Goal: Information Seeking & Learning: Learn about a topic

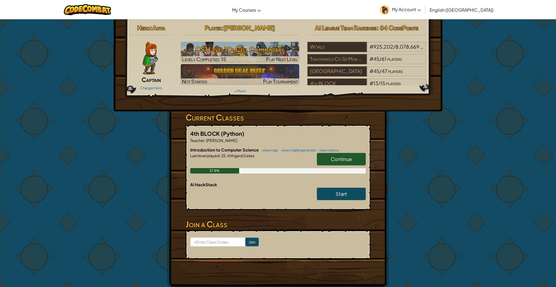
click at [341, 158] on span "Continue" at bounding box center [341, 159] width 21 height 6
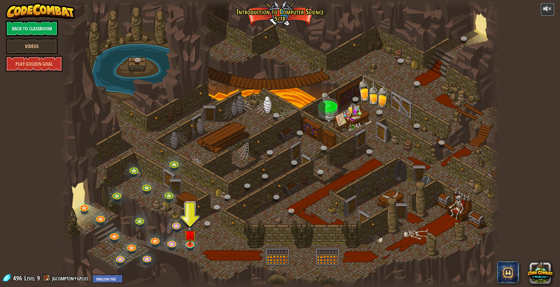
click at [550, 12] on div at bounding box center [547, 8] width 9 height 9
click at [187, 243] on img at bounding box center [190, 230] width 12 height 28
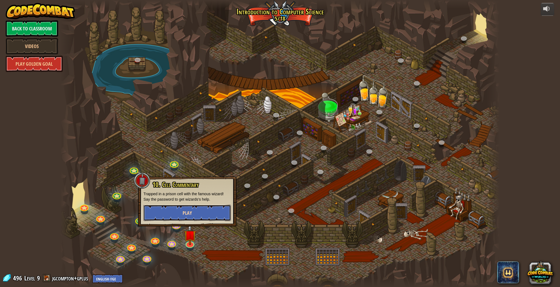
click at [190, 217] on button "Play" at bounding box center [186, 213] width 87 height 16
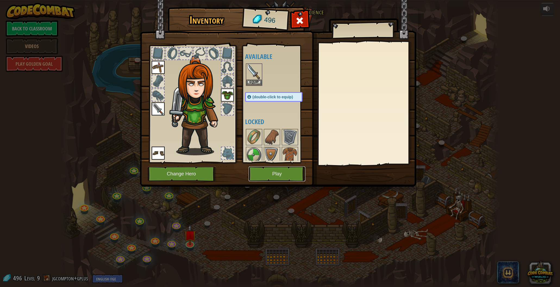
click at [277, 172] on button "Play" at bounding box center [276, 173] width 57 height 15
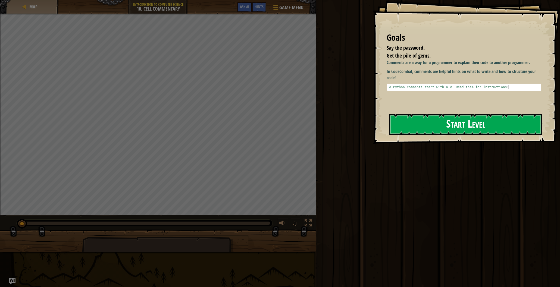
click at [484, 115] on button "Start Level" at bounding box center [465, 124] width 153 height 21
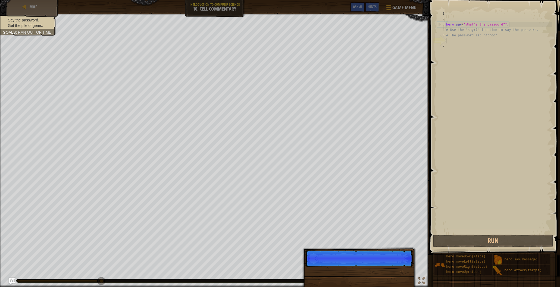
scroll to position [2, 0]
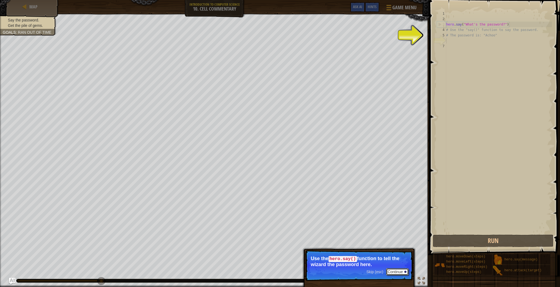
click at [400, 270] on button "Continue" at bounding box center [397, 271] width 23 height 7
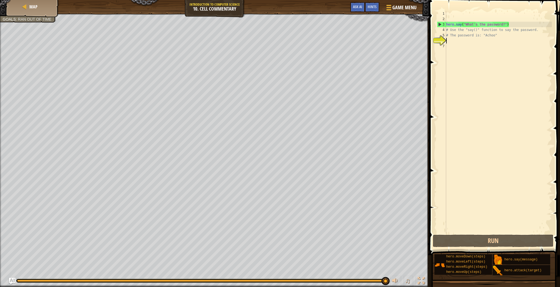
type textarea "s"
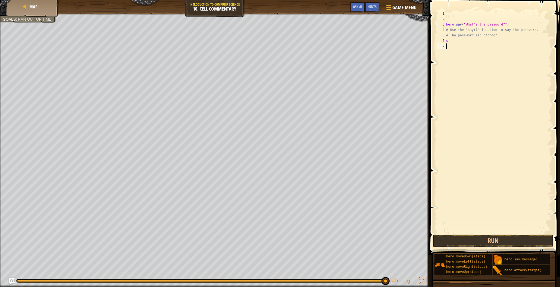
click at [476, 52] on div "hero . say ( "What's the password?" ) # Use the "say()" function to say the pas…" at bounding box center [498, 128] width 107 height 234
click at [449, 42] on div "hero . say ( "What's the password?" ) # Use the "say()" function to say the pas…" at bounding box center [498, 128] width 107 height 234
click at [462, 45] on div "hero. sa y press enter" at bounding box center [496, 56] width 103 height 24
type textarea "hero.say("get thye pile of gems")"
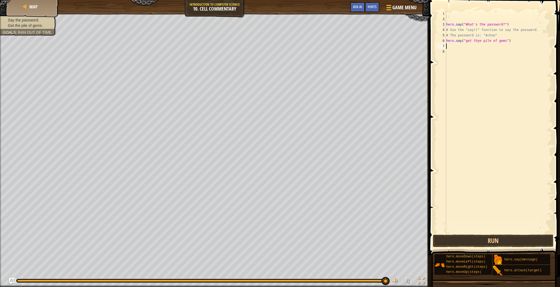
scroll to position [2, 0]
click at [504, 241] on button "Run" at bounding box center [493, 241] width 121 height 12
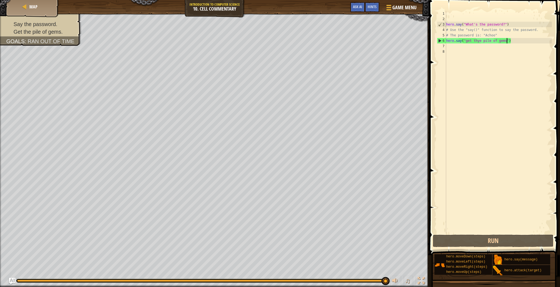
drag, startPoint x: 507, startPoint y: 41, endPoint x: 530, endPoint y: 54, distance: 26.4
click at [507, 41] on div "hero . say ( "What's the password?" ) # Use the "say()" function to say the pas…" at bounding box center [498, 128] width 107 height 234
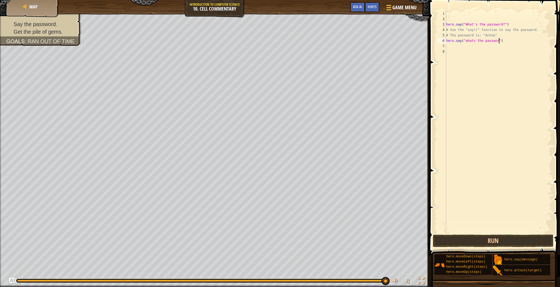
scroll to position [2, 5]
click at [523, 244] on button "Run" at bounding box center [493, 241] width 121 height 12
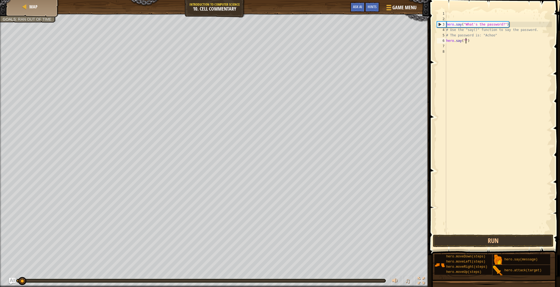
drag, startPoint x: 385, startPoint y: 282, endPoint x: 20, endPoint y: 298, distance: 364.8
click at [20, 0] on html "Map Introduction to Computer Science 10. Cell Commentary Game Menu Done Hints A…" at bounding box center [280, 0] width 560 height 0
click at [30, 282] on div at bounding box center [201, 280] width 369 height 3
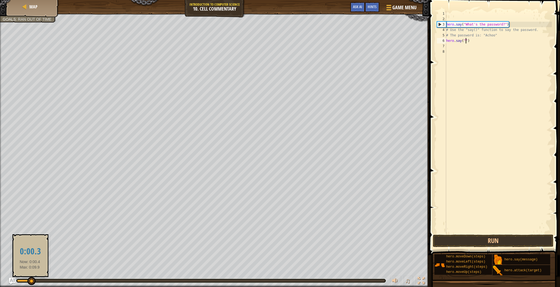
click at [30, 281] on div at bounding box center [201, 281] width 368 height 2
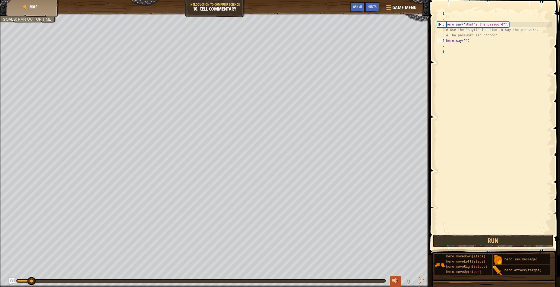
click at [398, 285] on button at bounding box center [395, 281] width 11 height 11
click at [405, 283] on span "♫" at bounding box center [407, 281] width 5 height 8
click at [404, 283] on button "♫" at bounding box center [408, 281] width 9 height 11
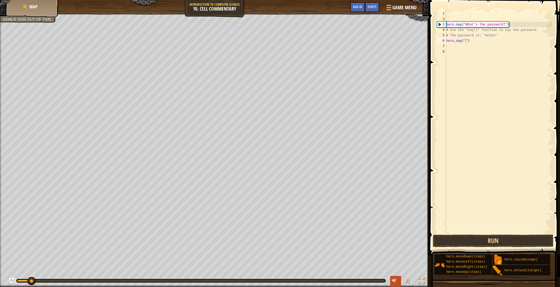
click at [395, 281] on div at bounding box center [395, 280] width 7 height 7
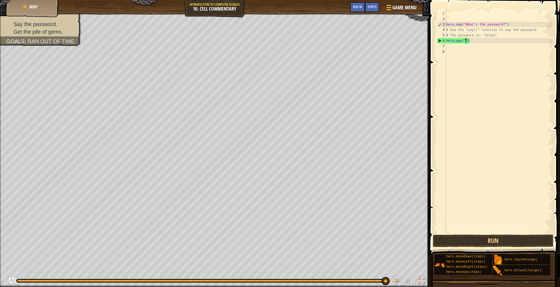
drag, startPoint x: 30, startPoint y: 279, endPoint x: 500, endPoint y: 309, distance: 470.8
click at [500, 0] on html "Map Introduction to Computer Science 10. Cell Commentary Game Menu Done Hints A…" at bounding box center [280, 0] width 560 height 0
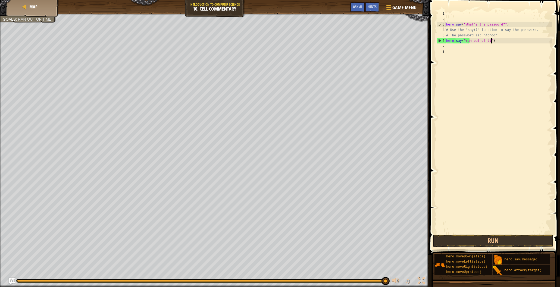
scroll to position [2, 4]
click at [501, 239] on button "Run" at bounding box center [493, 241] width 121 height 12
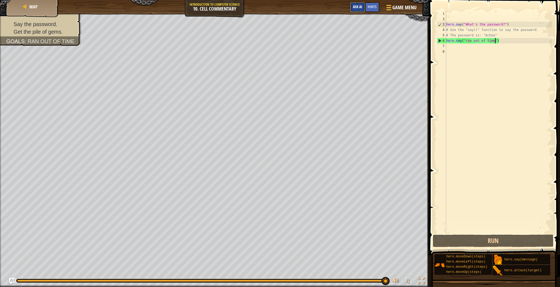
click at [358, 7] on span "Ask AI" at bounding box center [357, 6] width 9 height 5
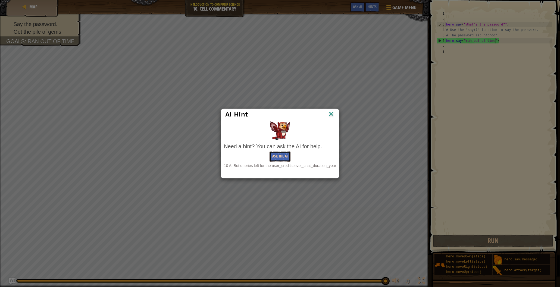
click at [287, 158] on button "Ask the AI" at bounding box center [279, 157] width 21 height 10
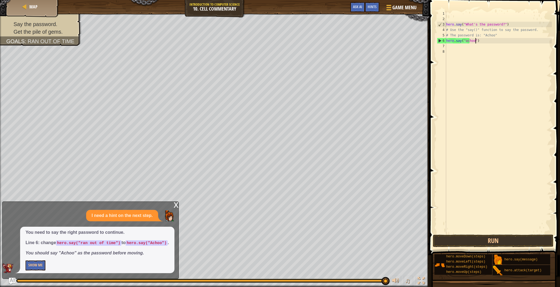
scroll to position [2, 2]
click at [495, 239] on button "Run" at bounding box center [493, 241] width 121 height 12
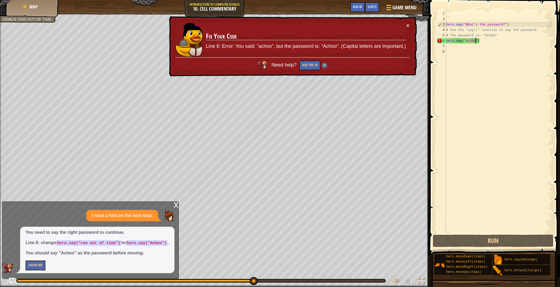
click at [467, 41] on div "hero . say ( "What's the password?" ) # Use the "say()" function to say the pas…" at bounding box center [498, 128] width 107 height 234
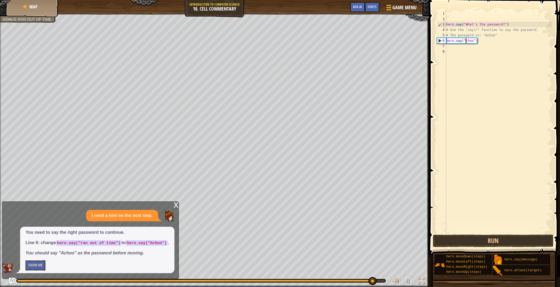
scroll to position [2, 2]
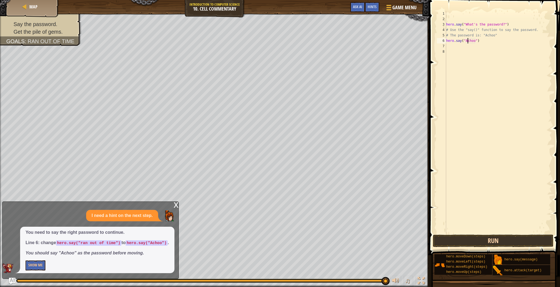
type textarea "hero.say("Achoo")"
click at [501, 239] on button "Run" at bounding box center [493, 241] width 121 height 12
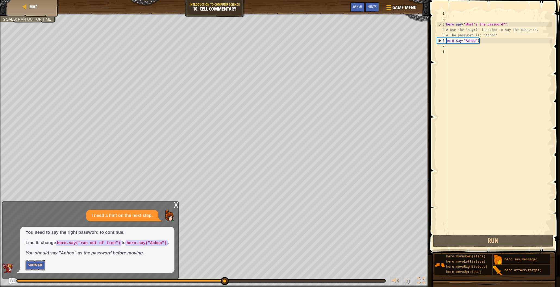
click at [174, 202] on div "x I need a hint on the next step. You need to say the right password to continu…" at bounding box center [90, 240] width 177 height 77
click at [175, 202] on div "x" at bounding box center [176, 204] width 5 height 5
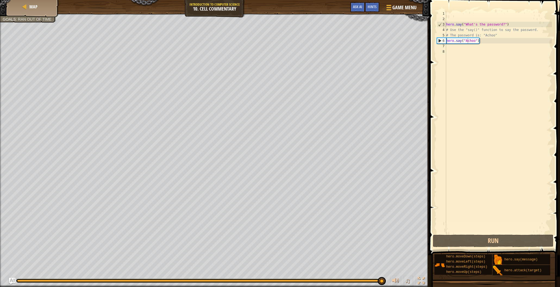
click at [446, 46] on div "hero . say ( "What's the password?" ) # Use the "say()" function to say the pas…" at bounding box center [498, 128] width 107 height 234
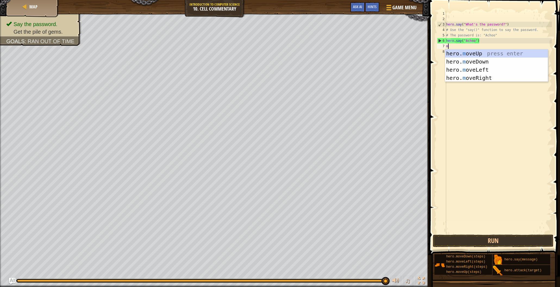
type textarea "mo"
click at [470, 51] on div "hero. mo veUp press enter hero. mo veDown press enter hero. mo veLeft press ent…" at bounding box center [496, 73] width 103 height 49
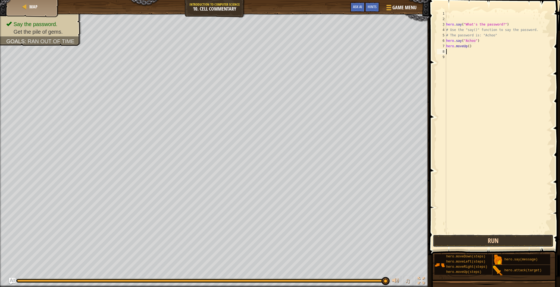
click at [457, 239] on button "Run" at bounding box center [493, 241] width 121 height 12
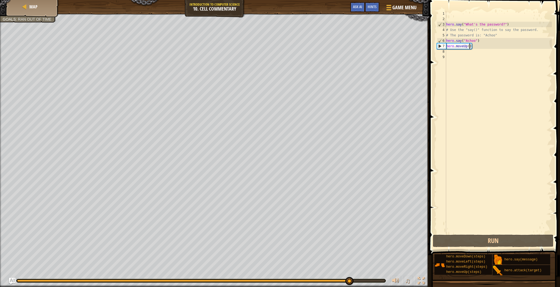
click at [469, 47] on div "hero . say ( "What's the password?" ) # Use the "say()" function to say the pas…" at bounding box center [498, 128] width 107 height 234
type textarea "hero.moveUp(2)"
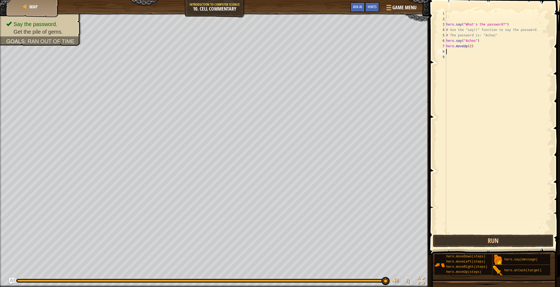
click at [450, 52] on div "hero . say ( "What's the password?" ) # Use the "say()" function to say the pas…" at bounding box center [498, 128] width 107 height 234
click at [510, 238] on button "Run" at bounding box center [493, 241] width 121 height 12
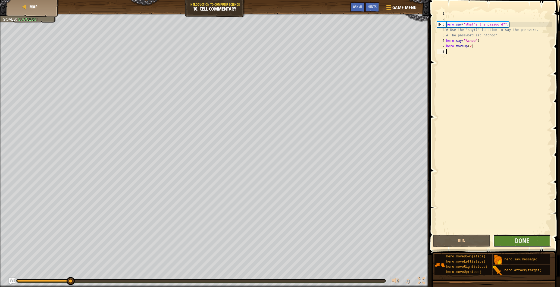
click at [510, 238] on button "Done" at bounding box center [522, 241] width 58 height 12
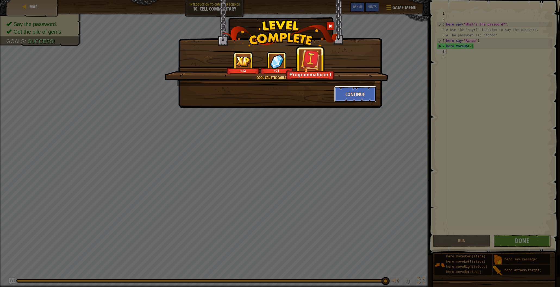
click at [351, 96] on button "Continue" at bounding box center [355, 94] width 42 height 16
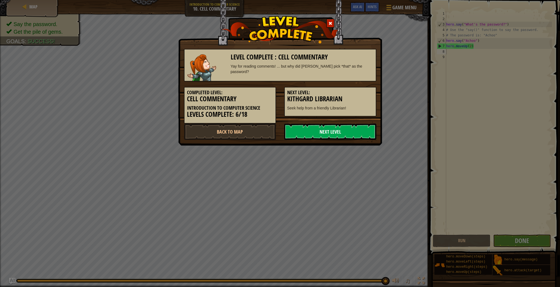
click at [333, 135] on link "Next Level" at bounding box center [330, 132] width 92 height 16
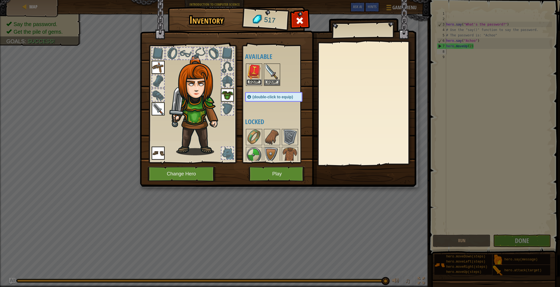
click at [256, 84] on button "Equip" at bounding box center [253, 82] width 15 height 6
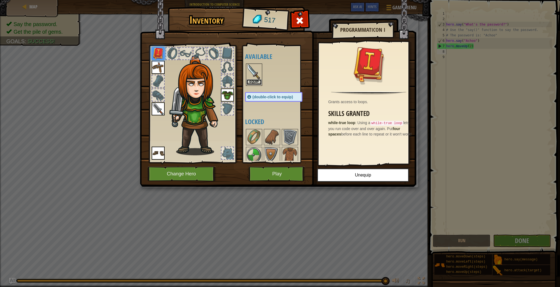
click at [257, 81] on button "Equip" at bounding box center [253, 82] width 15 height 6
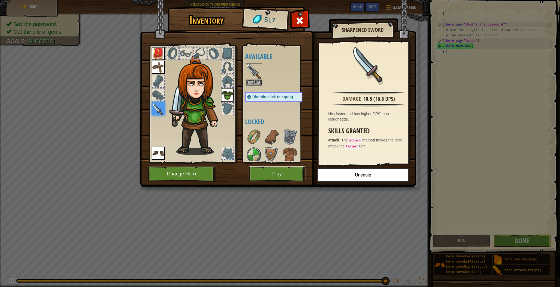
click at [287, 176] on button "Play" at bounding box center [276, 173] width 57 height 15
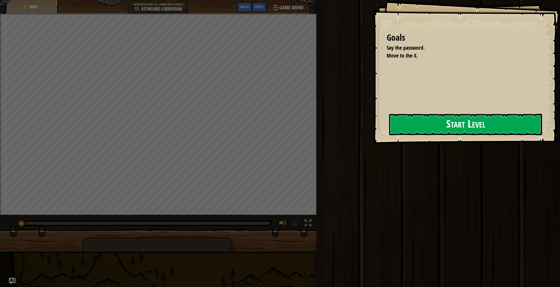
click at [424, 127] on button "Start Level" at bounding box center [465, 124] width 153 height 21
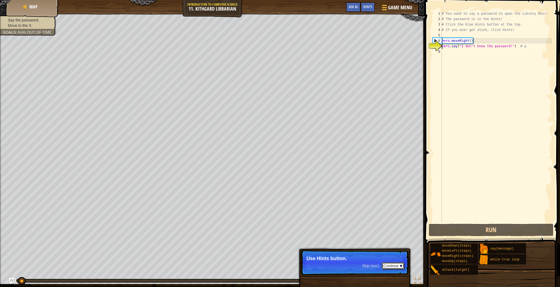
click at [394, 264] on button "Continue" at bounding box center [393, 265] width 23 height 7
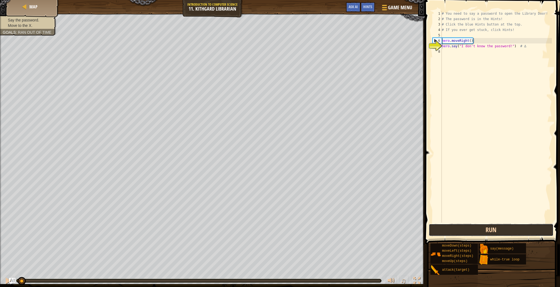
click at [465, 232] on button "Run" at bounding box center [491, 230] width 125 height 12
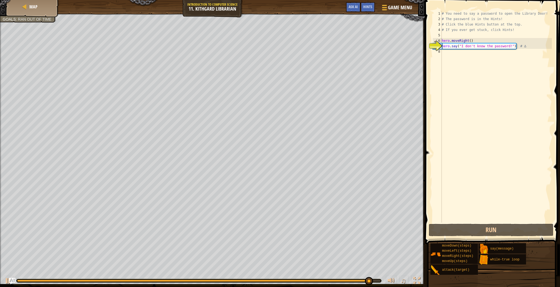
click at [443, 52] on div "# You need to say a password to open the Library Door! # The password is in the…" at bounding box center [495, 122] width 111 height 223
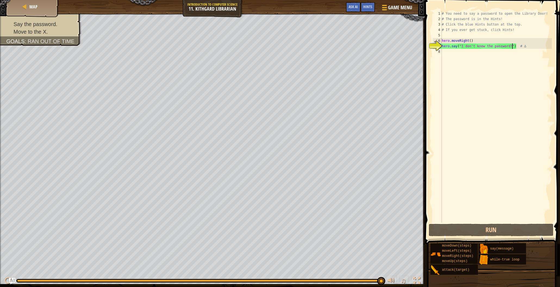
click at [511, 45] on div "# You need to say a password to open the Library Door! # The password is in the…" at bounding box center [495, 122] width 111 height 223
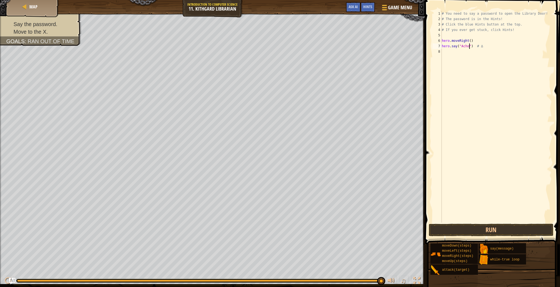
scroll to position [2, 2]
click at [489, 232] on button "Run" at bounding box center [491, 230] width 125 height 12
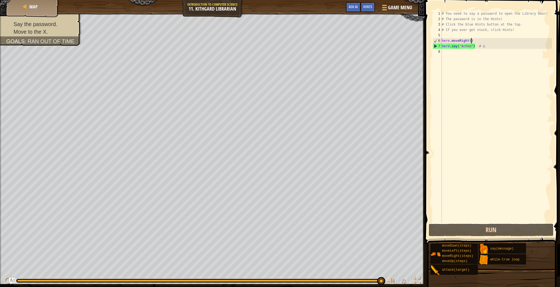
click at [471, 41] on div "# You need to say a password to open the Library Door! # The password is in the…" at bounding box center [495, 122] width 111 height 223
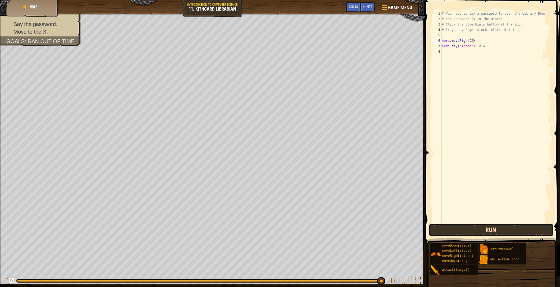
click at [499, 224] on button "Run" at bounding box center [491, 230] width 125 height 12
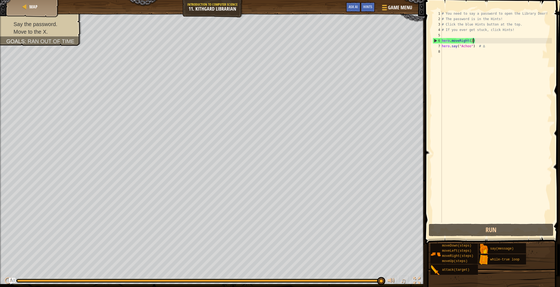
type textarea "hero.moveRight()"
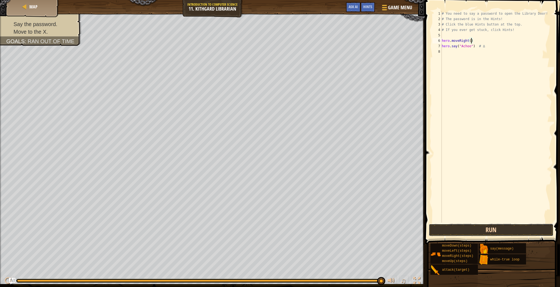
click at [498, 232] on button "Run" at bounding box center [491, 230] width 125 height 12
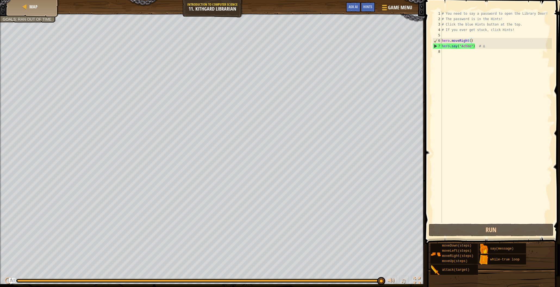
drag, startPoint x: 15, startPoint y: 19, endPoint x: 20, endPoint y: 16, distance: 5.5
click at [17, 17] on div "Goals : Ran out of time" at bounding box center [27, 19] width 49 height 5
click at [444, 53] on div "# You need to say a password to open the Library Door! # The password is in the…" at bounding box center [495, 122] width 111 height 223
type textarea "m"
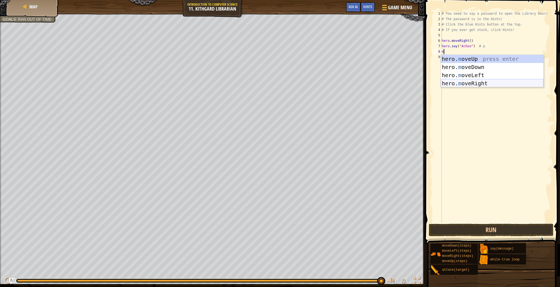
drag, startPoint x: 481, startPoint y: 80, endPoint x: 481, endPoint y: 87, distance: 6.8
click at [481, 81] on div "hero. m oveUp press enter hero. m oveDown press enter hero. m oveLeft press ent…" at bounding box center [491, 79] width 103 height 49
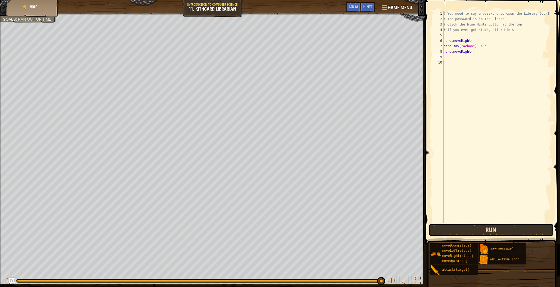
click at [486, 232] on button "Run" at bounding box center [491, 230] width 125 height 12
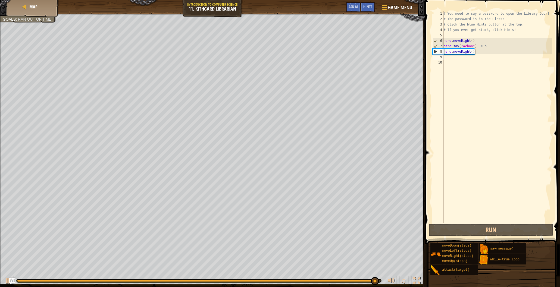
click at [474, 52] on div "# You need to say a password to open the Library Door! # The password is in the…" at bounding box center [496, 122] width 109 height 223
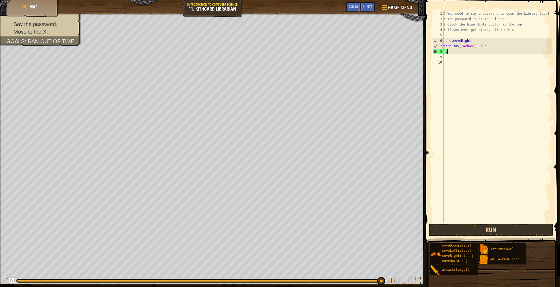
type textarea "h"
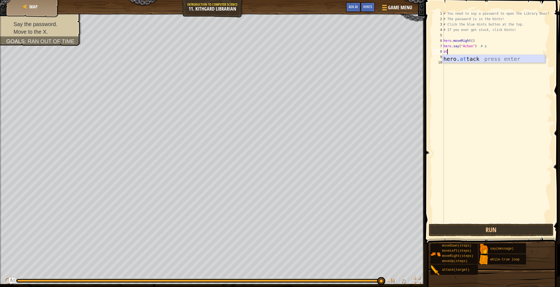
type textarea "a"
type textarea "w"
click at [468, 59] on div "w [PERSON_NAME]-true loop press enter hero.moveDo w n press enter" at bounding box center [493, 71] width 103 height 33
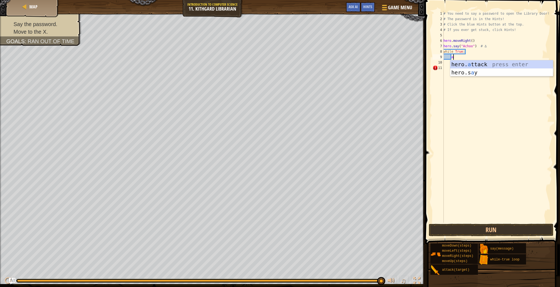
scroll to position [2, 1]
click at [470, 62] on div "hero. at tack press enter" at bounding box center [501, 72] width 103 height 24
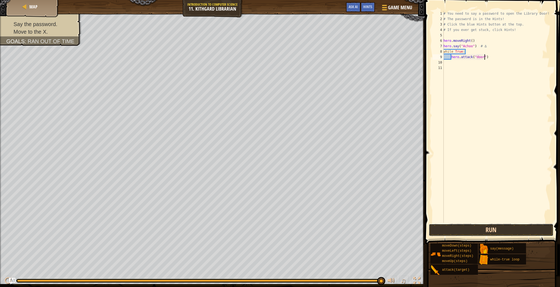
click at [481, 225] on button "Run" at bounding box center [491, 230] width 125 height 12
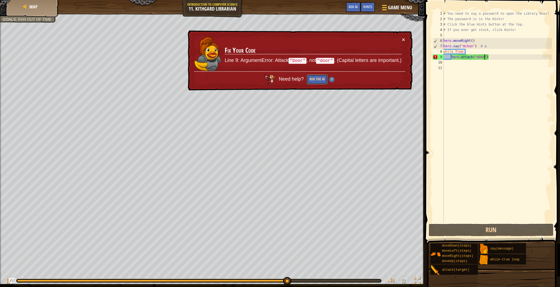
click at [316, 82] on button "Ask the AI" at bounding box center [317, 79] width 21 height 10
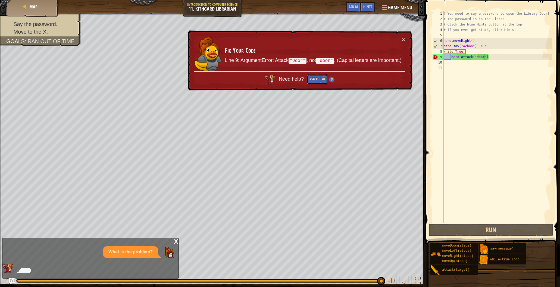
drag, startPoint x: 320, startPoint y: 80, endPoint x: 321, endPoint y: 84, distance: 3.6
click at [320, 81] on button "Ask the AI" at bounding box center [317, 79] width 21 height 10
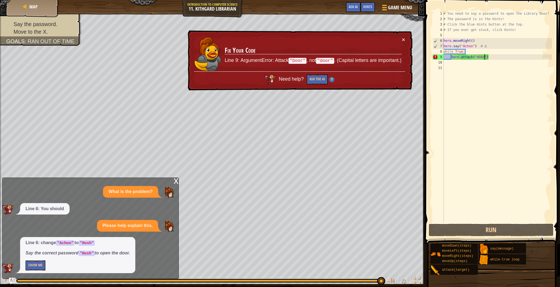
drag, startPoint x: 473, startPoint y: 46, endPoint x: 483, endPoint y: 54, distance: 13.3
click at [473, 46] on div "# You need to say a password to open the Library Door! # The password is in the…" at bounding box center [496, 122] width 109 height 223
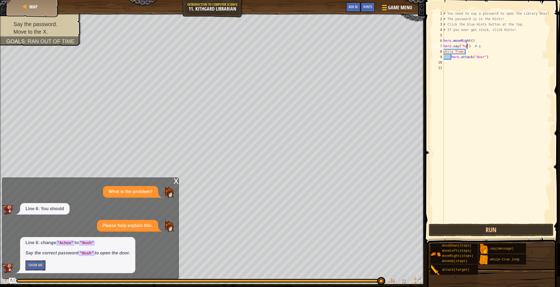
scroll to position [2, 2]
drag, startPoint x: 466, startPoint y: 52, endPoint x: 436, endPoint y: 57, distance: 30.3
click at [436, 57] on div "hero.say("hush") # ∆ 1 2 3 4 5 6 7 8 9 10 11 # You need to say a password to op…" at bounding box center [491, 117] width 120 height 212
type textarea "w"
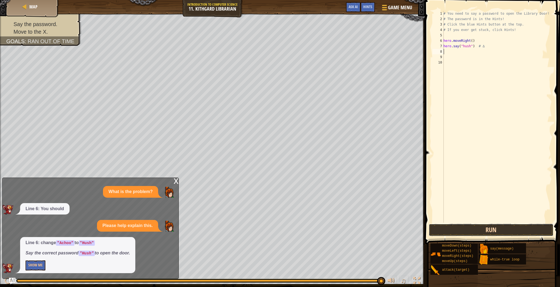
click at [451, 225] on button "Run" at bounding box center [491, 230] width 125 height 12
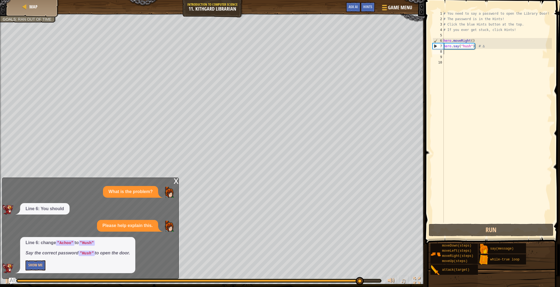
type textarea "m"
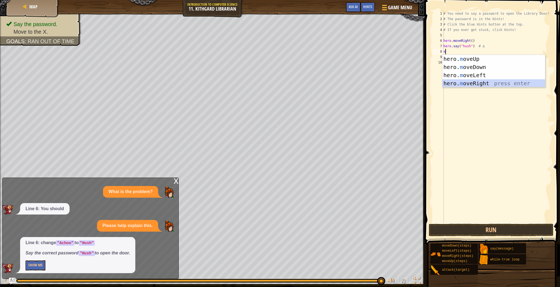
click at [475, 84] on div "hero. m oveUp press enter hero. m oveDown press enter hero. m oveLeft press ent…" at bounding box center [493, 79] width 103 height 49
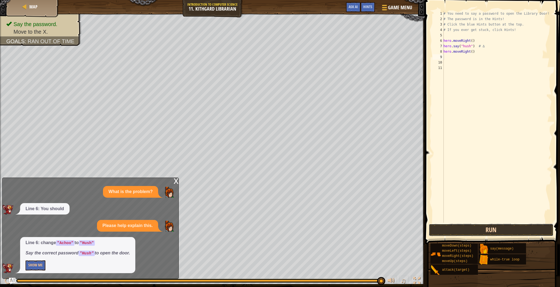
click at [475, 232] on button "Run" at bounding box center [491, 230] width 125 height 12
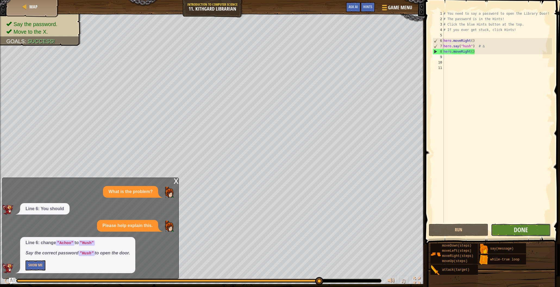
click at [506, 228] on button "Done" at bounding box center [520, 230] width 59 height 12
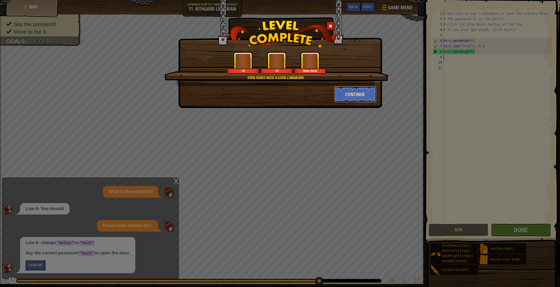
click at [345, 92] on button "Continue" at bounding box center [355, 94] width 42 height 16
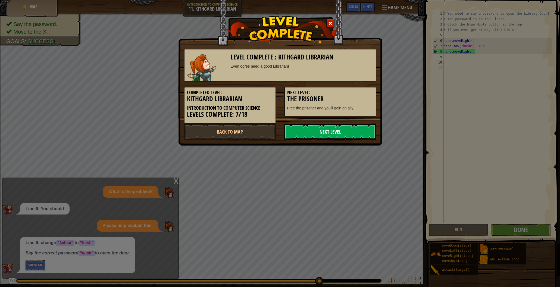
click at [354, 133] on link "Next Level" at bounding box center [330, 132] width 92 height 16
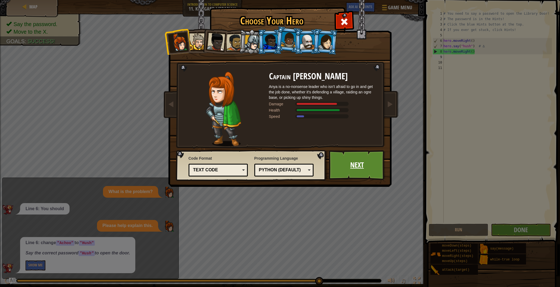
click at [349, 165] on link "Next" at bounding box center [357, 165] width 57 height 30
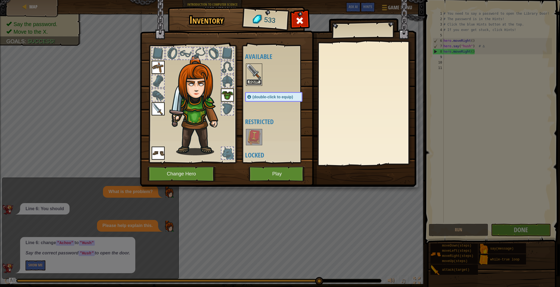
click at [252, 82] on button "Equip" at bounding box center [253, 82] width 15 height 6
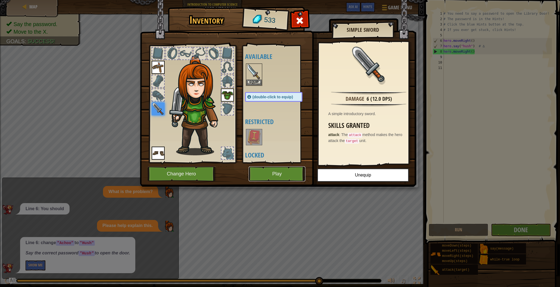
click at [297, 171] on button "Play" at bounding box center [276, 173] width 57 height 15
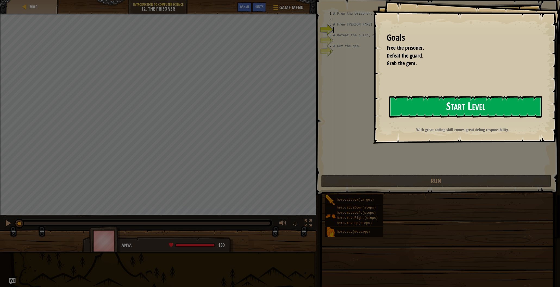
click at [447, 104] on button "Start Level" at bounding box center [465, 106] width 153 height 21
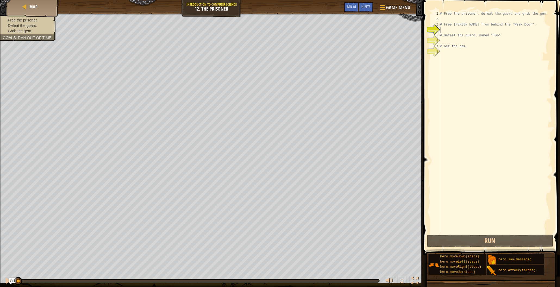
type textarea "m"
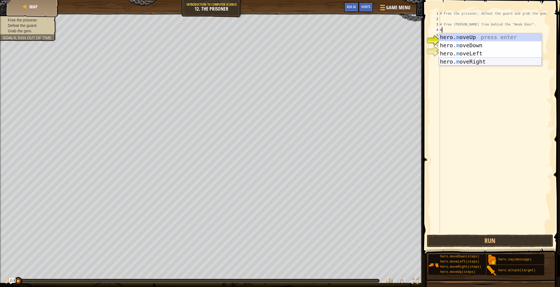
click at [467, 64] on div "hero. m oveUp press enter hero. m oveDown press enter hero. m oveLeft press ent…" at bounding box center [490, 57] width 103 height 49
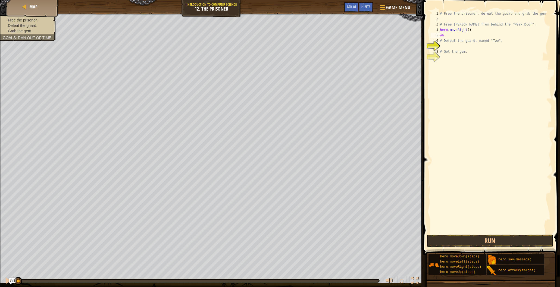
type textarea "w"
type textarea "t"
click at [492, 245] on button "Run" at bounding box center [490, 241] width 127 height 12
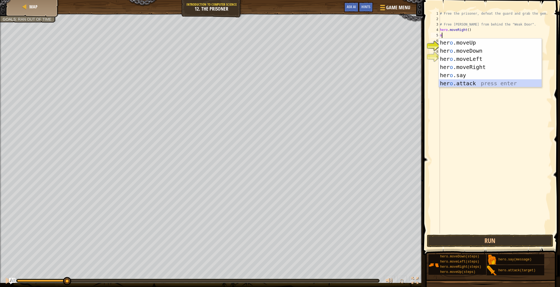
click at [451, 84] on div "her o .moveUp press enter her o .moveDown press enter her o .moveLeft press ent…" at bounding box center [490, 71] width 103 height 65
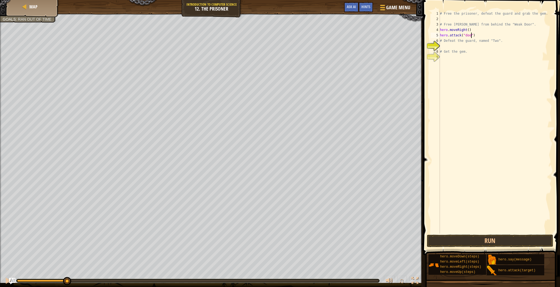
scroll to position [2, 3]
click at [514, 241] on button "Run" at bounding box center [490, 241] width 127 height 12
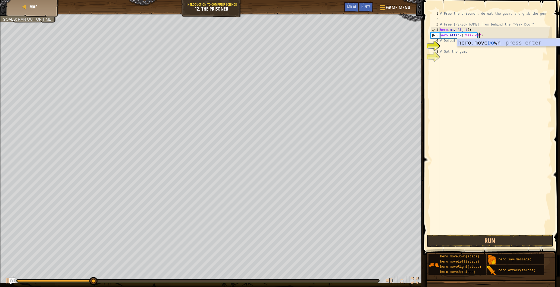
scroll to position [2, 4]
click at [484, 241] on button "Run" at bounding box center [490, 241] width 127 height 12
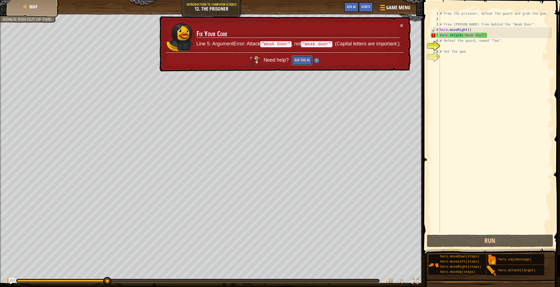
click at [298, 57] on button "Ask the AI" at bounding box center [301, 60] width 21 height 10
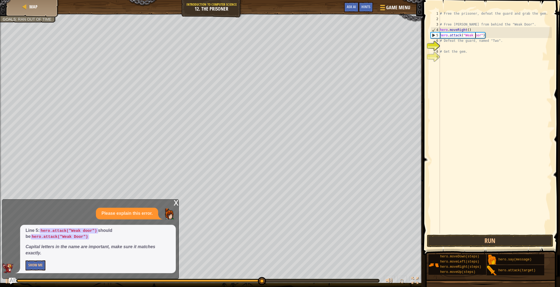
scroll to position [2, 3]
click at [483, 239] on button "Run" at bounding box center [490, 241] width 127 height 12
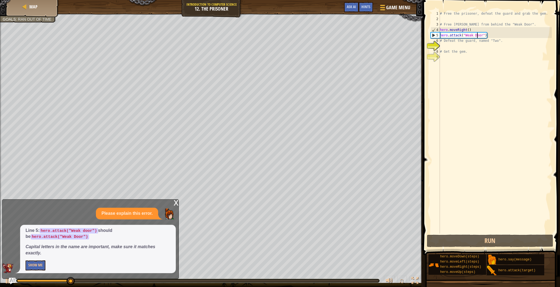
drag, startPoint x: 439, startPoint y: 40, endPoint x: 443, endPoint y: 43, distance: 4.8
click at [440, 40] on div "# Free the prisoner, defeat the guard and grab the gem. # Free Patrick from beh…" at bounding box center [495, 128] width 113 height 234
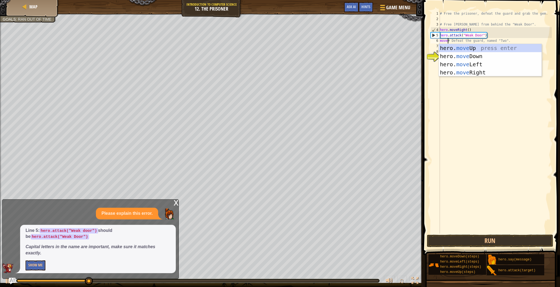
scroll to position [2, 1]
click at [477, 73] on div "hero. move Up press enter hero. move Down press enter hero. move Left press ent…" at bounding box center [490, 68] width 103 height 49
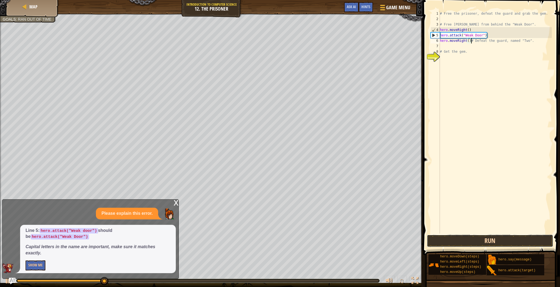
click at [494, 243] on button "Run" at bounding box center [490, 241] width 127 height 12
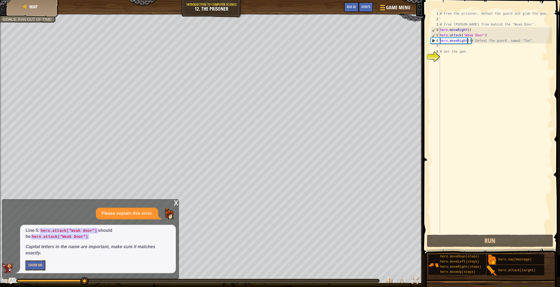
click at [468, 42] on div "# Free the prisoner, defeat the guard and grab the gem. # Free Patrick from beh…" at bounding box center [495, 128] width 113 height 234
type textarea "hero.moveRight(2)# Defeat the guard, named "Two"."
click at [440, 46] on div "# Free the prisoner, defeat the guard and grab the gem. # Free Patrick from beh…" at bounding box center [495, 128] width 113 height 234
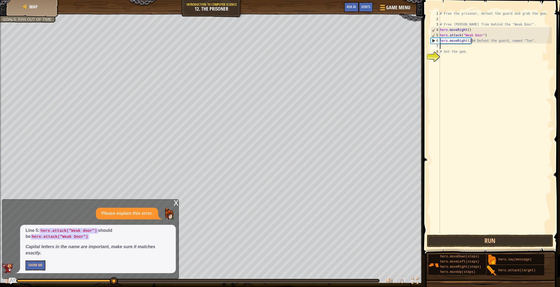
scroll to position [2, 0]
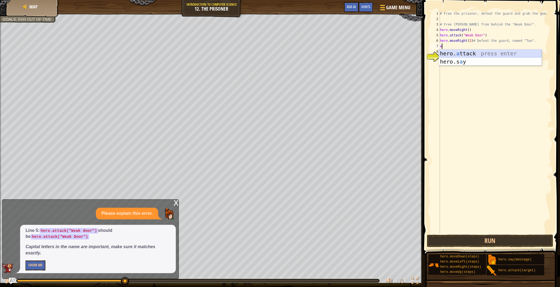
click at [452, 54] on div "hero. a ttack press enter hero.s a y press enter" at bounding box center [490, 65] width 103 height 33
click at [440, 53] on div "# Free the prisoner, defeat the guard and grab the gem. # Free Patrick from beh…" at bounding box center [495, 128] width 113 height 234
click at [464, 55] on div "hero. at tack press enter" at bounding box center [490, 67] width 103 height 24
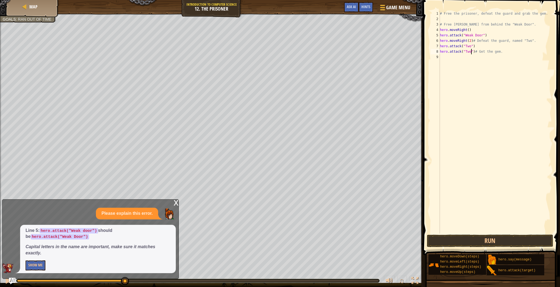
scroll to position [2, 2]
type textarea "hero.attack("Two")# Get the gem."
click at [464, 236] on button "Run" at bounding box center [490, 241] width 127 height 12
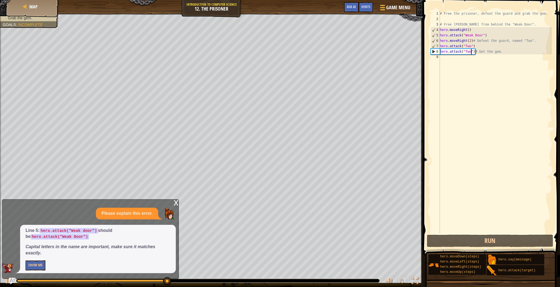
click at [442, 56] on div "# Free the prisoner, defeat the guard and grab the gem. # Free Patrick from beh…" at bounding box center [495, 128] width 113 height 234
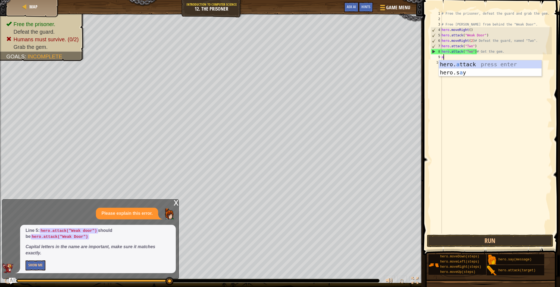
type textarea "at"
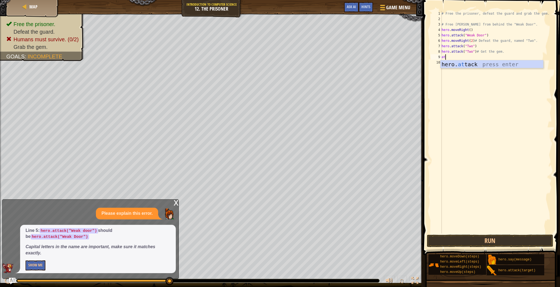
click at [468, 68] on div "# Free the prisoner, defeat the guard and grab the gem. # Free Patrick from beh…" at bounding box center [495, 128] width 111 height 234
click at [446, 58] on div "# Free the prisoner, defeat the guard and grab the gem. # Free Patrick from beh…" at bounding box center [495, 128] width 111 height 234
click at [472, 64] on div "hero. att ack press enter" at bounding box center [491, 72] width 103 height 24
type textarea "hero.attack("Two")"
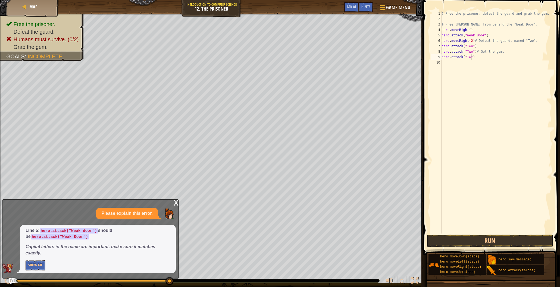
scroll to position [2, 2]
click at [442, 62] on div "# Free the prisoner, defeat the guard and grab the gem. # Free Patrick from beh…" at bounding box center [495, 128] width 111 height 234
click at [496, 71] on div "hero. a ttack press enter hero.s a y press enter" at bounding box center [491, 82] width 103 height 33
type textarea "hero.attack("Two")"
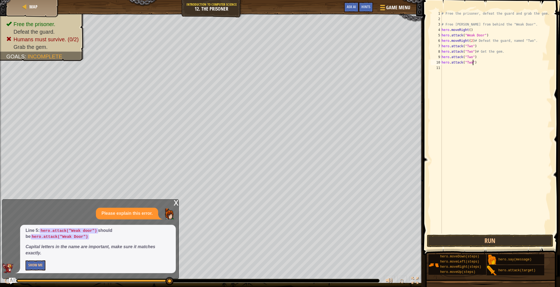
scroll to position [2, 2]
click at [443, 68] on div "# Free the prisoner, defeat the guard and grab the gem. # Free Patrick from beh…" at bounding box center [495, 128] width 111 height 234
click at [469, 242] on button "Run" at bounding box center [490, 241] width 127 height 12
click at [465, 73] on div "hero. at tack press enter" at bounding box center [491, 83] width 103 height 24
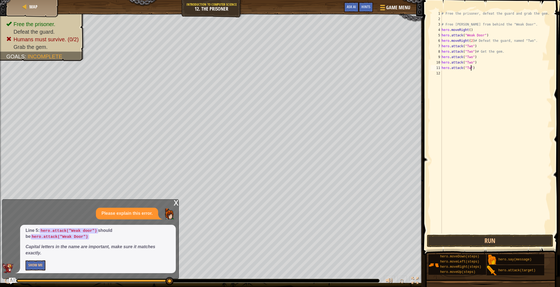
scroll to position [2, 2]
type textarea "hero.attack("Two")"
drag, startPoint x: 440, startPoint y: 73, endPoint x: 444, endPoint y: 74, distance: 3.8
click at [440, 73] on div "12" at bounding box center [435, 73] width 11 height 5
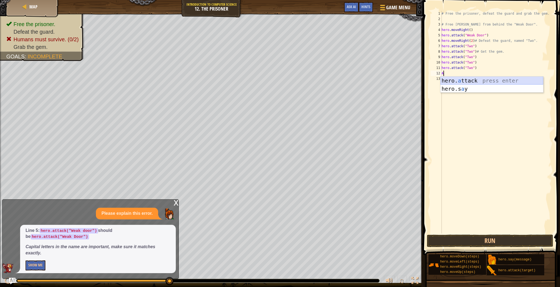
click at [469, 79] on div "hero. a ttack press enter hero.s a y press enter" at bounding box center [491, 93] width 103 height 33
type textarea "hero.attack("Two")"
click at [445, 80] on div "# Free the prisoner, defeat the guard and grab the gem. # Free Patrick from beh…" at bounding box center [495, 128] width 111 height 234
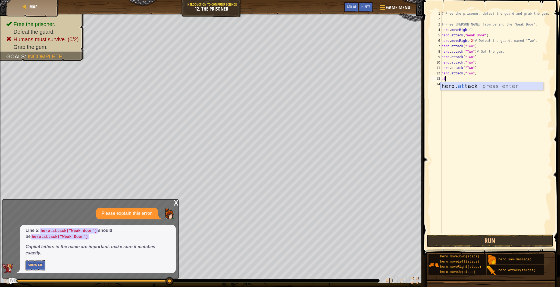
click at [470, 87] on div "hero. at tack press enter" at bounding box center [491, 94] width 103 height 24
type textarea "hero.attack("Two")"
click at [481, 235] on button "Run" at bounding box center [490, 241] width 127 height 12
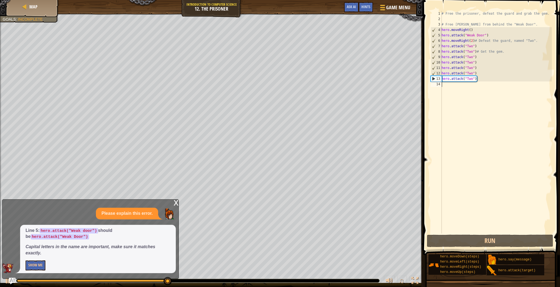
click at [443, 86] on div "# Free the prisoner, defeat the guard and grab the gem. # Free Patrick from beh…" at bounding box center [495, 128] width 111 height 234
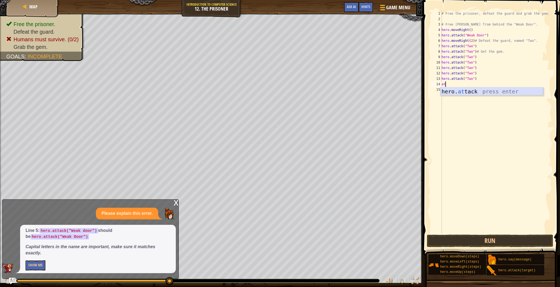
click at [462, 91] on div "hero. at tack press enter" at bounding box center [491, 99] width 103 height 24
type textarea "hero.attack("Two")"
click at [442, 89] on div "# Free the prisoner, defeat the guard and grab the gem. # Free Patrick from beh…" at bounding box center [495, 128] width 111 height 234
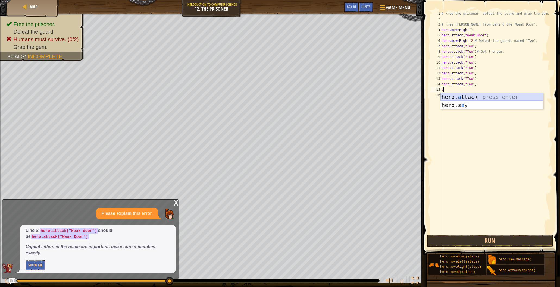
click at [460, 95] on div "hero. a ttack press enter hero.s a y press enter" at bounding box center [491, 109] width 103 height 33
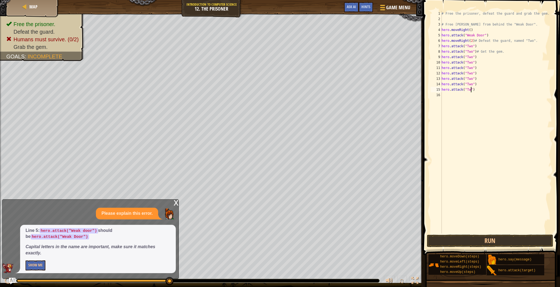
scroll to position [2, 2]
type textarea "hero.attack("Two")"
click at [443, 97] on div "# Free the prisoner, defeat the guard and grab the gem. # Free Patrick from beh…" at bounding box center [495, 128] width 111 height 234
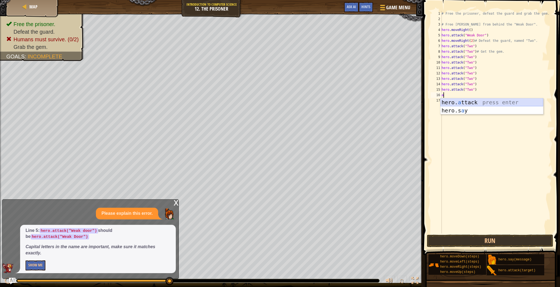
click at [461, 103] on div "hero. a ttack press enter hero.s a y press enter" at bounding box center [491, 114] width 103 height 33
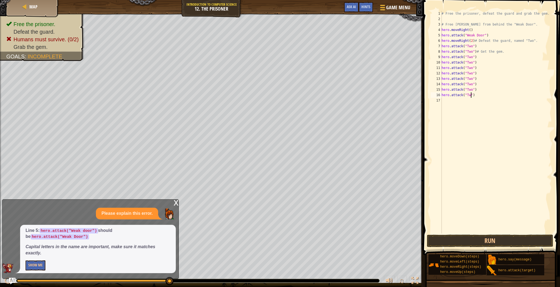
type textarea "hero.attack("Two")"
click at [441, 100] on div "17" at bounding box center [435, 100] width 11 height 5
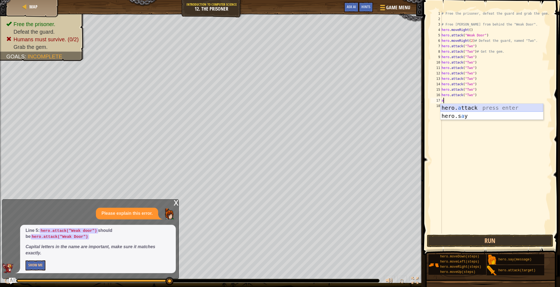
click at [474, 107] on div "hero. a ttack press enter hero.s a y press enter" at bounding box center [491, 120] width 103 height 33
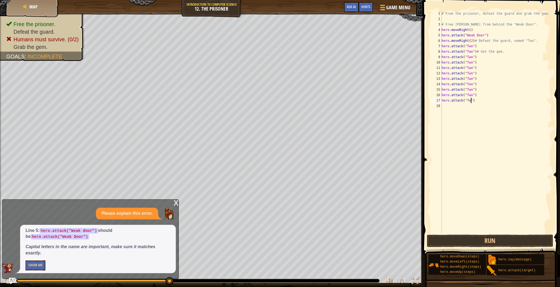
type textarea "hero.attack("Two")"
drag, startPoint x: 441, startPoint y: 106, endPoint x: 446, endPoint y: 108, distance: 5.0
click at [441, 105] on div "hero.attack("Two") 1 2 3 4 5 6 7 8 9 10 11 12 13 14 15 16 17 18 # Free the pris…" at bounding box center [490, 122] width 122 height 223
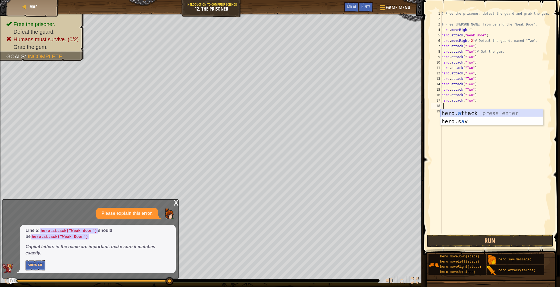
click at [455, 112] on div "hero. a ttack press enter hero.s a y press enter" at bounding box center [491, 125] width 103 height 33
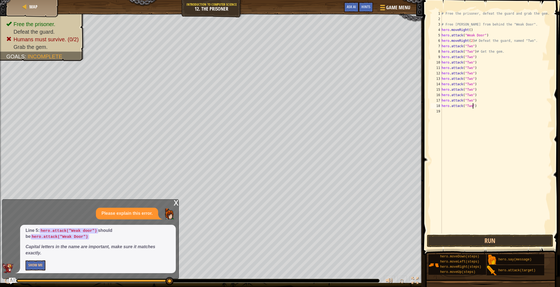
scroll to position [2, 2]
click at [495, 237] on button "Run" at bounding box center [490, 241] width 127 height 12
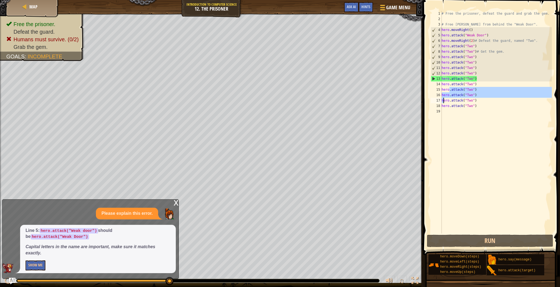
drag, startPoint x: 446, startPoint y: 94, endPoint x: 435, endPoint y: 119, distance: 27.2
click at [435, 119] on div "hero.attack("Two") 1 2 3 4 5 6 7 8 9 10 11 12 13 14 15 16 17 18 19 # Free the p…" at bounding box center [490, 122] width 122 height 223
type textarea "hero.attack("Two")"
click at [451, 125] on div "# Free the prisoner, defeat the guard and grab the gem. # Free Patrick from beh…" at bounding box center [495, 128] width 111 height 234
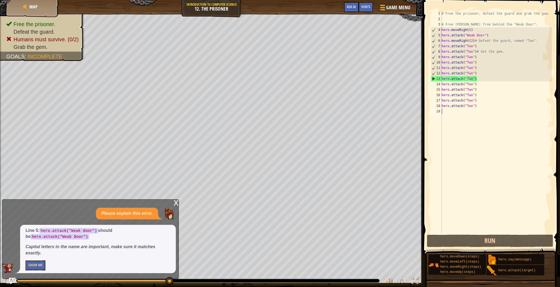
drag, startPoint x: 468, startPoint y: 172, endPoint x: 480, endPoint y: 185, distance: 17.5
click at [477, 184] on div "# Free the prisoner, defeat the guard and grab the gem. # Free Patrick from beh…" at bounding box center [495, 128] width 111 height 234
drag, startPoint x: 483, startPoint y: 229, endPoint x: 484, endPoint y: 238, distance: 9.3
click at [482, 232] on div "# Free the prisoner, defeat the guard and grab the gem. # Free Patrick from beh…" at bounding box center [495, 128] width 111 height 234
click at [483, 240] on button "Run" at bounding box center [490, 241] width 127 height 12
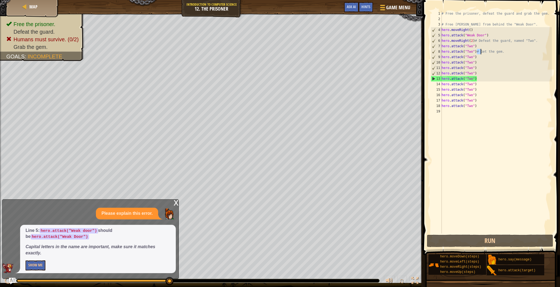
drag, startPoint x: 476, startPoint y: 51, endPoint x: 482, endPoint y: 50, distance: 6.7
click at [482, 50] on div "# Free the prisoner, defeat the guard and grab the gem. # Free Patrick from beh…" at bounding box center [495, 128] width 111 height 234
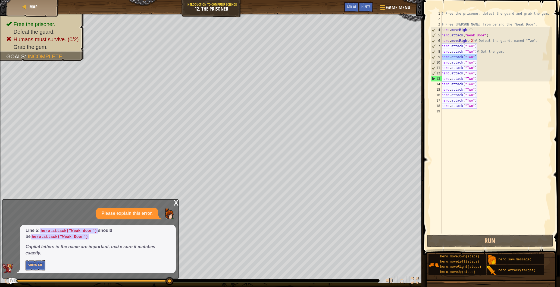
drag, startPoint x: 476, startPoint y: 57, endPoint x: 438, endPoint y: 57, distance: 38.0
click at [438, 57] on div "hero.attack("Two")# Get the gem. 1 2 3 4 5 6 7 8 9 10 11 12 13 14 15 16 17 18 1…" at bounding box center [490, 122] width 122 height 223
type textarea "hero.attack("Two")"
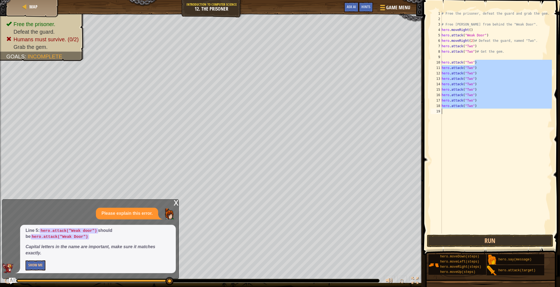
drag, startPoint x: 476, startPoint y: 64, endPoint x: 438, endPoint y: 119, distance: 66.7
click at [438, 119] on div "1 2 3 4 5 6 7 8 9 10 11 12 13 14 15 16 17 18 19 # Free the prisoner, defeat the…" at bounding box center [490, 122] width 122 height 223
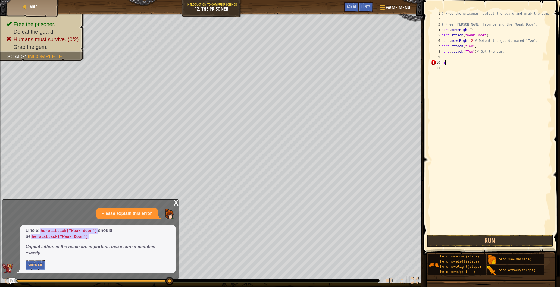
type textarea "h"
drag, startPoint x: 441, startPoint y: 55, endPoint x: 446, endPoint y: 57, distance: 5.3
click at [441, 55] on div "9" at bounding box center [435, 56] width 11 height 5
type textarea "m"
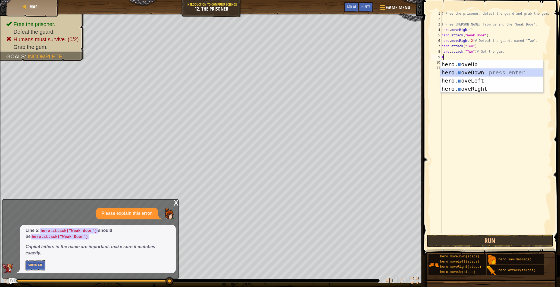
click at [473, 70] on div "hero. m oveUp press enter hero. m oveDown press enter hero. m oveLeft press ent…" at bounding box center [491, 84] width 103 height 49
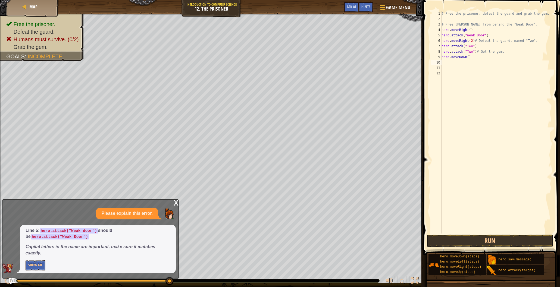
click at [469, 56] on div "# Free the prisoner, defeat the guard and grab the gem. # Free Patrick from beh…" at bounding box center [495, 128] width 111 height 234
type textarea "hero.moveDown(2)"
click at [444, 62] on div "# Free the prisoner, defeat the guard and grab the gem. # Free Patrick from beh…" at bounding box center [495, 128] width 111 height 234
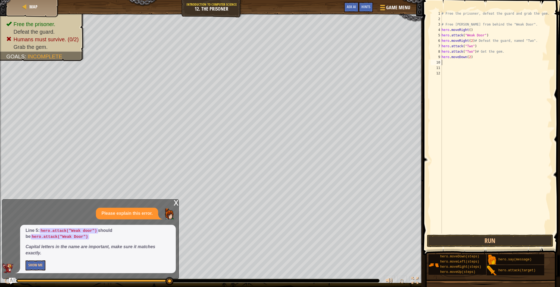
type textarea "m"
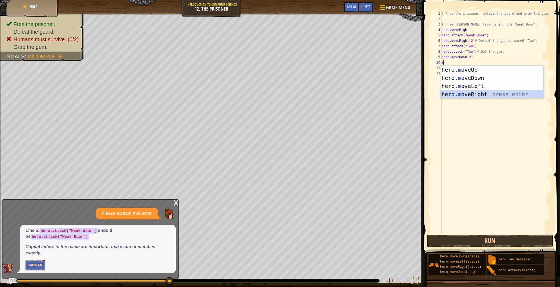
click at [464, 96] on div "hero. m oveUp press enter hero. m oveDown press enter hero. m oveLeft press ent…" at bounding box center [491, 90] width 103 height 49
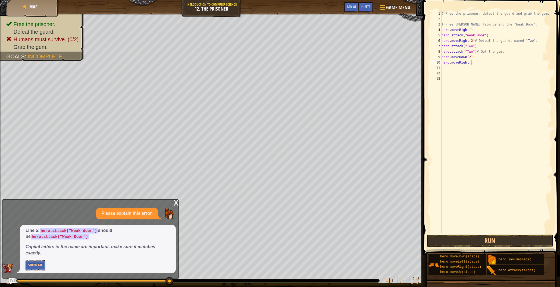
click at [470, 63] on div "# Free the prisoner, defeat the guard and grab the gem. # Free Patrick from beh…" at bounding box center [495, 128] width 111 height 234
type textarea "hero.moveRight(2)"
click at [474, 238] on button "Run" at bounding box center [490, 241] width 127 height 12
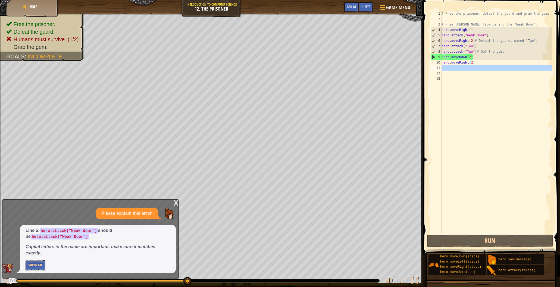
drag, startPoint x: 440, startPoint y: 67, endPoint x: 443, endPoint y: 68, distance: 3.3
click at [440, 67] on div "11" at bounding box center [435, 67] width 11 height 5
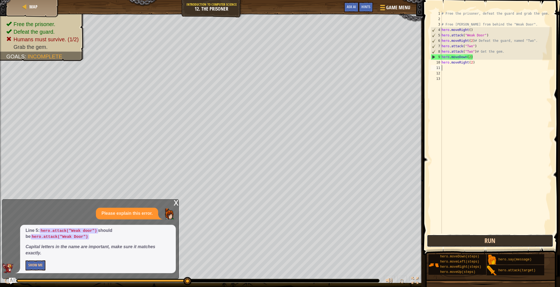
click at [471, 238] on button "Run" at bounding box center [490, 241] width 127 height 12
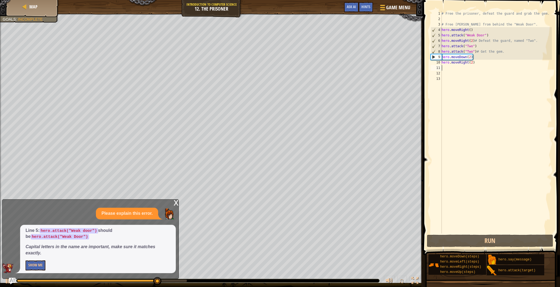
click at [470, 58] on div "# Free the prisoner, defeat the guard and grab the gem. # Free Patrick from beh…" at bounding box center [495, 128] width 111 height 234
type textarea "hero.moveDown()"
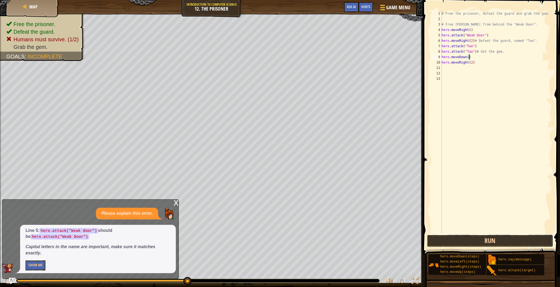
click at [482, 241] on button "Run" at bounding box center [490, 241] width 127 height 12
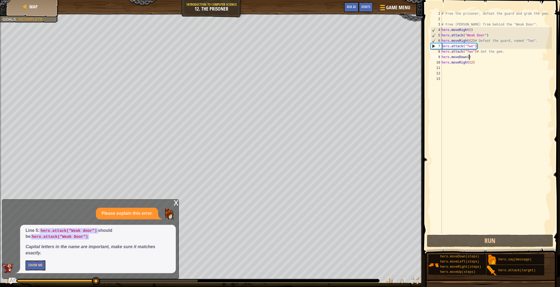
click at [441, 67] on div "11" at bounding box center [435, 67] width 11 height 5
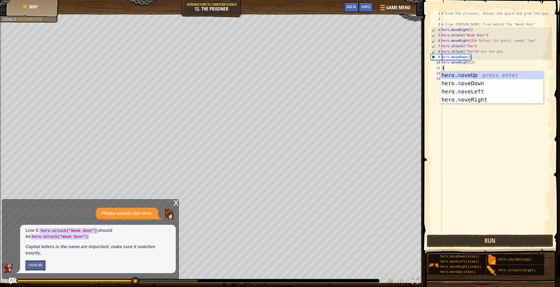
type textarea "mo"
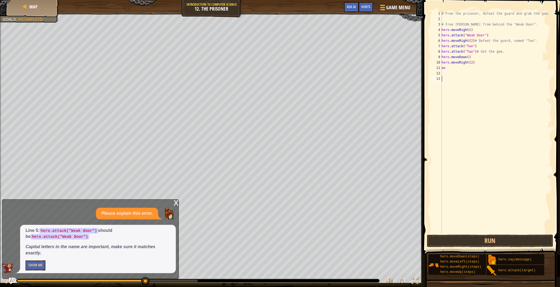
click at [457, 215] on div "# Free the prisoner, defeat the guard and grab the gem. # Free Patrick from beh…" at bounding box center [495, 128] width 111 height 234
click at [458, 237] on button "Run" at bounding box center [490, 241] width 127 height 12
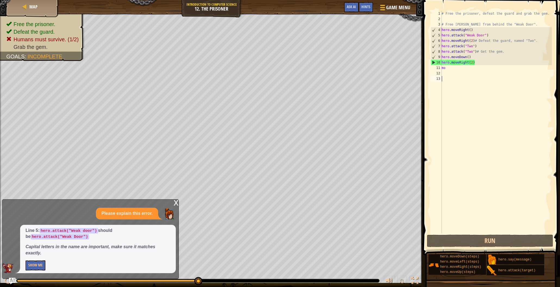
drag, startPoint x: 469, startPoint y: 58, endPoint x: 477, endPoint y: 68, distance: 12.7
click at [469, 58] on div "# Free the prisoner, defeat the guard and grab the gem. # Free Patrick from beh…" at bounding box center [495, 128] width 111 height 234
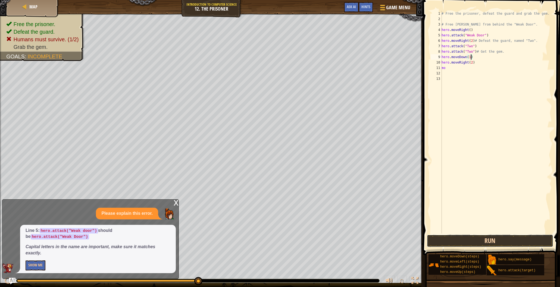
click at [492, 240] on button "Run" at bounding box center [490, 241] width 127 height 12
click at [487, 242] on button "Run" at bounding box center [490, 241] width 127 height 12
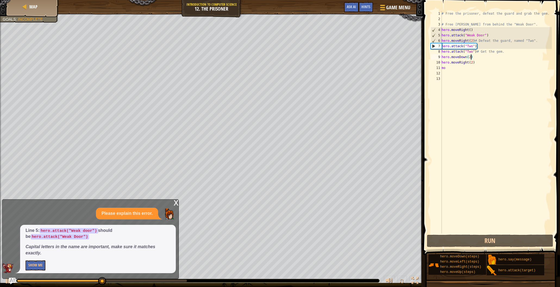
click at [446, 69] on div "# Free the prisoner, defeat the guard and grab the gem. # Free Patrick from beh…" at bounding box center [495, 128] width 111 height 234
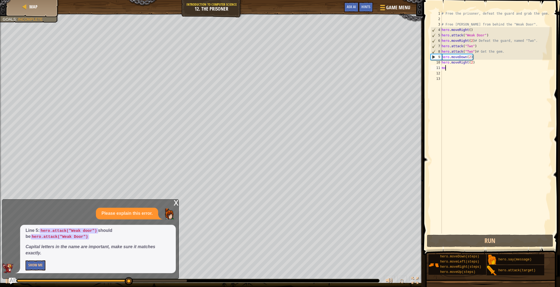
type textarea "m"
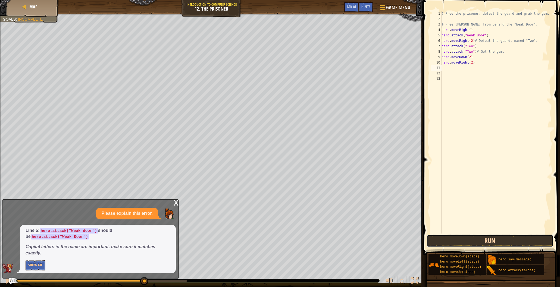
click at [516, 239] on button "Run" at bounding box center [490, 241] width 127 height 12
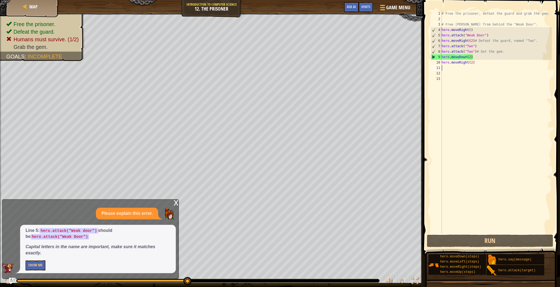
click at [473, 64] on div "# Free the prisoner, defeat the guard and grab the gem. # Free Patrick from beh…" at bounding box center [495, 128] width 111 height 234
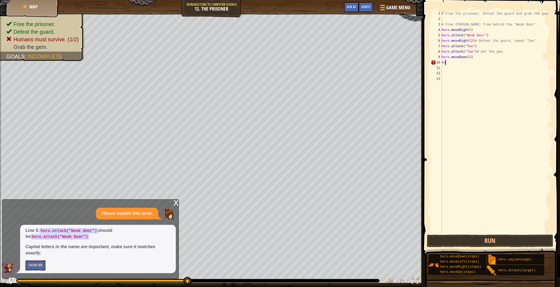
type textarea "h"
type textarea "m"
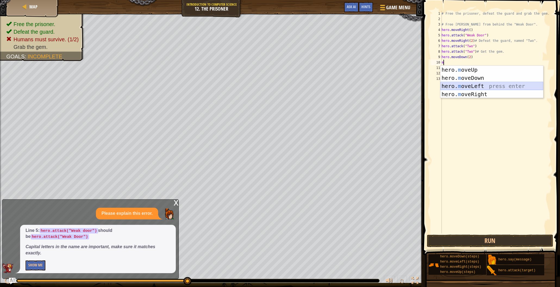
click at [491, 88] on div "hero. m oveUp press enter hero. m oveDown press enter hero. m oveLeft press ent…" at bounding box center [491, 90] width 103 height 49
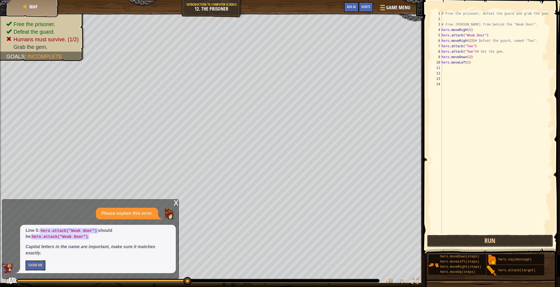
click at [512, 237] on button "Run" at bounding box center [490, 241] width 127 height 12
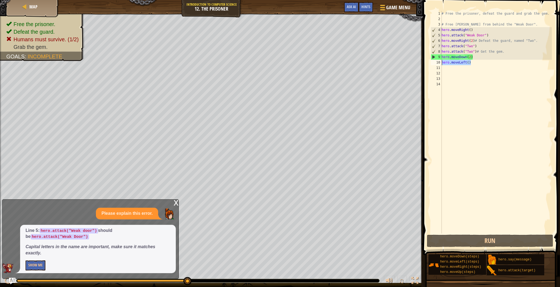
drag, startPoint x: 473, startPoint y: 62, endPoint x: 438, endPoint y: 62, distance: 34.8
click at [438, 62] on div "1 2 3 4 5 6 7 8 9 10 11 12 13 14 # Free the prisoner, defeat the guard and grab…" at bounding box center [490, 122] width 122 height 223
type textarea "hero.moveLeft()"
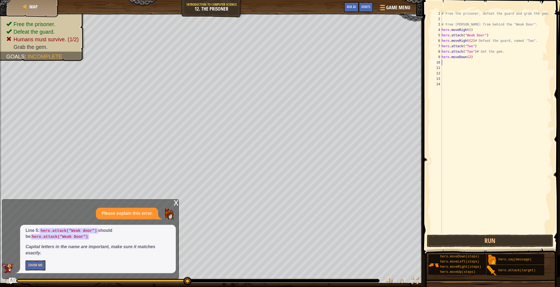
type textarea "m"
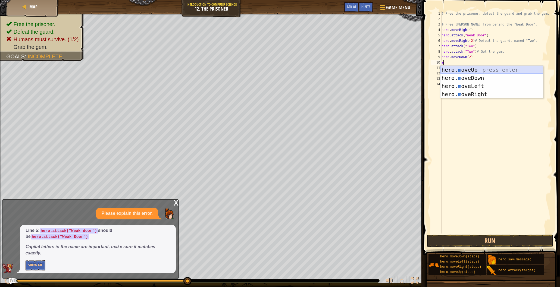
click at [486, 68] on div "hero. m oveUp press enter hero. m oveDown press enter hero. m oveLeft press ent…" at bounding box center [491, 90] width 103 height 49
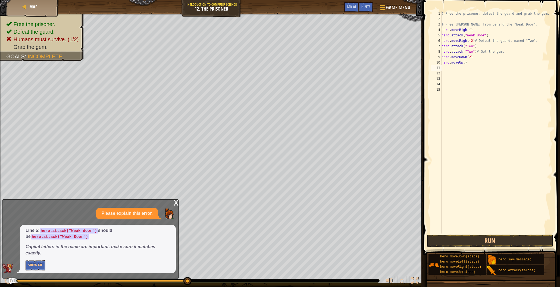
click at [504, 234] on span at bounding box center [491, 119] width 141 height 271
click at [504, 235] on button "Run" at bounding box center [490, 241] width 127 height 12
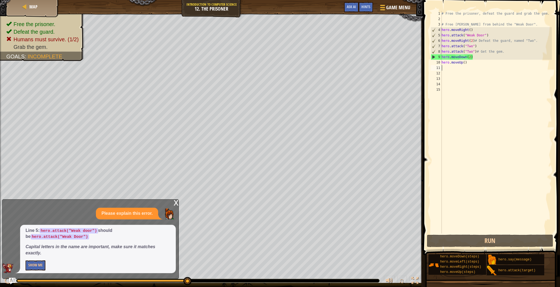
click at [466, 63] on div "# Free the prisoner, defeat the guard and grab the gem. # Free Patrick from beh…" at bounding box center [495, 128] width 111 height 234
type textarea "h"
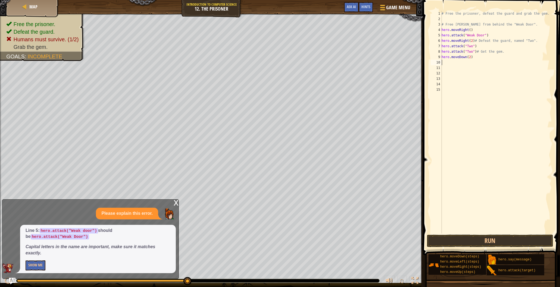
type textarea "m"
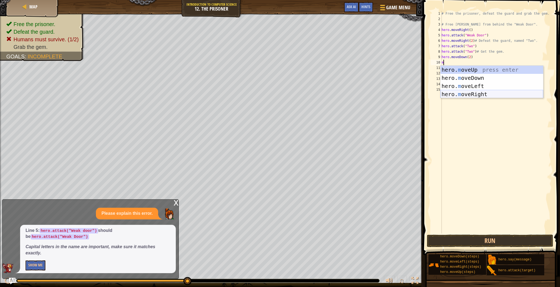
click at [483, 131] on div "# Free the prisoner, defeat the guard and grab the gem. # Free Patrick from beh…" at bounding box center [495, 128] width 111 height 234
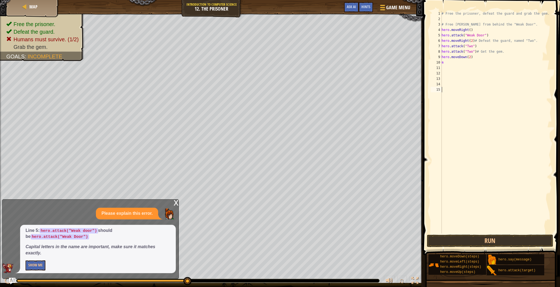
drag, startPoint x: 470, startPoint y: 57, endPoint x: 480, endPoint y: 63, distance: 11.7
click at [470, 58] on div "# Free the prisoner, defeat the guard and grab the gem. # Free Patrick from beh…" at bounding box center [495, 128] width 111 height 234
click at [447, 64] on div "# Free the prisoner, defeat the guard and grab the gem. # Free Patrick from beh…" at bounding box center [495, 128] width 111 height 234
type textarea "mo"
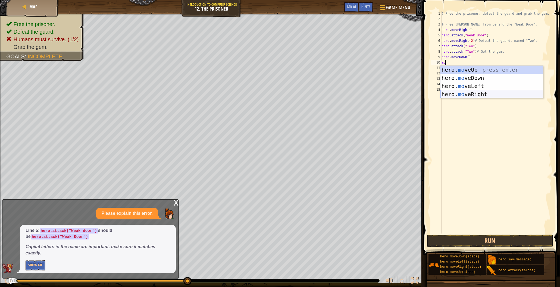
click at [474, 92] on div "hero. mo veUp press enter hero. mo veDown press enter hero. mo veLeft press ent…" at bounding box center [491, 90] width 103 height 49
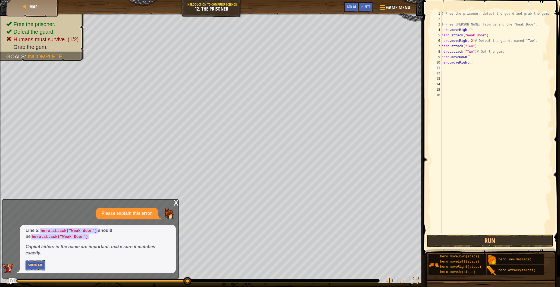
type textarea "m"
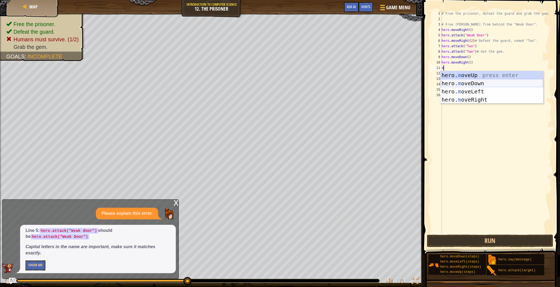
click at [465, 80] on div "hero. m oveUp press enter hero. m oveDown press enter hero. m oveLeft press ent…" at bounding box center [491, 95] width 103 height 49
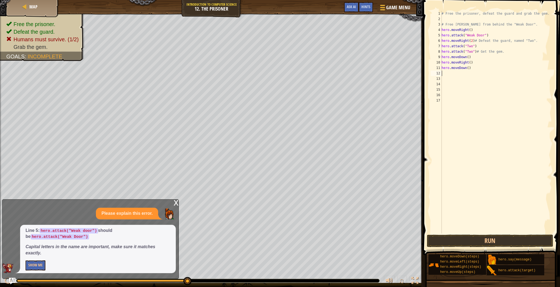
type textarea "m"
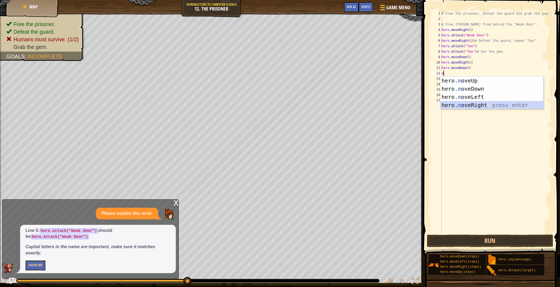
drag, startPoint x: 477, startPoint y: 106, endPoint x: 499, endPoint y: 152, distance: 50.7
click at [477, 106] on div "hero. m oveUp press enter hero. m oveDown press enter hero. m oveLeft press ent…" at bounding box center [491, 101] width 103 height 49
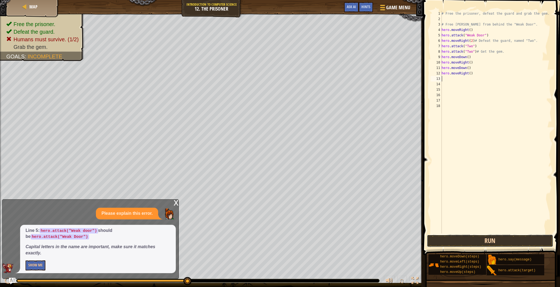
click at [501, 236] on button "Run" at bounding box center [490, 241] width 127 height 12
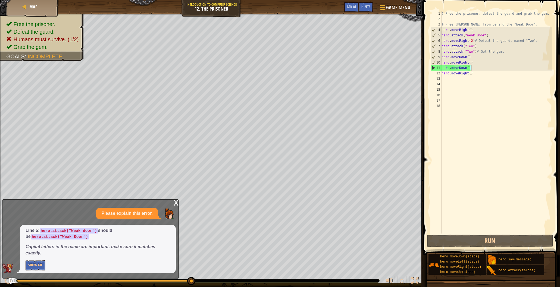
click at [471, 68] on div "# Free the prisoner, defeat the guard and grab the gem. # Free Patrick from beh…" at bounding box center [495, 128] width 111 height 234
type textarea "h"
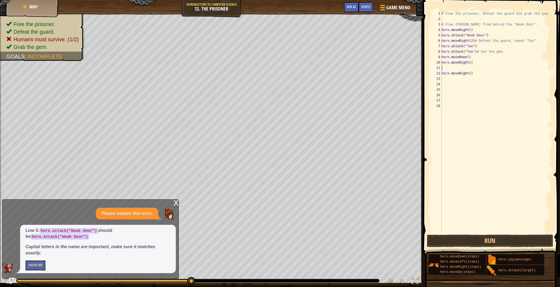
type textarea "hero.moveRight()"
type textarea "h"
click at [510, 234] on div "1 2 3 4 5 6 7 8 9 10 11 12 13 14 15 16 17 # Free the prisoner, defeat the guard…" at bounding box center [490, 138] width 139 height 271
click at [510, 235] on button "Run" at bounding box center [490, 241] width 127 height 12
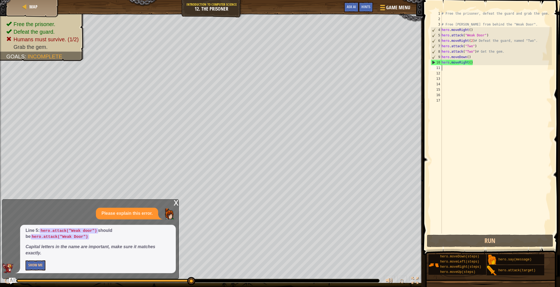
click at [443, 69] on div "# Free the prisoner, defeat the guard and grab the gem. # Free Patrick from beh…" at bounding box center [495, 128] width 111 height 234
type textarea "m"
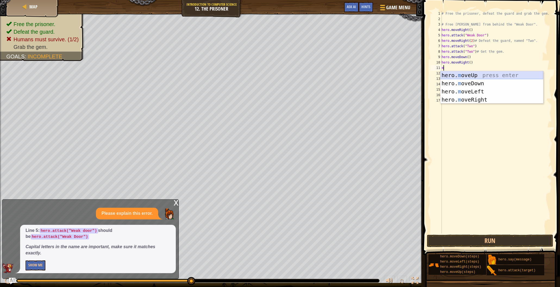
click at [470, 75] on div "hero. m oveUp press enter hero. m oveDown press enter hero. m oveLeft press ent…" at bounding box center [491, 95] width 103 height 49
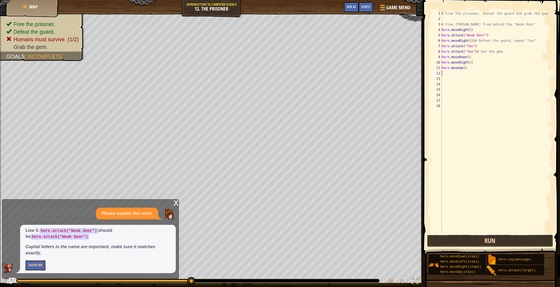
click at [487, 240] on button "Run" at bounding box center [490, 241] width 127 height 12
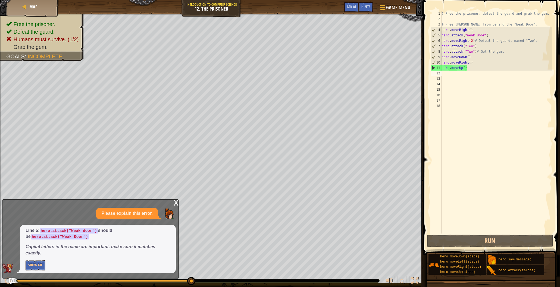
type textarea "m"
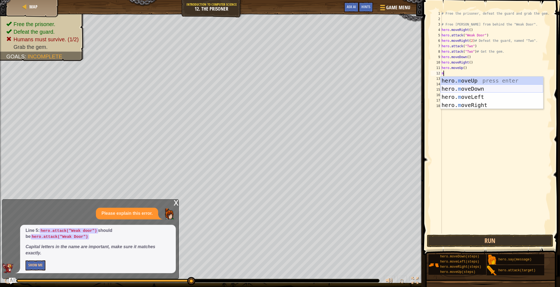
click at [457, 93] on div "hero. m oveUp press enter hero. m oveDown press enter hero. m oveLeft press ent…" at bounding box center [491, 101] width 103 height 49
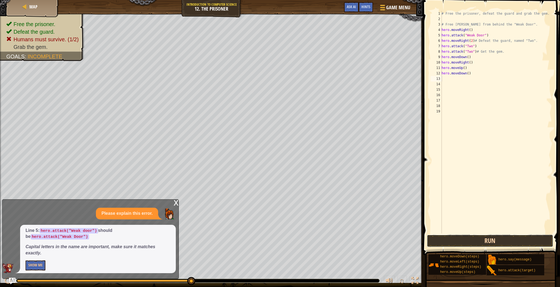
click at [476, 236] on button "Run" at bounding box center [490, 241] width 127 height 12
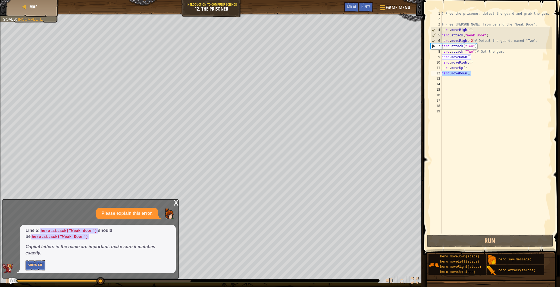
drag, startPoint x: 471, startPoint y: 74, endPoint x: 441, endPoint y: 76, distance: 29.4
click at [441, 76] on div "# Free the prisoner, defeat the guard and grab the gem. # Free Patrick from beh…" at bounding box center [495, 128] width 111 height 234
type textarea "hero.moveDown()"
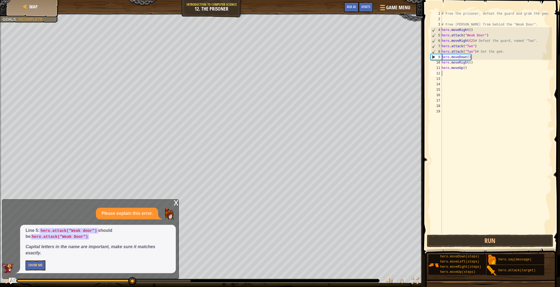
type textarea "m"
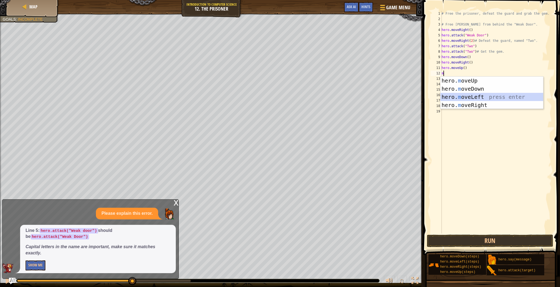
click at [476, 94] on div "hero. m oveUp press enter hero. m oveDown press enter hero. m oveLeft press ent…" at bounding box center [491, 101] width 103 height 49
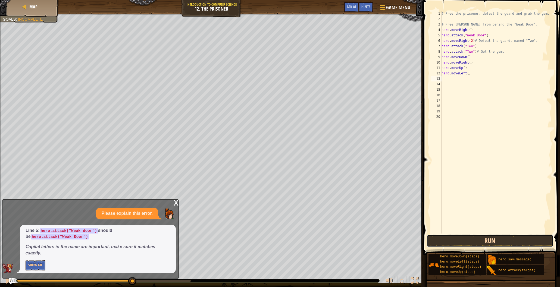
click at [499, 245] on button "Run" at bounding box center [490, 241] width 127 height 12
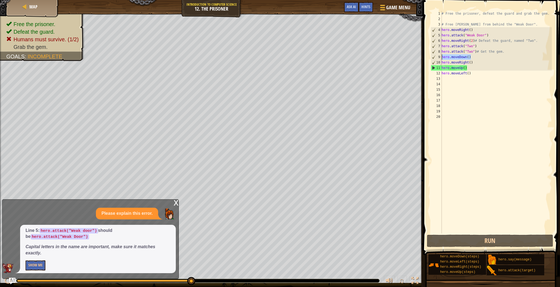
drag, startPoint x: 473, startPoint y: 59, endPoint x: 441, endPoint y: 58, distance: 31.8
click at [441, 58] on div "1 2 3 4 5 6 7 8 9 10 11 12 13 14 15 16 17 18 19 20 # Free the prisoner, defeat …" at bounding box center [490, 122] width 122 height 223
type textarea "hero.moveDown()"
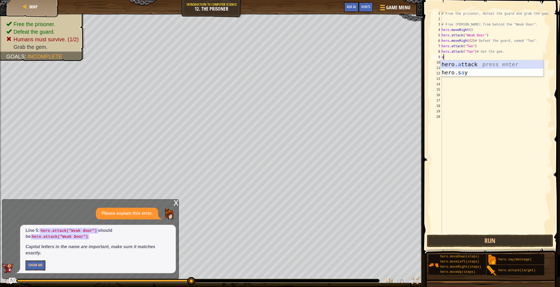
click at [478, 65] on div "hero. a ttack press enter hero.s a y press enter" at bounding box center [491, 76] width 103 height 33
type textarea "hero.attack("Two")"
click at [497, 240] on button "Run" at bounding box center [490, 241] width 127 height 12
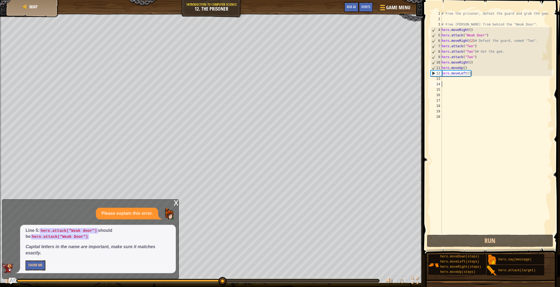
click at [445, 81] on div "# Free the prisoner, defeat the guard and grab the gem. # Free Patrick from beh…" at bounding box center [495, 128] width 111 height 234
click at [443, 78] on div "# Free the prisoner, defeat the guard and grab the gem. # Free Patrick from beh…" at bounding box center [495, 128] width 111 height 234
type textarea "m"
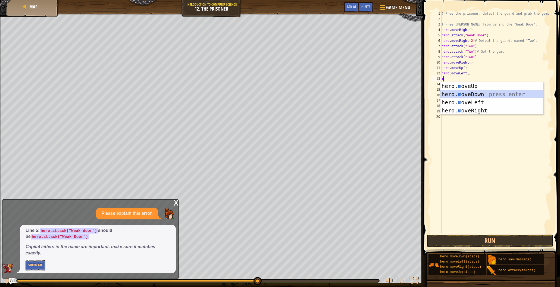
click at [469, 95] on div "hero. m oveUp press enter hero. m oveDown press enter hero. m oveLeft press ent…" at bounding box center [491, 106] width 103 height 49
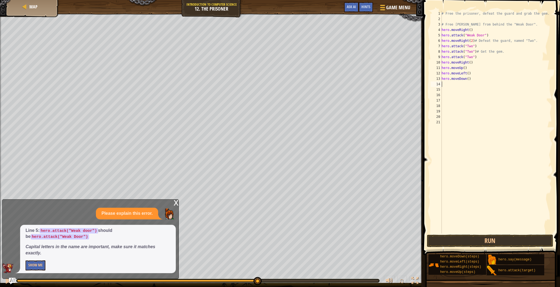
click at [468, 78] on div "# Free the prisoner, defeat the guard and grab the gem. # Free Patrick from beh…" at bounding box center [495, 128] width 111 height 234
type textarea "hero.moveDown(2)"
click at [441, 85] on div "14" at bounding box center [435, 83] width 11 height 5
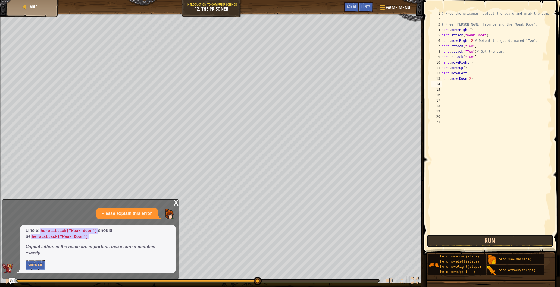
click at [486, 237] on button "Run" at bounding box center [490, 241] width 127 height 12
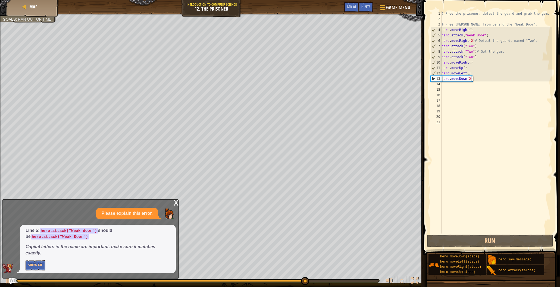
click at [470, 80] on div "# Free the prisoner, defeat the guard and grab the gem. # Free Patrick from beh…" at bounding box center [495, 128] width 111 height 234
type textarea "hero.moveDown(3)"
click at [442, 87] on div "# Free the prisoner, defeat the guard and grab the gem. # Free Patrick from beh…" at bounding box center [495, 128] width 111 height 234
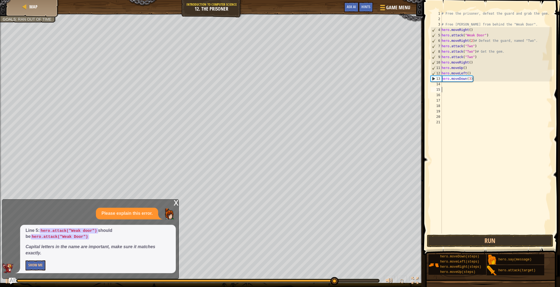
click at [442, 86] on div "# Free the prisoner, defeat the guard and grab the gem. # Free Patrick from beh…" at bounding box center [495, 128] width 111 height 234
type textarea "m"
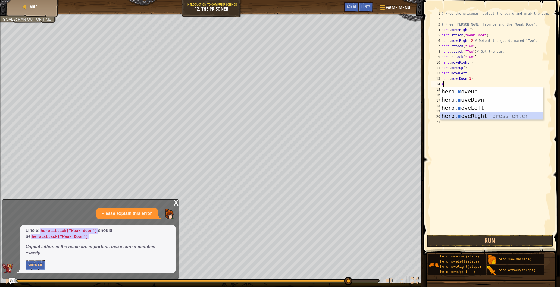
click at [464, 115] on div "hero. m oveUp press enter hero. m oveDown press enter hero. m oveLeft press ent…" at bounding box center [491, 111] width 103 height 49
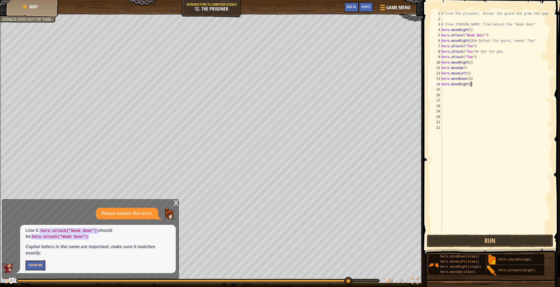
click at [471, 84] on div "# Free the prisoner, defeat the guard and grab the gem. # Free Patrick from beh…" at bounding box center [495, 128] width 111 height 234
type textarea "hero.moveRight(2)"
click at [503, 240] on button "Run" at bounding box center [490, 241] width 127 height 12
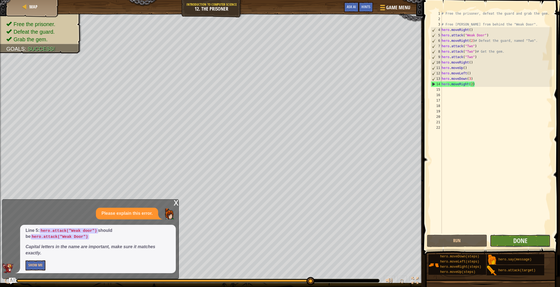
click at [537, 243] on button "Done" at bounding box center [520, 241] width 61 height 12
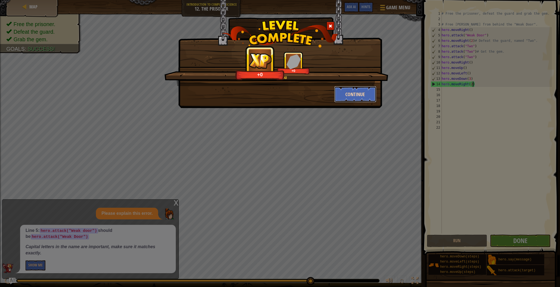
click at [352, 96] on button "Continue" at bounding box center [355, 94] width 42 height 16
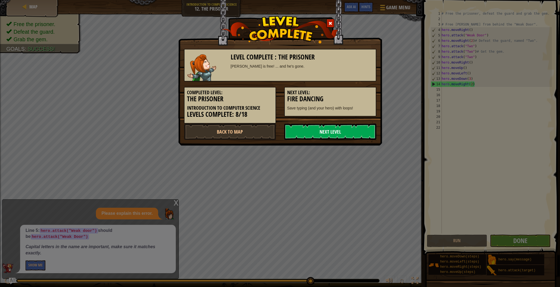
click at [317, 127] on link "Next Level" at bounding box center [330, 132] width 92 height 16
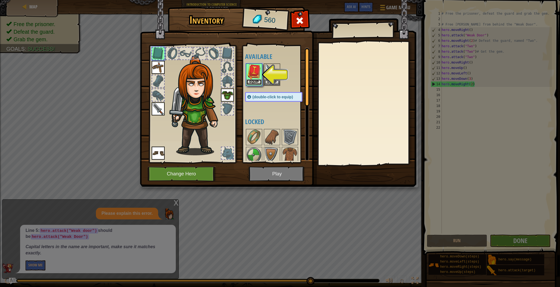
click at [254, 82] on button "Equip" at bounding box center [253, 82] width 15 height 6
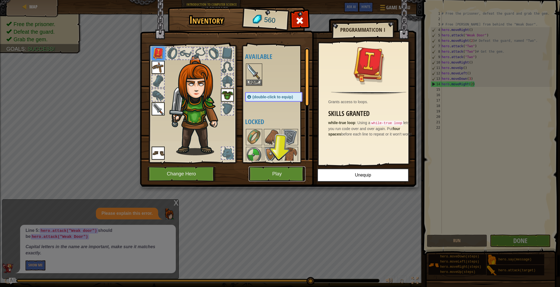
click at [266, 168] on button "Play" at bounding box center [276, 173] width 57 height 15
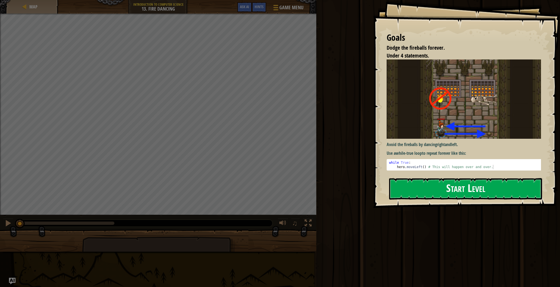
click at [460, 119] on div "Goals Dodge the fireballs forever. Under 4 statements. Avoid the fireballs by d…" at bounding box center [466, 104] width 187 height 208
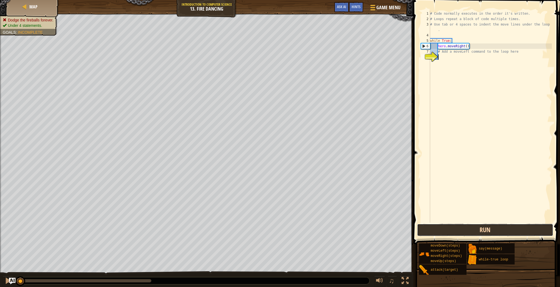
click at [447, 231] on button "Run" at bounding box center [485, 230] width 136 height 12
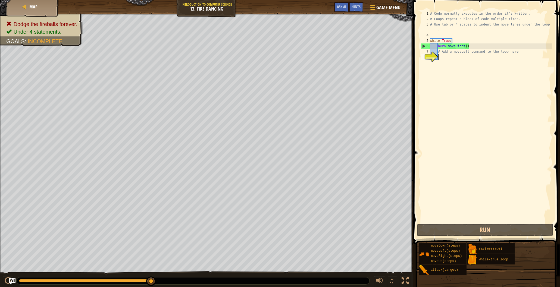
type textarea "m"
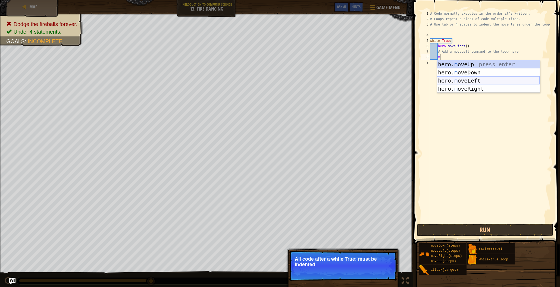
click at [468, 81] on div "hero. m oveUp press enter hero. m oveDown press enter hero. m oveLeft press ent…" at bounding box center [488, 84] width 103 height 49
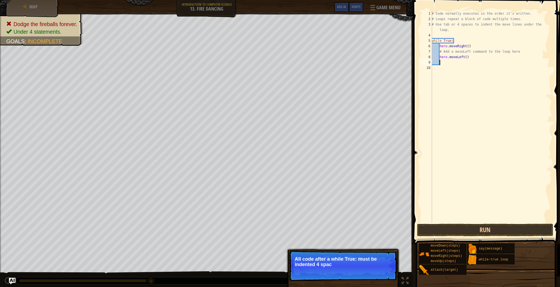
scroll to position [2, 0]
click at [476, 230] on button "Run" at bounding box center [485, 230] width 136 height 12
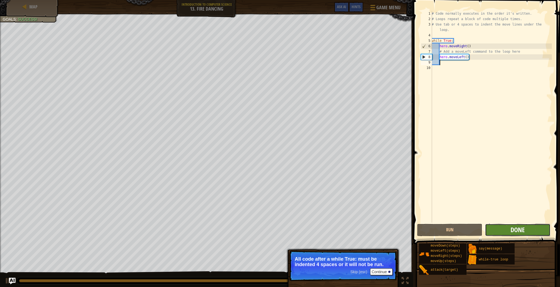
click at [523, 233] on span "Done" at bounding box center [517, 229] width 14 height 9
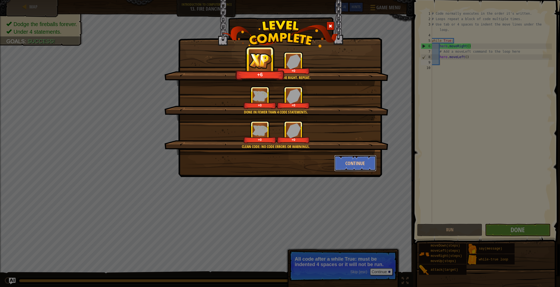
click at [363, 161] on button "Continue" at bounding box center [355, 163] width 42 height 16
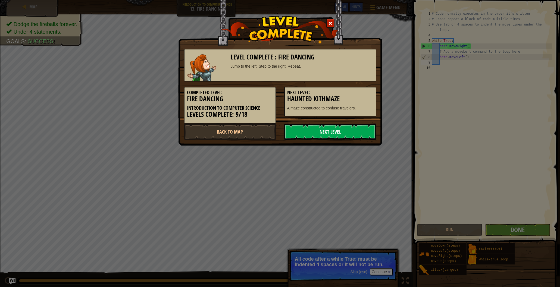
click at [353, 135] on link "Next Level" at bounding box center [330, 132] width 92 height 16
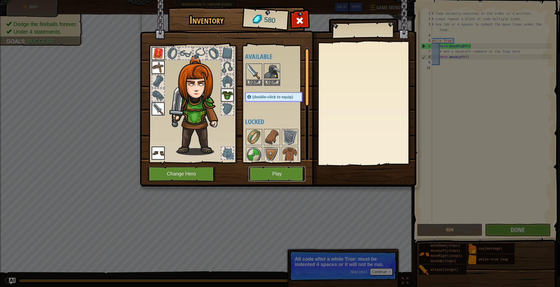
click at [282, 171] on button "Play" at bounding box center [276, 173] width 57 height 15
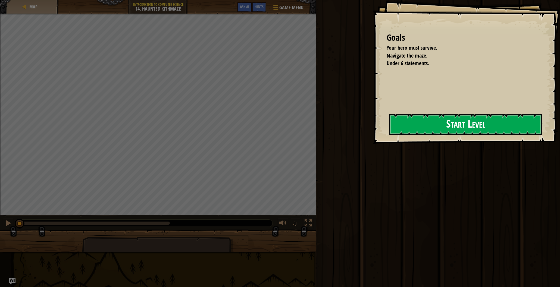
click at [423, 119] on button "Start Level" at bounding box center [465, 124] width 153 height 21
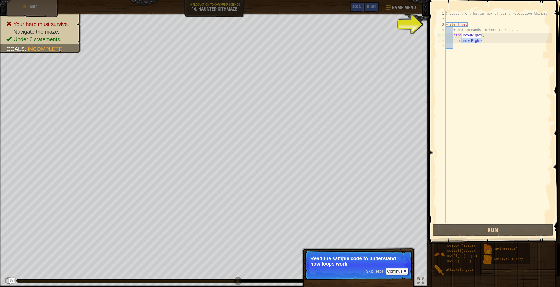
drag, startPoint x: 480, startPoint y: 42, endPoint x: 461, endPoint y: 41, distance: 19.3
click at [461, 41] on div "# Loops are a better way of doing repetitive things. while True : # Add command…" at bounding box center [497, 122] width 107 height 223
type textarea "hero.moveRight()"
click at [483, 44] on div "# Loops are a better way of doing repetitive things. while True : # Add command…" at bounding box center [497, 122] width 107 height 223
click at [483, 42] on div "# Loops are a better way of doing repetitive things. while True : # Add command…" at bounding box center [497, 122] width 107 height 223
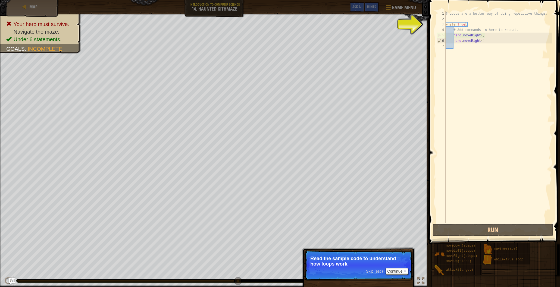
click at [465, 24] on div "# Loops are a better way of doing repetitive things. while True : # Add command…" at bounding box center [497, 122] width 107 height 223
type textarea "while True:"
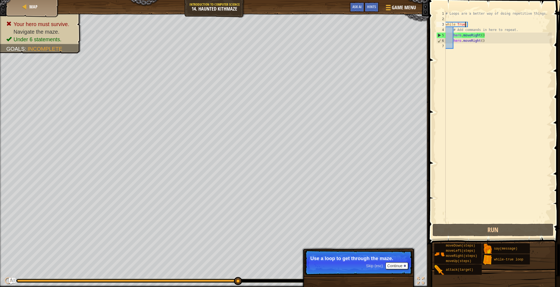
click at [466, 26] on div "# Loops are a better way of doing repetitive things. while True : # Add command…" at bounding box center [497, 122] width 107 height 223
click at [455, 46] on div "# Loops are a better way of doing repetitive things. while True : # Add command…" at bounding box center [497, 122] width 107 height 223
type textarea "w"
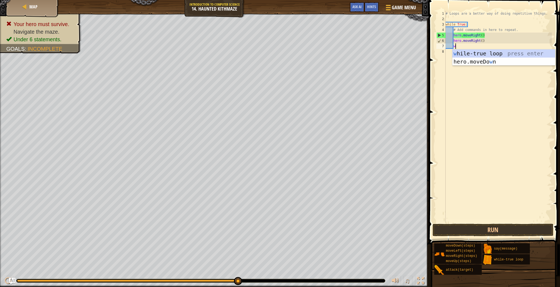
scroll to position [2, 1]
click at [482, 53] on div "w [PERSON_NAME]-true loop press enter hero.moveDo w n press enter" at bounding box center [503, 65] width 103 height 33
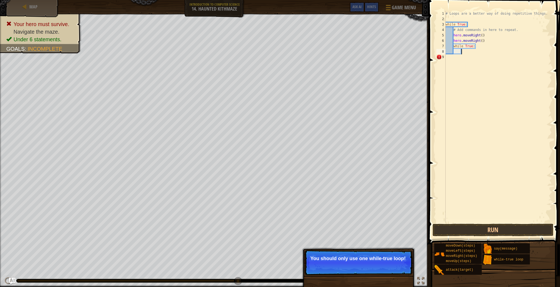
type textarea "m"
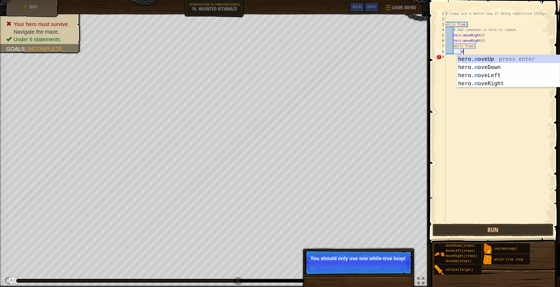
scroll to position [2, 1]
click at [478, 74] on div "hero. m oveUp press enter hero. m oveDown press enter hero. m oveLeft press ent…" at bounding box center [508, 79] width 103 height 49
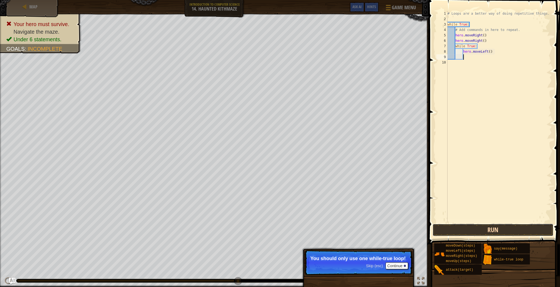
click at [493, 235] on button "Run" at bounding box center [492, 230] width 121 height 12
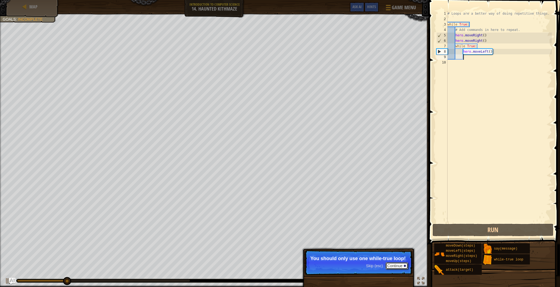
click at [401, 264] on button "Continue" at bounding box center [396, 265] width 23 height 7
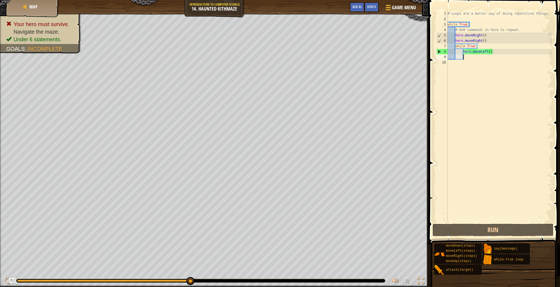
type textarea "m"
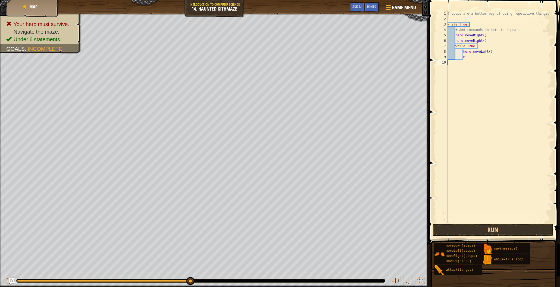
click at [487, 163] on div "# Loops are a better way of doing repetitive things. while True : # Add command…" at bounding box center [499, 122] width 106 height 223
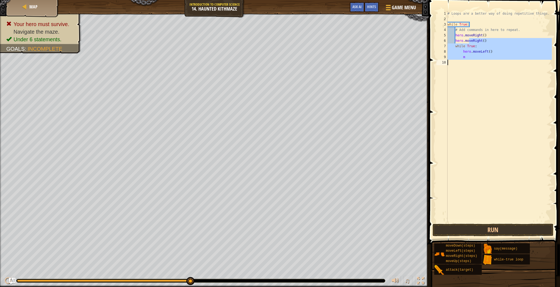
drag, startPoint x: 467, startPoint y: 43, endPoint x: 459, endPoint y: 60, distance: 19.0
click at [459, 60] on div "# Loops are a better way of doing repetitive things. while True : # Add command…" at bounding box center [499, 122] width 106 height 223
drag, startPoint x: 468, startPoint y: 40, endPoint x: 474, endPoint y: 45, distance: 8.3
click at [474, 45] on div "# Loops are a better way of doing repetitive things. while True : # Add command…" at bounding box center [499, 122] width 106 height 223
type textarea "hero.moveRight() while True:"
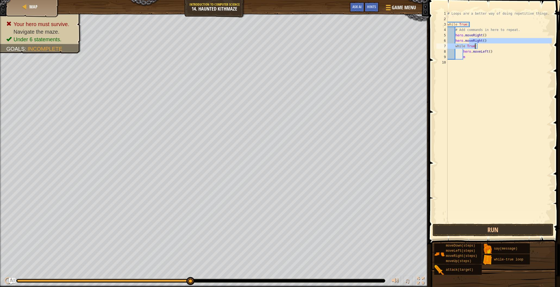
drag, startPoint x: 466, startPoint y: 79, endPoint x: 467, endPoint y: 74, distance: 5.2
click at [466, 79] on div "# Loops are a better way of doing repetitive things. while True : # Add command…" at bounding box center [499, 122] width 106 height 223
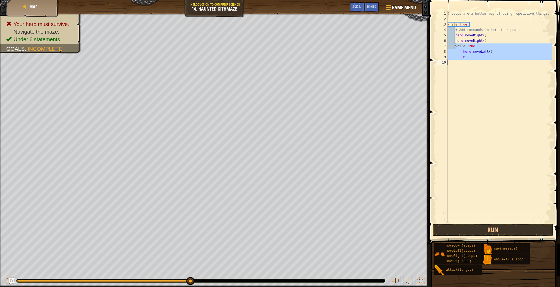
drag, startPoint x: 455, startPoint y: 47, endPoint x: 492, endPoint y: 65, distance: 41.3
click at [492, 65] on div "# Loops are a better way of doing repetitive things. while True : # Add command…" at bounding box center [499, 122] width 106 height 223
type textarea "m"
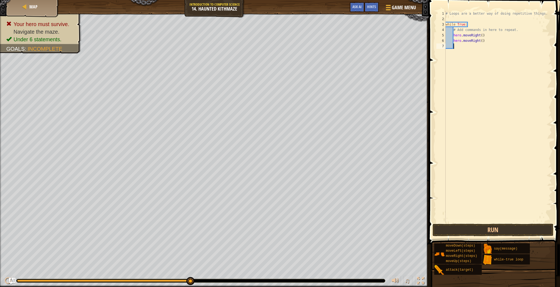
type textarea "m"
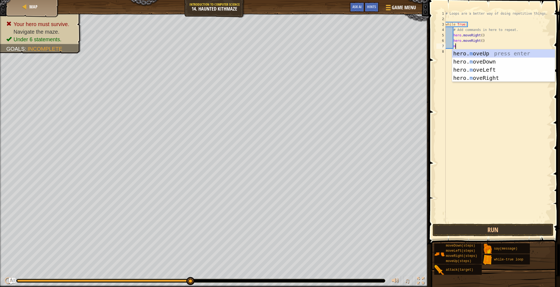
scroll to position [2, 1]
drag, startPoint x: 472, startPoint y: 52, endPoint x: 474, endPoint y: 94, distance: 42.4
click at [472, 52] on div "hero. m oveUp press enter hero. m oveDown press enter hero. m oveLeft press ent…" at bounding box center [503, 73] width 103 height 49
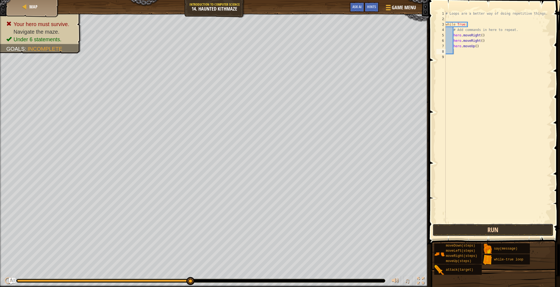
click at [460, 229] on button "Run" at bounding box center [492, 230] width 121 height 12
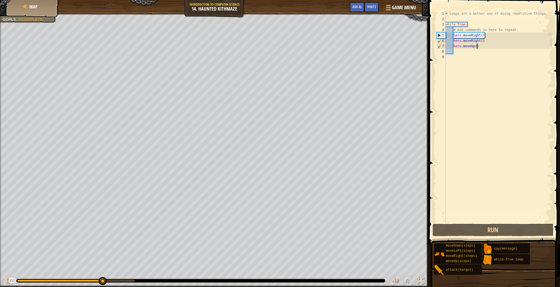
click at [476, 48] on div "# Loops are a better way of doing repetitive things. while True : # Add command…" at bounding box center [498, 122] width 108 height 223
type textarea "hero.moveUp(2)"
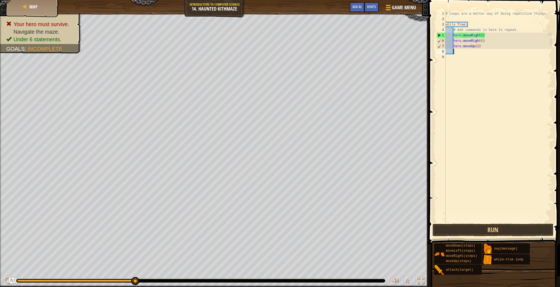
drag, startPoint x: 453, startPoint y: 52, endPoint x: 464, endPoint y: 58, distance: 12.5
click at [453, 52] on div "# Loops are a better way of doing repetitive things. while True : # Add command…" at bounding box center [498, 122] width 108 height 223
type textarea "m"
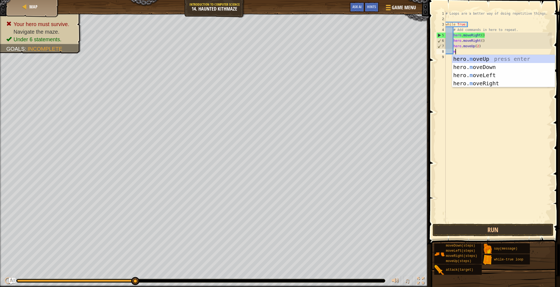
scroll to position [2, 1]
click at [480, 59] on div "hero. m oveUp press enter hero. m oveDown press enter hero. m oveLeft press ent…" at bounding box center [503, 79] width 103 height 49
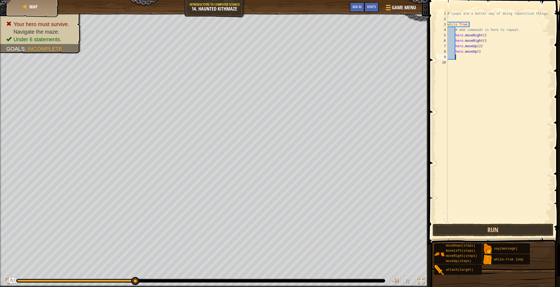
scroll to position [2, 0]
click at [479, 53] on div "# Loops are a better way of doing repetitive things. while True : # Add command…" at bounding box center [499, 122] width 106 height 223
type textarea "hero.moveUp(2)"
click at [512, 226] on button "Run" at bounding box center [492, 230] width 121 height 12
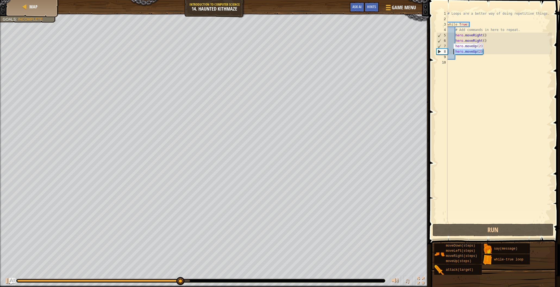
drag, startPoint x: 483, startPoint y: 54, endPoint x: 453, endPoint y: 52, distance: 30.2
click at [453, 52] on div "# Loops are a better way of doing repetitive things. while True : # Add command…" at bounding box center [499, 122] width 106 height 223
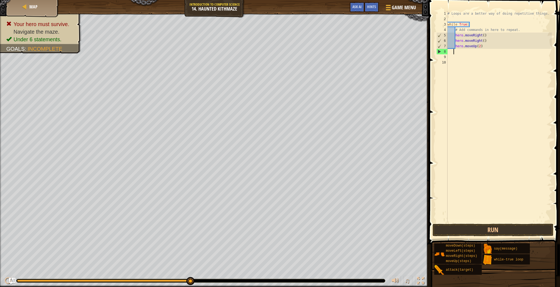
scroll to position [2, 0]
type textarea "m"
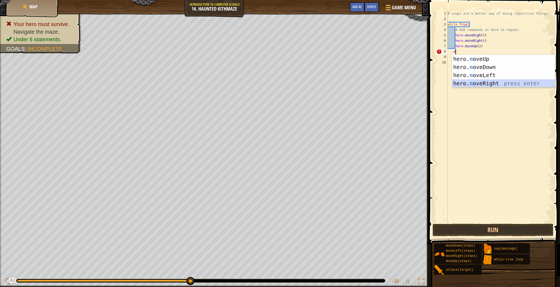
click at [465, 82] on div "hero. m oveUp press enter hero. m oveDown press enter hero. m oveLeft press ent…" at bounding box center [503, 79] width 103 height 49
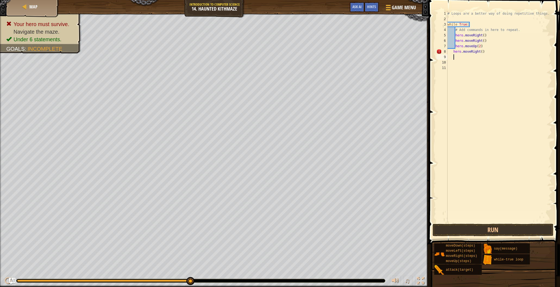
click at [482, 52] on div "# Loops are a better way of doing repetitive things. while True : # Add command…" at bounding box center [499, 122] width 106 height 223
type textarea "hero.moveRight(2)"
click at [451, 56] on div "# Loops are a better way of doing repetitive things. while True : # Add command…" at bounding box center [499, 122] width 106 height 223
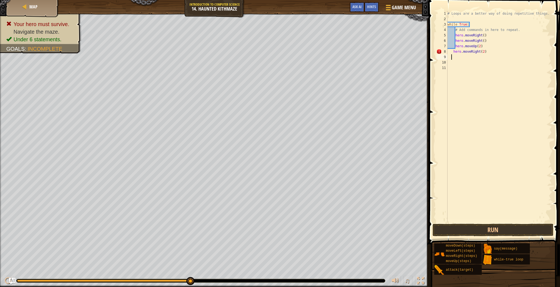
type textarea "m"
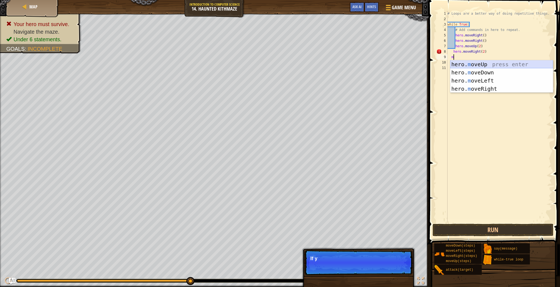
click at [482, 63] on div "hero. m oveUp press enter hero. m oveDown press enter hero. m oveLeft press ent…" at bounding box center [501, 84] width 103 height 49
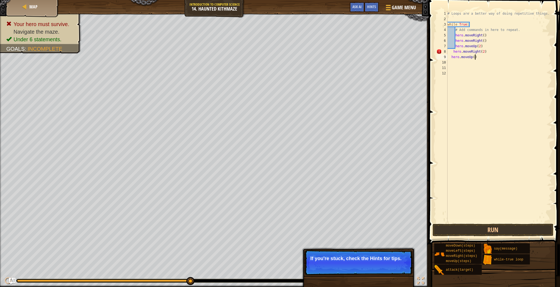
click at [475, 58] on div "# Loops are a better way of doing repetitive things. while True : # Add command…" at bounding box center [499, 122] width 106 height 223
type textarea "hero.moveUp(2)"
click at [450, 62] on div "# Loops are a better way of doing repetitive things. while True : # Add command…" at bounding box center [499, 122] width 106 height 223
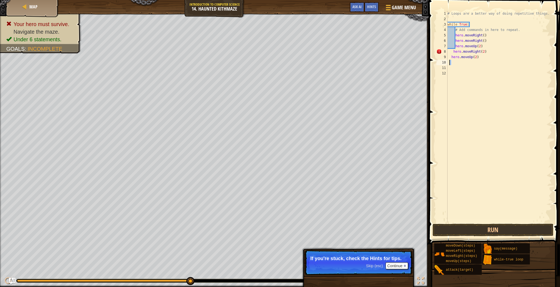
type textarea "m"
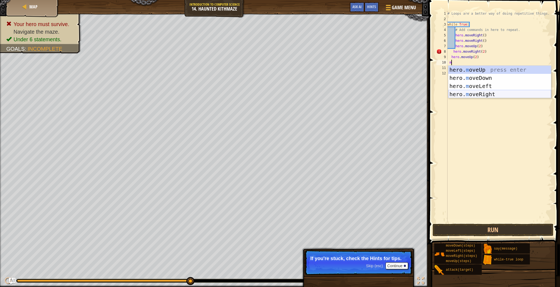
click at [483, 92] on div "hero. m oveUp press enter hero. m oveDown press enter hero. m oveLeft press ent…" at bounding box center [499, 90] width 103 height 49
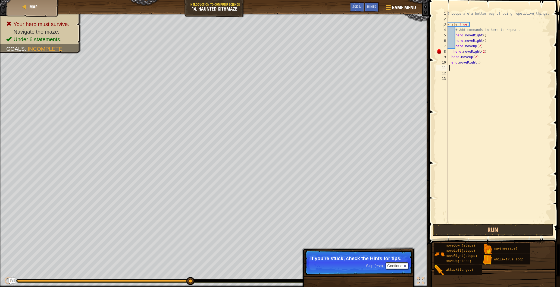
scroll to position [2, 0]
click at [479, 64] on div "# Loops are a better way of doing repetitive things. while True : # Add command…" at bounding box center [499, 122] width 106 height 223
type textarea "hero.moveRight(2)"
click at [449, 67] on div "# Loops are a better way of doing repetitive things. while True : # Add command…" at bounding box center [499, 122] width 106 height 223
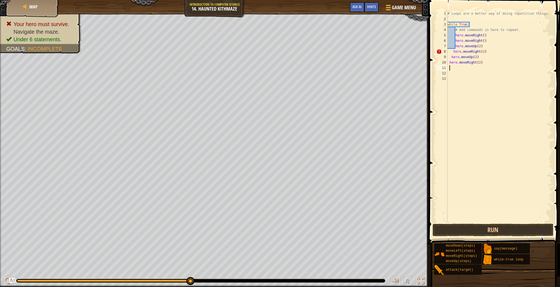
type textarea "m"
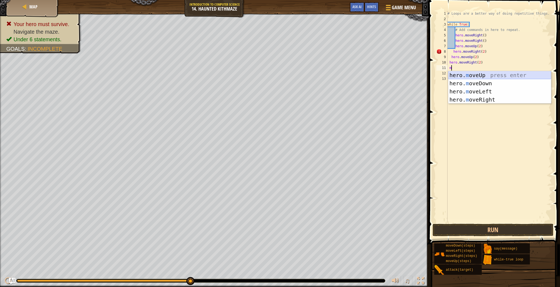
click at [469, 75] on div "hero. m oveUp press enter hero. m oveDown press enter hero. m oveLeft press ent…" at bounding box center [499, 95] width 103 height 49
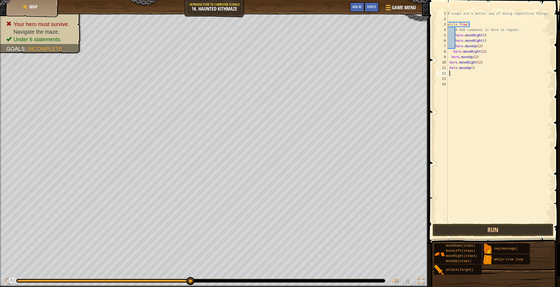
click at [474, 67] on div "# Loops are a better way of doing repetitive things. while True : # Add command…" at bounding box center [499, 122] width 106 height 223
click at [473, 69] on div "# Loops are a better way of doing repetitive things. while True : # Add command…" at bounding box center [499, 122] width 106 height 223
type textarea "hero.moveUp(2)"
click at [514, 231] on button "Run" at bounding box center [492, 230] width 121 height 12
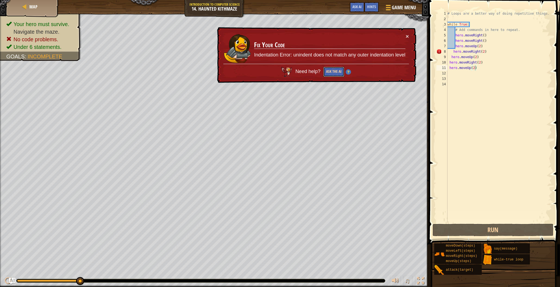
click at [338, 70] on button "Ask the AI" at bounding box center [333, 72] width 21 height 10
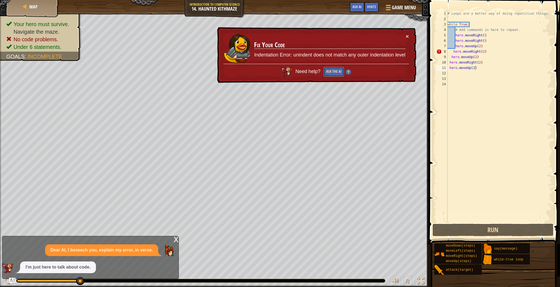
click at [332, 71] on button "Ask the AI" at bounding box center [333, 72] width 21 height 10
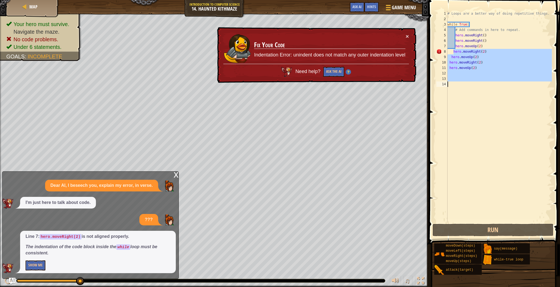
drag, startPoint x: 453, startPoint y: 52, endPoint x: 496, endPoint y: 89, distance: 56.4
click at [496, 89] on div "# Loops are a better way of doing repetitive things. while True : # Add command…" at bounding box center [499, 122] width 106 height 223
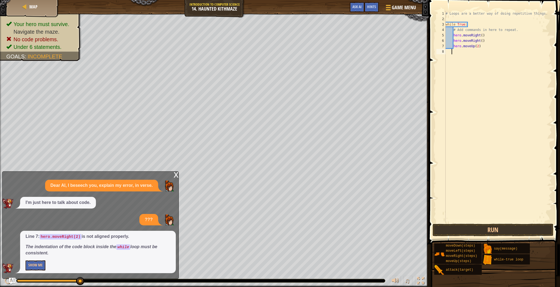
scroll to position [2, 0]
type textarea "w"
click at [490, 60] on div "w [PERSON_NAME]-true loop press enter hero.moveDo w n press enter" at bounding box center [501, 71] width 103 height 33
type textarea "m"
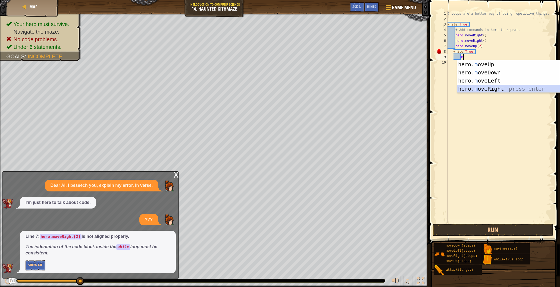
click at [492, 85] on div "hero. m oveUp press enter hero. m oveDown press enter hero. m oveLeft press ent…" at bounding box center [508, 84] width 103 height 49
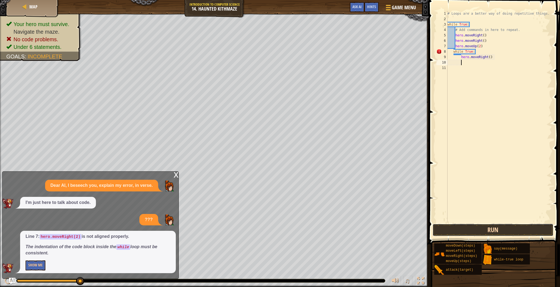
click at [502, 230] on button "Run" at bounding box center [492, 230] width 121 height 12
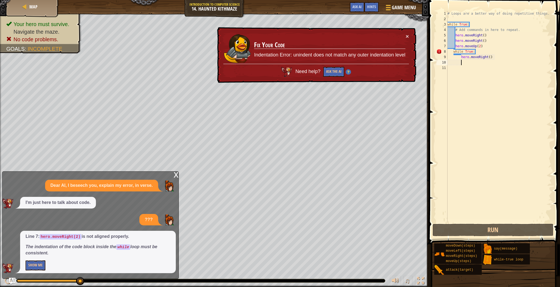
click at [410, 36] on div "× Fix Your Code Indentation Error: unindent does not match any outer indentatio…" at bounding box center [316, 55] width 200 height 56
click at [407, 38] on button "×" at bounding box center [406, 36] width 3 height 6
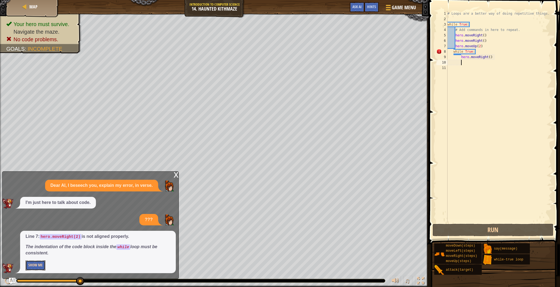
click at [35, 265] on button "Show Me" at bounding box center [36, 265] width 20 height 10
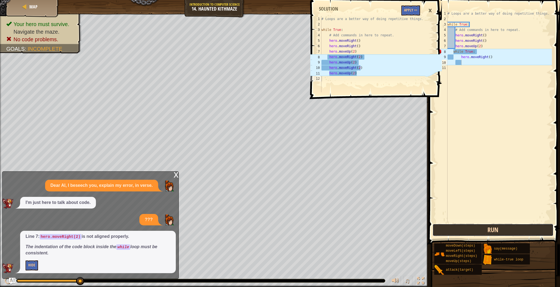
click at [485, 229] on button "Run" at bounding box center [492, 230] width 121 height 12
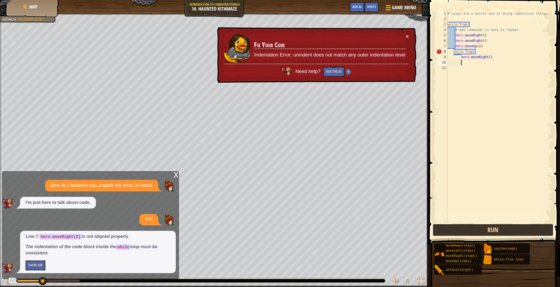
click at [486, 229] on button "Run" at bounding box center [492, 230] width 121 height 12
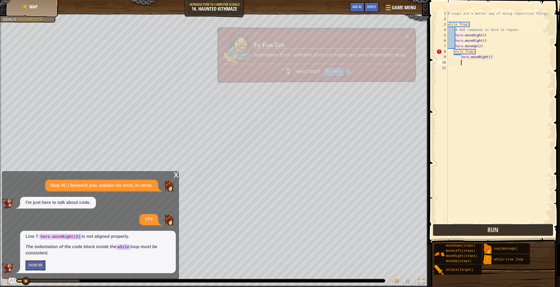
click at [486, 229] on button "Run" at bounding box center [492, 230] width 121 height 12
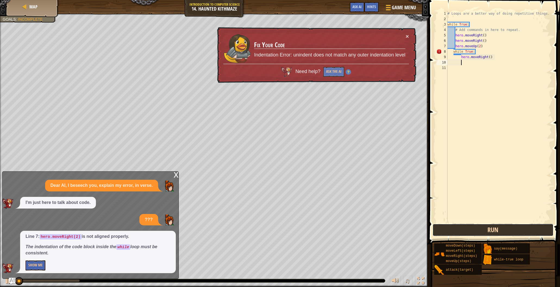
click at [486, 229] on button "Run" at bounding box center [492, 230] width 121 height 12
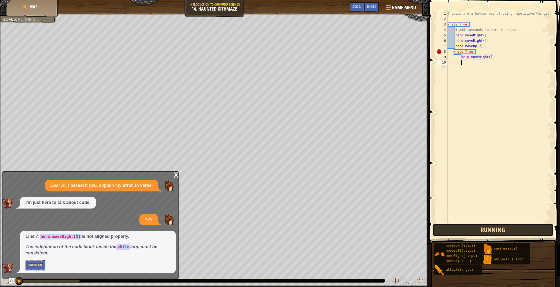
click at [486, 229] on button "Running" at bounding box center [492, 230] width 121 height 12
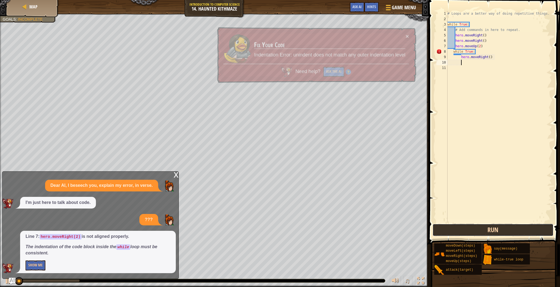
click at [486, 229] on button "Run" at bounding box center [492, 230] width 121 height 12
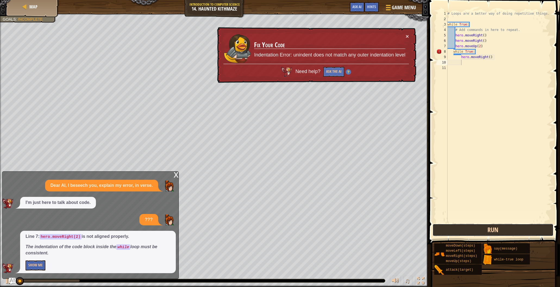
click at [486, 229] on button "Run" at bounding box center [492, 230] width 121 height 12
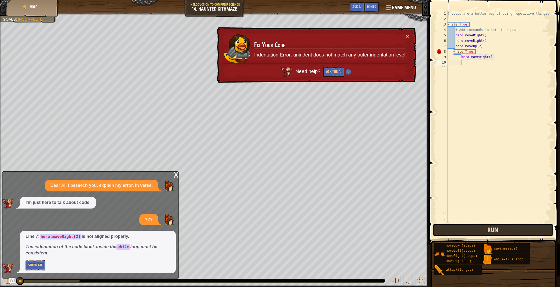
click at [486, 229] on button "Run" at bounding box center [492, 230] width 121 height 12
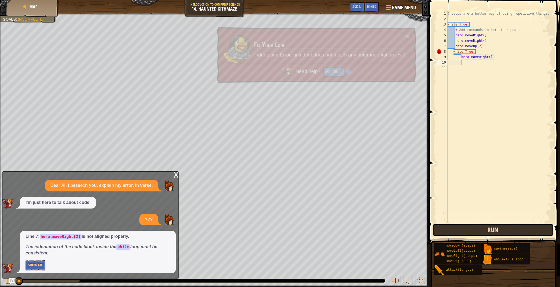
click at [486, 229] on button "Run" at bounding box center [492, 230] width 121 height 12
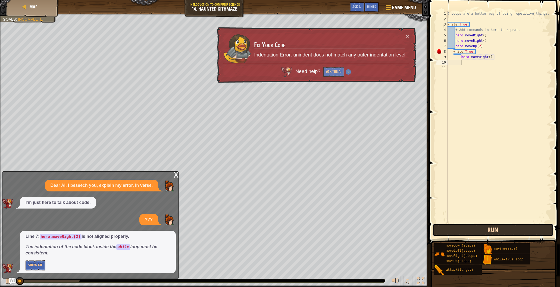
click at [486, 229] on button "Run" at bounding box center [492, 230] width 121 height 12
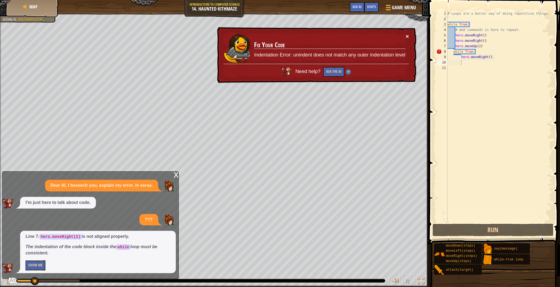
click at [405, 35] on button "×" at bounding box center [406, 37] width 3 height 6
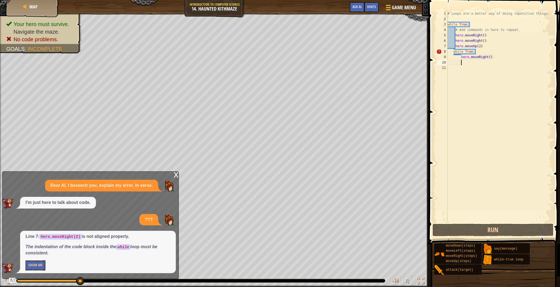
type textarea "m"
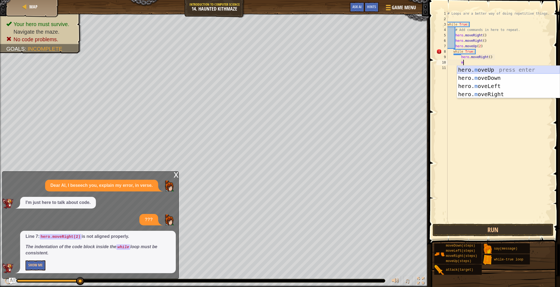
click at [482, 70] on div "hero. m oveUp press enter hero. m oveDown press enter hero. m oveLeft press ent…" at bounding box center [508, 90] width 103 height 49
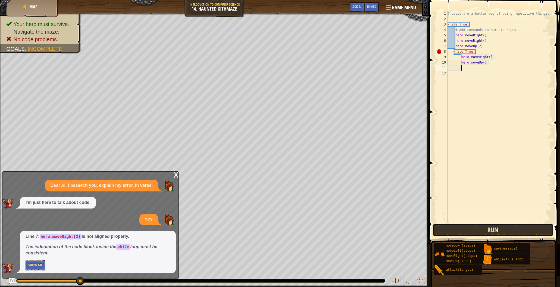
click at [502, 226] on button "Run" at bounding box center [492, 230] width 121 height 12
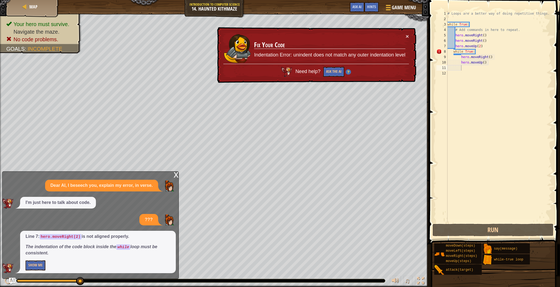
drag, startPoint x: 410, startPoint y: 36, endPoint x: 414, endPoint y: 40, distance: 6.5
click at [410, 36] on div "× Fix Your Code Indentation Error: unindent does not match any outer indentatio…" at bounding box center [316, 55] width 201 height 59
click at [401, 34] on td "Fix Your Code Indentation Error: unindent does not match any outer indentation …" at bounding box center [330, 49] width 152 height 32
click at [405, 36] on td "Fix Your Code Indentation Error: unindent does not match any outer indentation …" at bounding box center [330, 48] width 152 height 30
click at [479, 51] on div "# Loops are a better way of doing repetitive things. while True : # Add command…" at bounding box center [498, 122] width 105 height 223
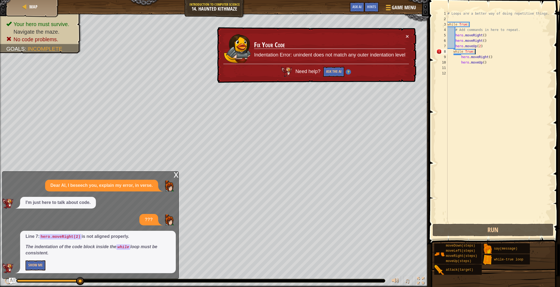
scroll to position [2, 2]
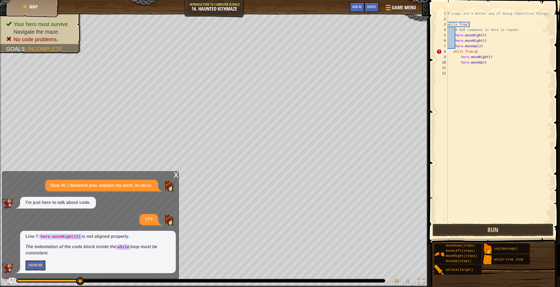
click at [500, 234] on button "Run" at bounding box center [492, 230] width 121 height 12
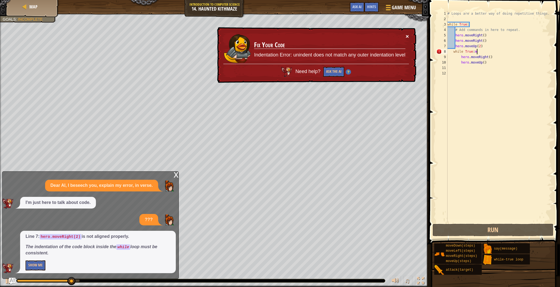
click at [407, 36] on button "×" at bounding box center [408, 38] width 4 height 6
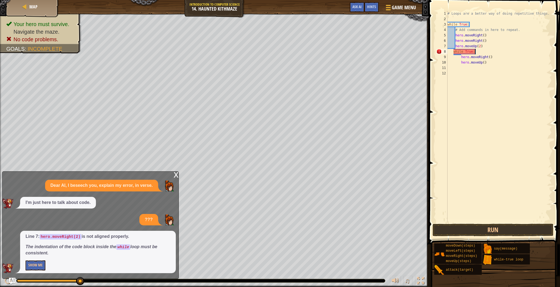
scroll to position [2, 2]
click at [178, 174] on div "x" at bounding box center [176, 174] width 5 height 5
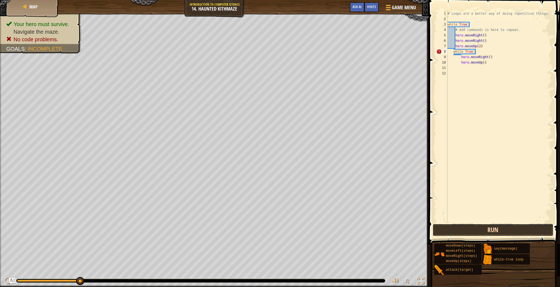
click at [496, 229] on button "Run" at bounding box center [492, 230] width 121 height 12
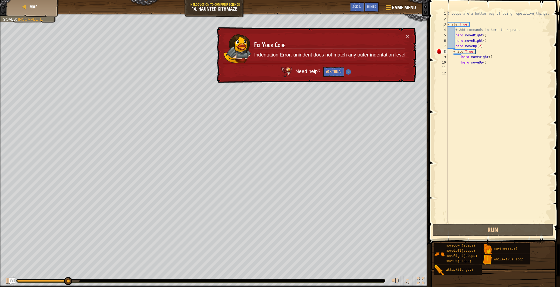
click at [405, 37] on td "Fix Your Code Indentation Error: unindent does not match any outer indentation …" at bounding box center [330, 49] width 152 height 32
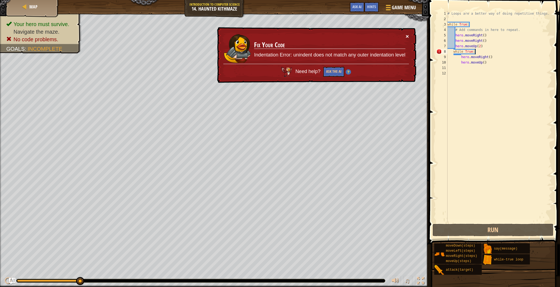
click at [407, 38] on button "×" at bounding box center [406, 37] width 3 height 6
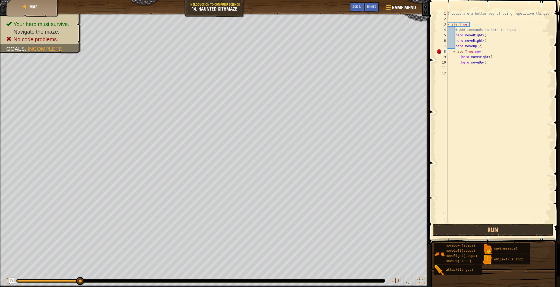
scroll to position [2, 2]
type textarea "while True:moveright"
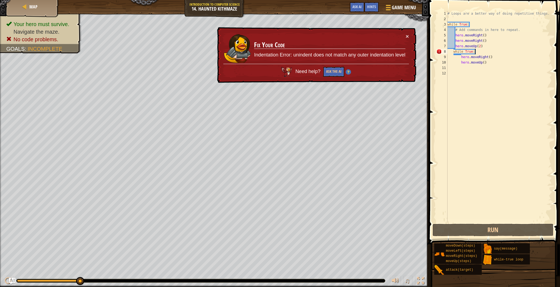
click at [405, 36] on td "Fix Your Code Indentation Error: unindent does not match any outer indentation …" at bounding box center [330, 49] width 152 height 32
click at [407, 37] on button "×" at bounding box center [406, 37] width 3 height 6
click at [406, 39] on button "×" at bounding box center [407, 37] width 4 height 6
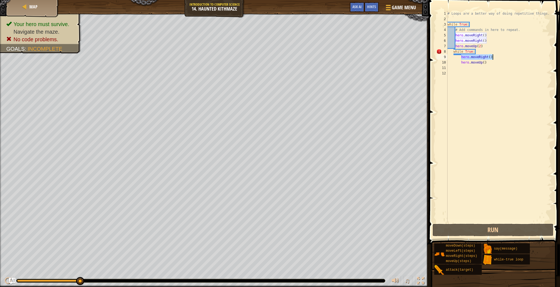
drag, startPoint x: 461, startPoint y: 58, endPoint x: 497, endPoint y: 59, distance: 36.1
click at [497, 59] on div "# Loops are a better way of doing repetitive things. while True : # Add command…" at bounding box center [498, 122] width 105 height 223
click at [478, 52] on div "# Loops are a better way of doing repetitive things. while True : # Add command…" at bounding box center [498, 122] width 105 height 223
paste textarea "hero.moveRight()"
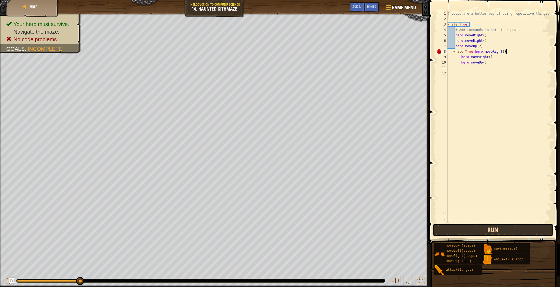
click at [498, 228] on button "Run" at bounding box center [492, 230] width 121 height 12
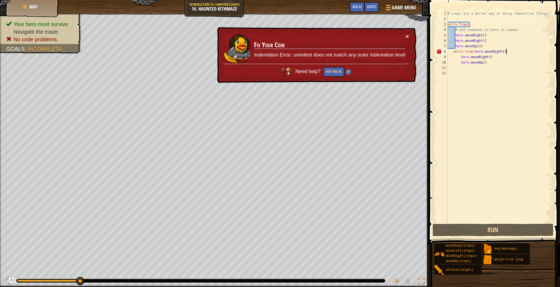
drag, startPoint x: 402, startPoint y: 36, endPoint x: 406, endPoint y: 36, distance: 4.1
click at [406, 36] on div "× Fix Your Code Indentation Error: unindent does not match any outer indentatio…" at bounding box center [316, 55] width 200 height 56
click at [406, 36] on button "×" at bounding box center [406, 36] width 3 height 6
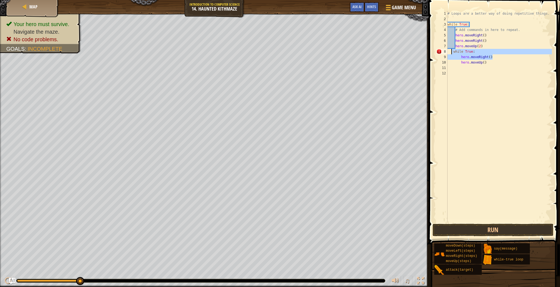
drag, startPoint x: 492, startPoint y: 56, endPoint x: 451, endPoint y: 56, distance: 40.7
click at [452, 53] on div "# Loops are a better way of doing repetitive things. while True : # Add command…" at bounding box center [498, 122] width 105 height 223
type textarea "while True: hero.moveRight()"
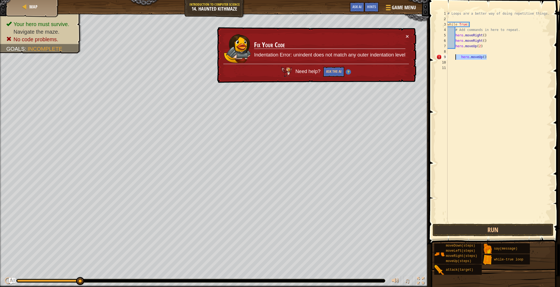
drag, startPoint x: 487, startPoint y: 58, endPoint x: 447, endPoint y: 61, distance: 40.6
click at [453, 60] on div "# Loops are a better way of doing repetitive things. while True : # Add command…" at bounding box center [498, 122] width 105 height 223
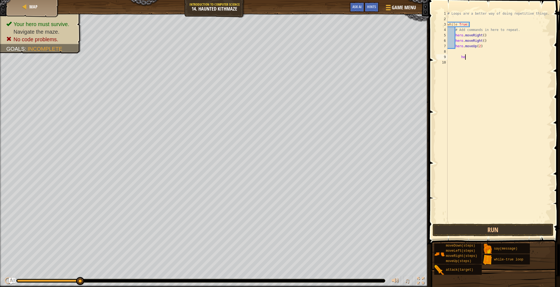
type textarea "h"
click at [489, 224] on button "Run" at bounding box center [492, 230] width 121 height 12
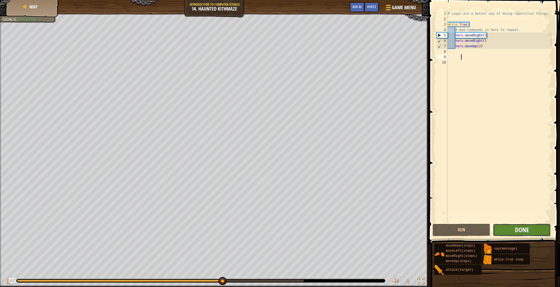
click at [517, 226] on span "Done" at bounding box center [522, 229] width 14 height 9
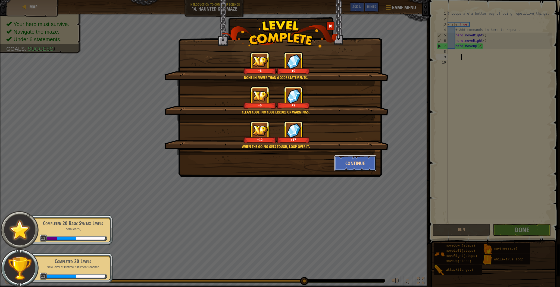
click at [367, 163] on button "Continue" at bounding box center [355, 163] width 42 height 16
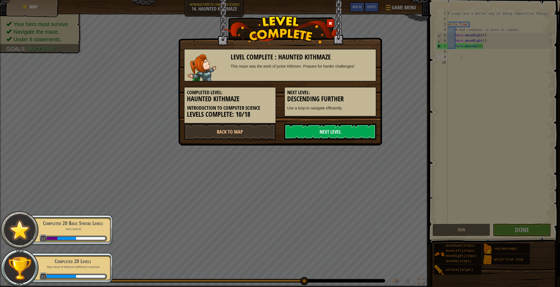
click at [342, 133] on link "Next Level" at bounding box center [330, 132] width 92 height 16
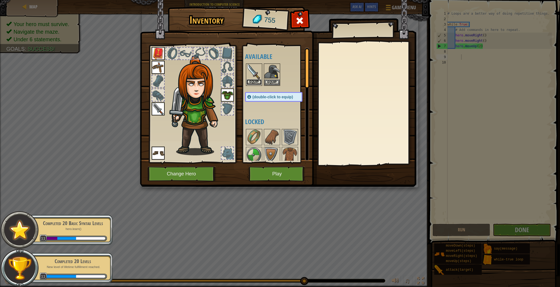
click at [256, 84] on button "Equip" at bounding box center [253, 82] width 15 height 6
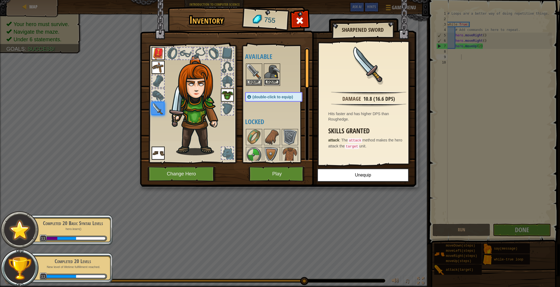
click at [264, 84] on button "Equip" at bounding box center [271, 82] width 15 height 6
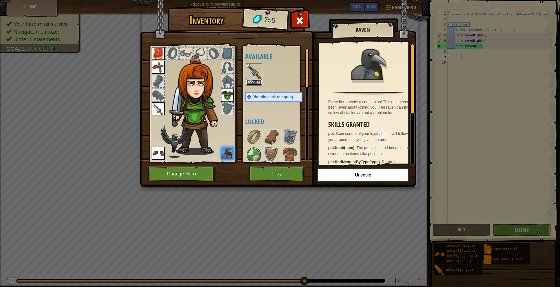
click at [251, 85] on button "Equip" at bounding box center [253, 82] width 15 height 6
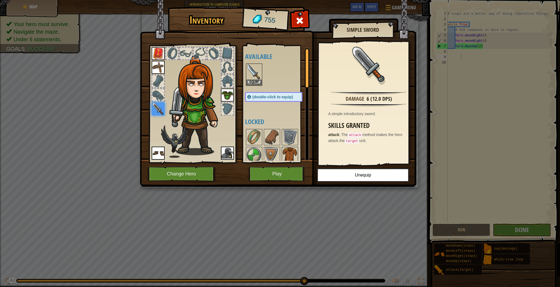
click at [289, 151] on img at bounding box center [289, 154] width 15 height 15
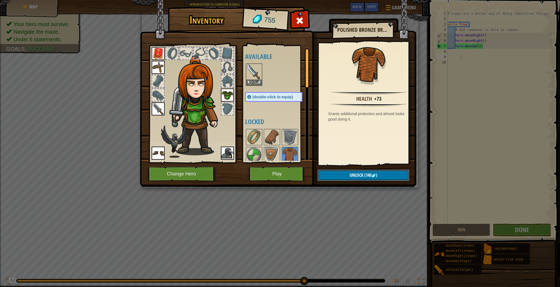
click at [341, 178] on button "Unlock (140 )" at bounding box center [363, 175] width 92 height 11
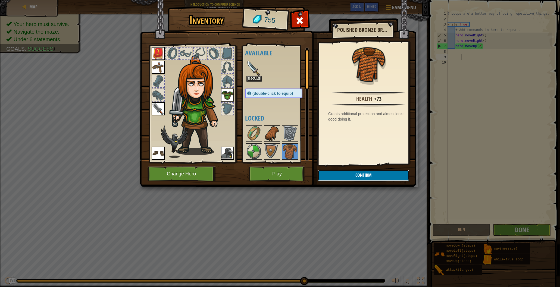
scroll to position [25, 0]
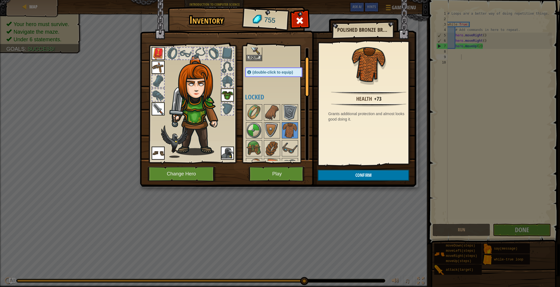
click at [155, 109] on img at bounding box center [158, 108] width 13 height 13
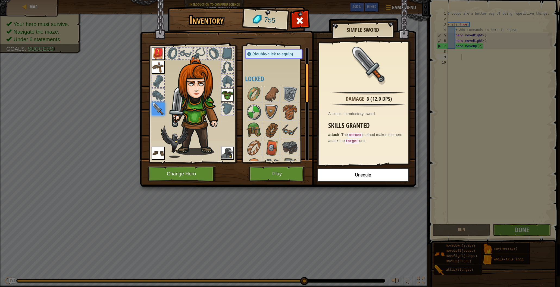
scroll to position [117, 0]
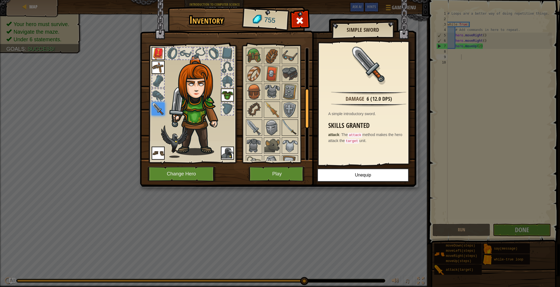
click at [285, 126] on img at bounding box center [289, 127] width 15 height 15
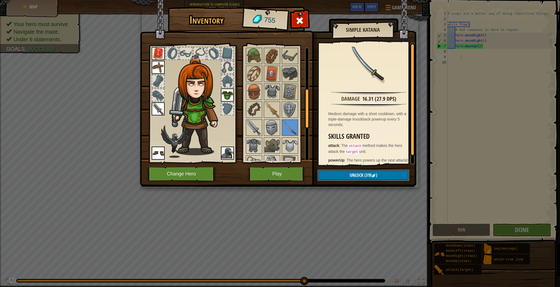
click at [354, 174] on span "Unlock" at bounding box center [357, 175] width 14 height 6
click at [338, 177] on button "Confirm" at bounding box center [363, 175] width 92 height 11
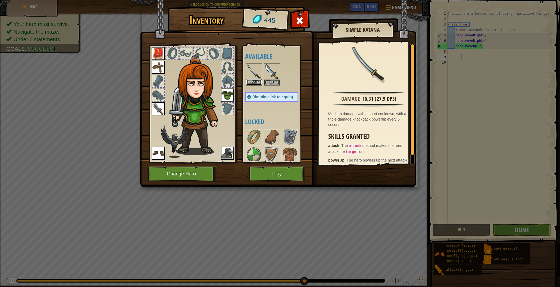
click at [252, 81] on button "Equip" at bounding box center [253, 82] width 15 height 6
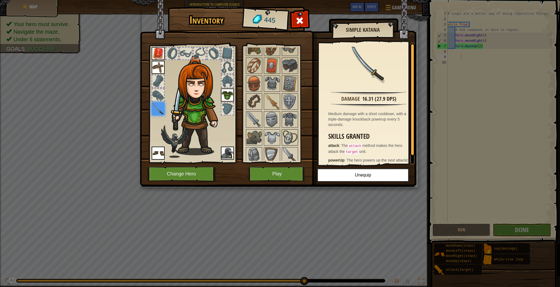
scroll to position [163, 0]
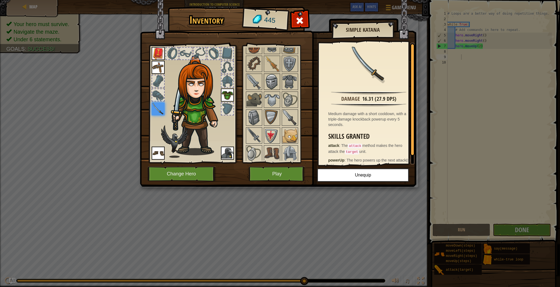
click at [275, 85] on img at bounding box center [271, 81] width 15 height 15
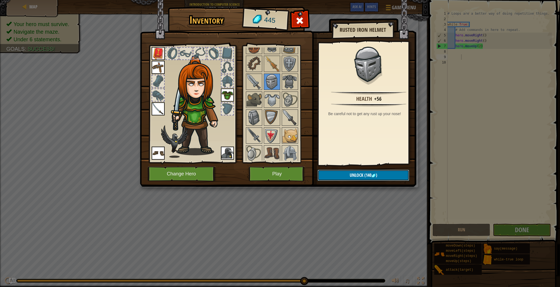
click at [364, 176] on span "(140" at bounding box center [367, 175] width 8 height 6
click at [351, 173] on button "Confirm" at bounding box center [363, 175] width 92 height 11
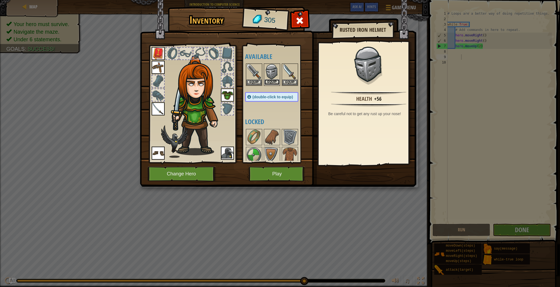
click at [276, 81] on button "Equip" at bounding box center [271, 82] width 15 height 6
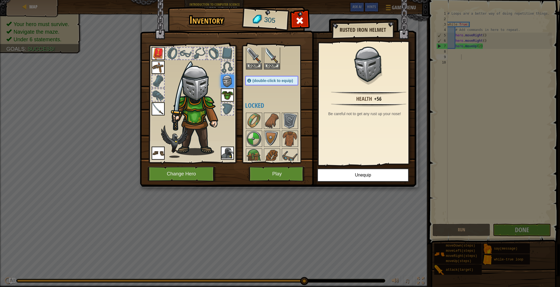
scroll to position [92, 0]
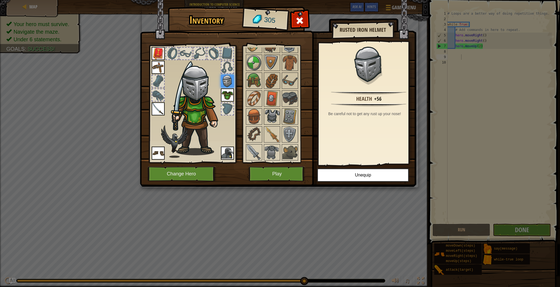
click at [276, 117] on img at bounding box center [271, 116] width 15 height 15
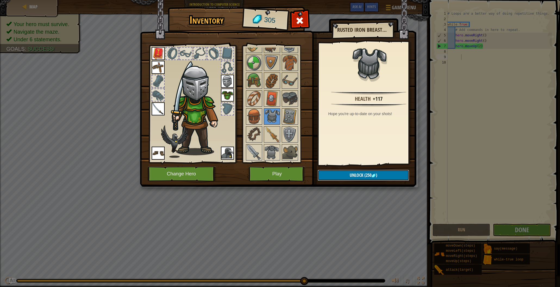
click at [335, 171] on button "Unlock (250 )" at bounding box center [363, 175] width 92 height 11
click at [339, 172] on button "Confirm" at bounding box center [363, 175] width 92 height 11
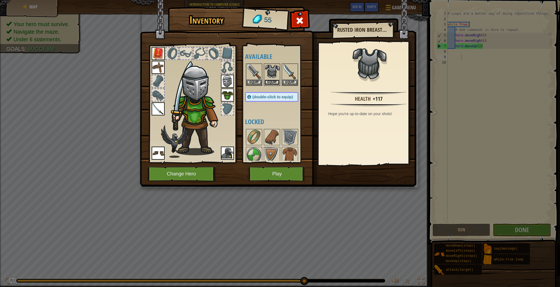
drag, startPoint x: 276, startPoint y: 83, endPoint x: 284, endPoint y: 103, distance: 22.3
click at [276, 83] on button "Equip" at bounding box center [271, 83] width 15 height 6
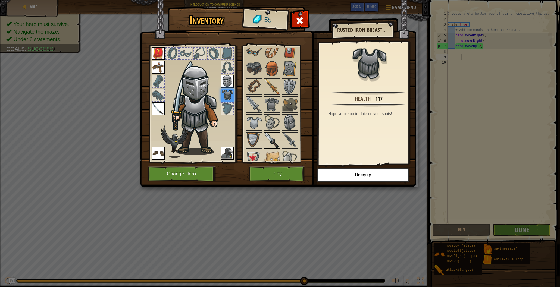
scroll to position [200, 0]
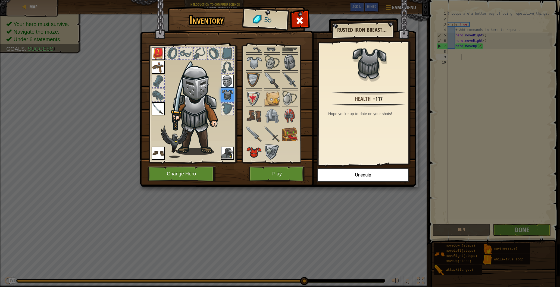
click at [259, 153] on img at bounding box center [253, 151] width 15 height 15
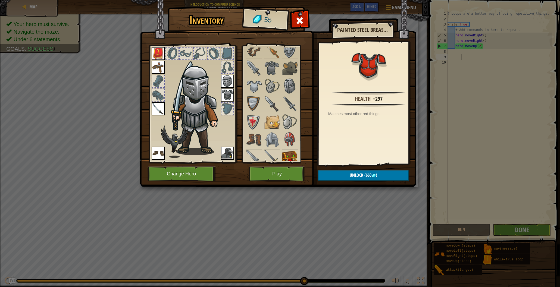
scroll to position [179, 0]
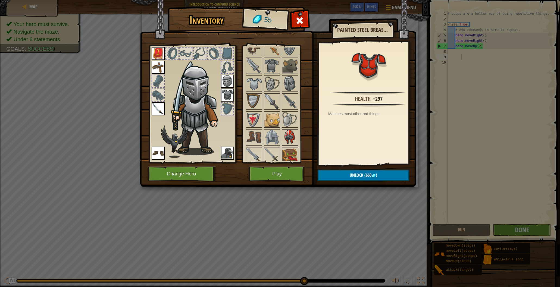
click at [291, 137] on img at bounding box center [289, 137] width 15 height 15
click at [310, 210] on div "Inventory 55 Available Equip Equip Equip Equip Equip Equip Equip Equip Equip (d…" at bounding box center [280, 143] width 560 height 287
click at [282, 168] on button "Play" at bounding box center [276, 173] width 57 height 15
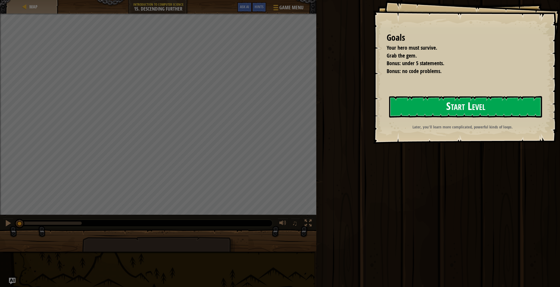
click at [431, 107] on button "Start Level" at bounding box center [465, 106] width 153 height 21
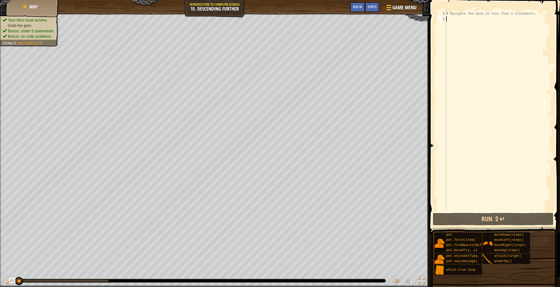
type textarea "w"
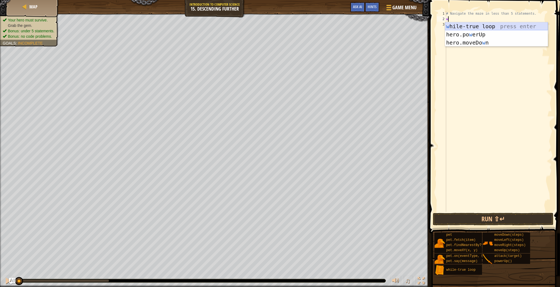
click at [469, 26] on div "w [PERSON_NAME]-true loop press enter hero.po w erUp press enter hero.moveDo w …" at bounding box center [496, 42] width 103 height 41
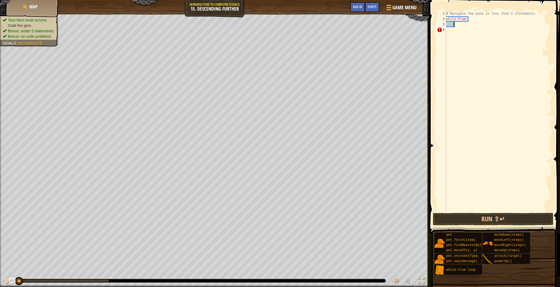
type textarea "m"
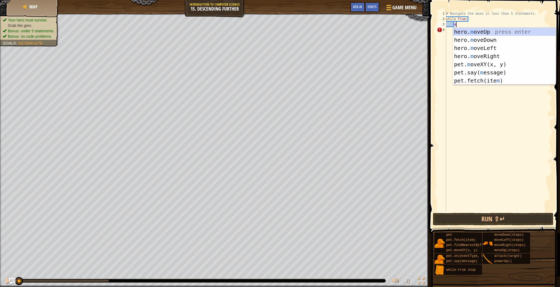
scroll to position [2, 1]
click at [484, 56] on div "hero. m oveUp press enter hero. m oveDown press enter hero. m oveLeft press ent…" at bounding box center [504, 64] width 103 height 73
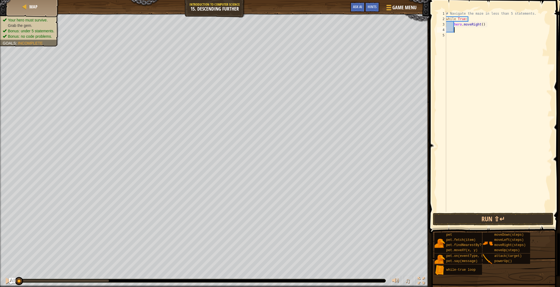
scroll to position [2, 0]
type textarea "m"
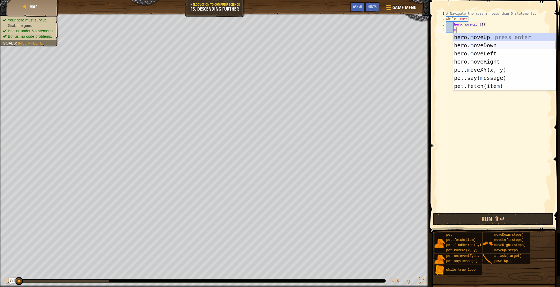
click at [483, 43] on div "hero. m oveUp press enter hero. m oveDown press enter hero. m oveLeft press ent…" at bounding box center [504, 69] width 103 height 73
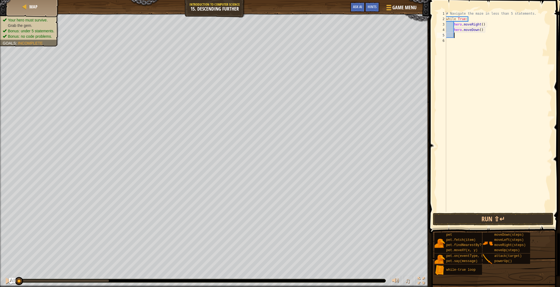
scroll to position [2, 0]
click at [505, 219] on button "Run ⇧↵" at bounding box center [493, 219] width 121 height 12
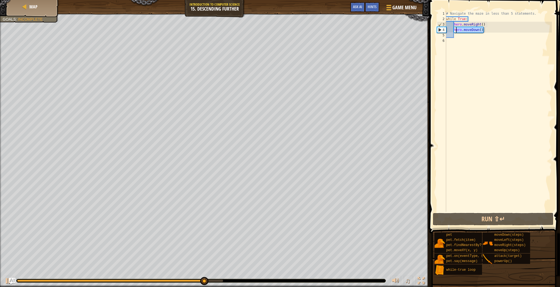
drag, startPoint x: 484, startPoint y: 30, endPoint x: 453, endPoint y: 31, distance: 31.0
click at [453, 31] on div "# Navigate the maze in less than 5 statements. while True : hero . moveRight ( …" at bounding box center [498, 117] width 107 height 212
type textarea "hero.moveDown()"
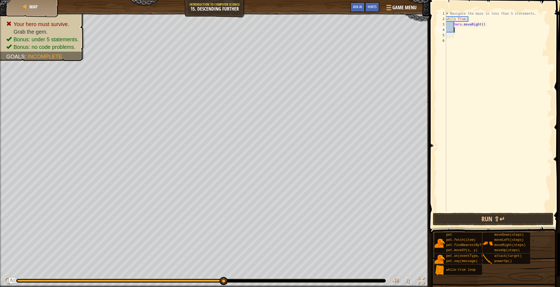
type textarea "m"
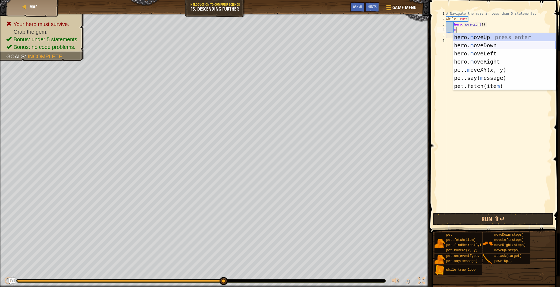
click at [469, 43] on div "hero. m oveUp press enter hero. m oveDown press enter hero. m oveLeft press ent…" at bounding box center [504, 69] width 103 height 73
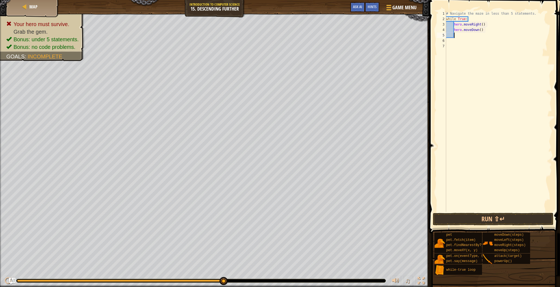
scroll to position [2, 0]
type textarea ","
type textarea "m"
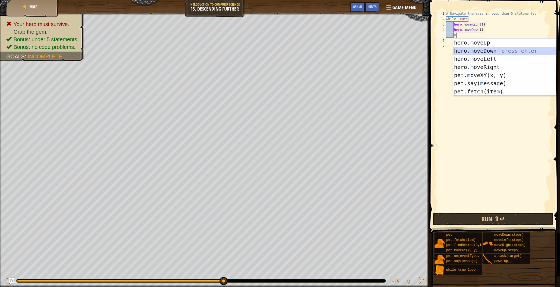
drag, startPoint x: 487, startPoint y: 51, endPoint x: 496, endPoint y: 87, distance: 36.6
click at [487, 52] on div "hero. m oveUp press enter hero. m oveDown press enter hero. m oveLeft press ent…" at bounding box center [504, 75] width 103 height 73
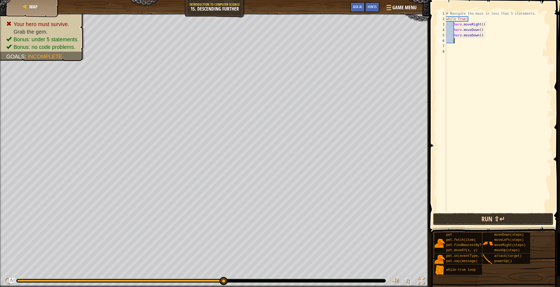
click at [504, 213] on button "Run ⇧↵" at bounding box center [493, 219] width 121 height 12
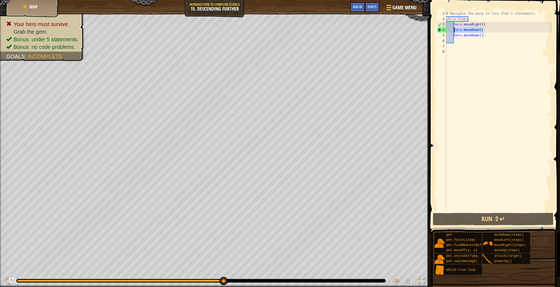
drag, startPoint x: 483, startPoint y: 31, endPoint x: 452, endPoint y: 33, distance: 31.3
click at [452, 32] on div "# Navigate the maze in less than 5 statements. while True : hero . moveRight ( …" at bounding box center [498, 117] width 107 height 212
type textarea "hero.moveDown()"
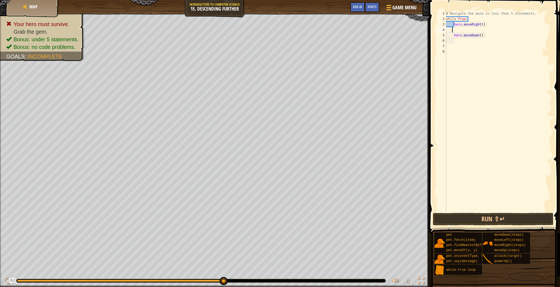
type textarea "m"
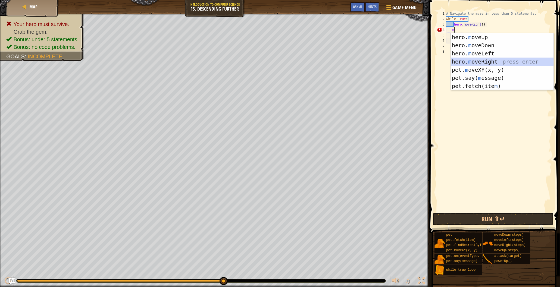
click at [489, 60] on div "hero. m oveUp press enter hero. m oveDown press enter hero. m oveLeft press ent…" at bounding box center [502, 69] width 103 height 73
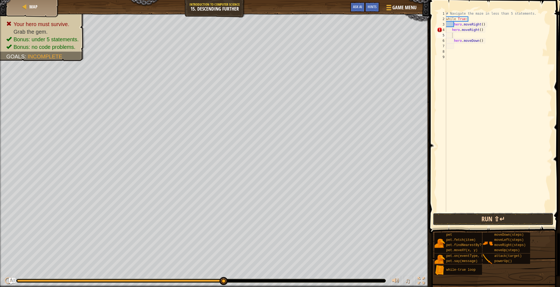
click at [498, 216] on button "Run ⇧↵" at bounding box center [493, 219] width 121 height 12
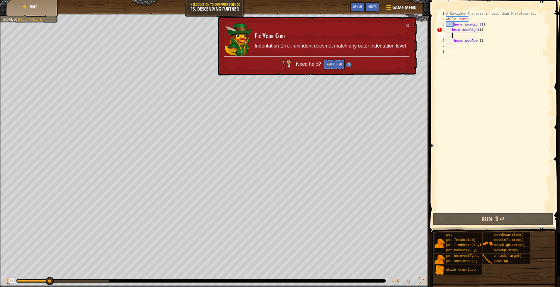
click at [409, 26] on div "× Fix Your Code Indentation Error: unindent does not match any outer indentatio…" at bounding box center [316, 45] width 200 height 59
click at [408, 26] on button "×" at bounding box center [407, 26] width 3 height 6
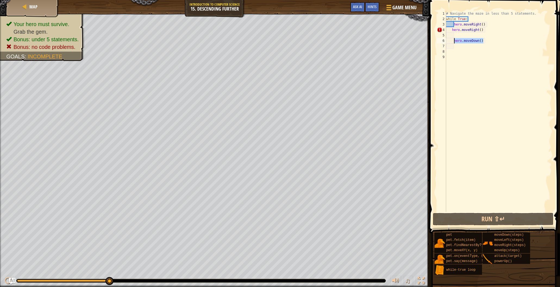
drag, startPoint x: 485, startPoint y: 39, endPoint x: 453, endPoint y: 43, distance: 32.5
click at [453, 43] on div "# Navigate the maze in less than 5 statements. while True : hero . moveRight ( …" at bounding box center [498, 117] width 107 height 212
type textarea "hero.moveDown()"
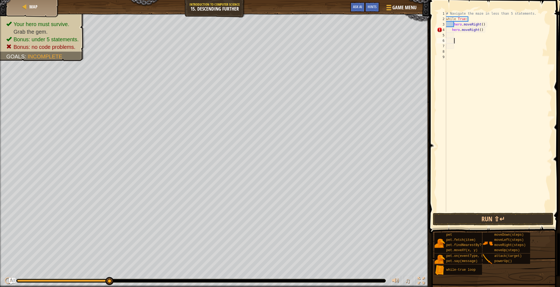
click at [454, 35] on div "# Navigate the maze in less than 5 statements. while True : hero . moveRight ( …" at bounding box center [498, 117] width 107 height 212
type textarea "m"
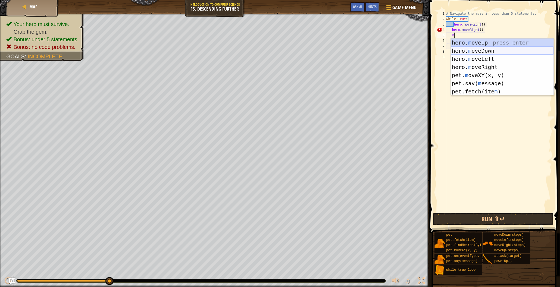
click at [477, 50] on div "hero. m oveUp press enter hero. m oveDown press enter hero. m oveLeft press ent…" at bounding box center [502, 75] width 103 height 73
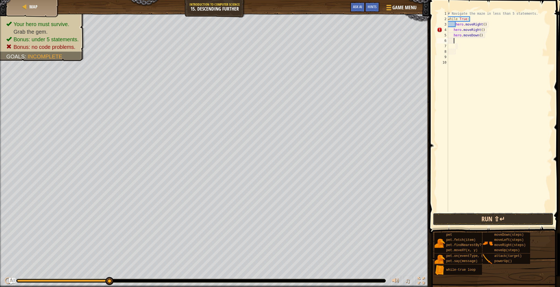
click at [512, 218] on button "Run ⇧↵" at bounding box center [493, 219] width 121 height 12
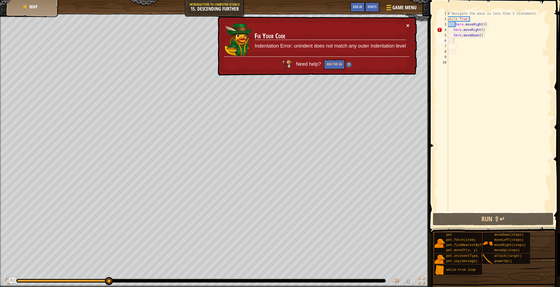
click at [407, 26] on button "×" at bounding box center [407, 26] width 3 height 6
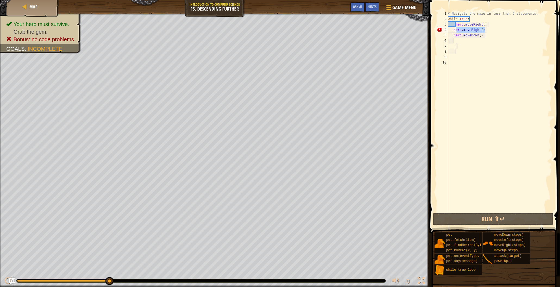
drag, startPoint x: 488, startPoint y: 30, endPoint x: 455, endPoint y: 32, distance: 33.5
click at [455, 32] on div "# Navigate the maze in less than 5 statements. while True : hero . moveRight ( …" at bounding box center [498, 117] width 105 height 212
type textarea "h"
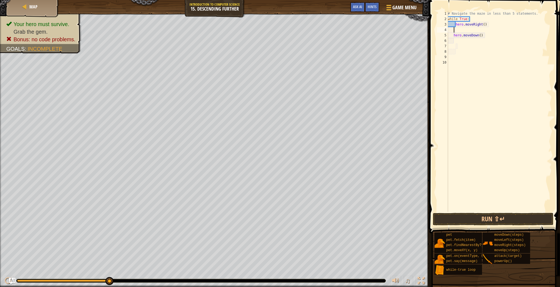
scroll to position [2, 0]
click at [481, 217] on button "Run ⇧↵" at bounding box center [493, 219] width 121 height 12
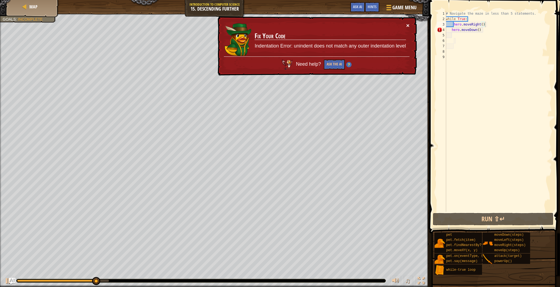
click at [407, 26] on button "×" at bounding box center [407, 26] width 3 height 6
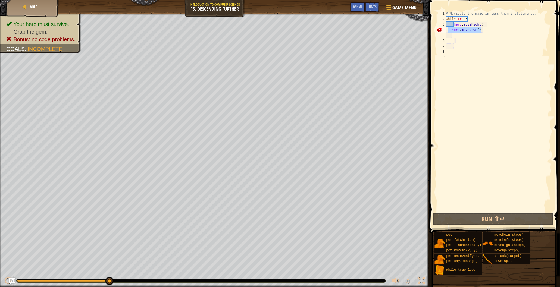
drag, startPoint x: 483, startPoint y: 30, endPoint x: 447, endPoint y: 32, distance: 35.9
click at [447, 32] on div "# Navigate the maze in less than 5 statements. while True : hero . moveRight ( …" at bounding box center [498, 117] width 107 height 212
type textarea "hero.moveDown()"
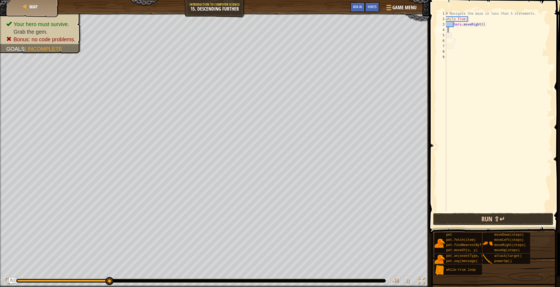
click at [466, 219] on button "Run ⇧↵" at bounding box center [493, 219] width 121 height 12
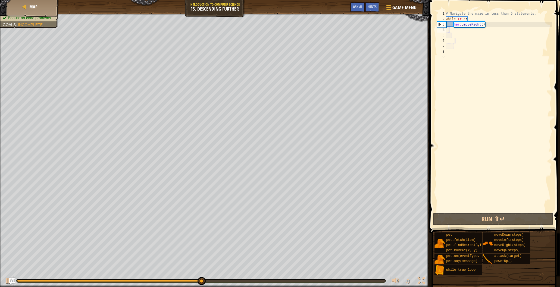
type textarea "m"
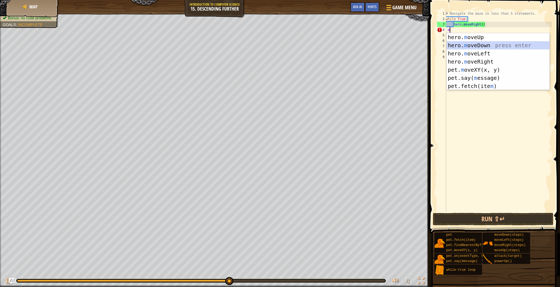
drag, startPoint x: 481, startPoint y: 43, endPoint x: 482, endPoint y: 51, distance: 8.0
click at [481, 43] on div "hero. m oveUp press enter hero. m oveDown press enter hero. m oveLeft press ent…" at bounding box center [497, 69] width 103 height 73
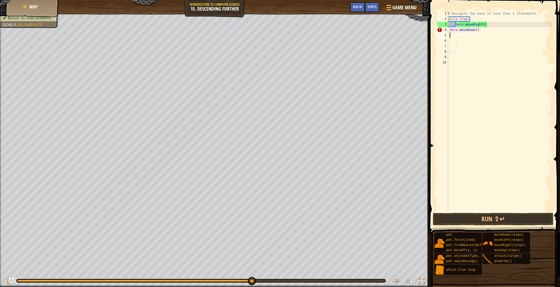
click at [490, 212] on span at bounding box center [494, 108] width 135 height 249
click at [476, 31] on div "# Navigate the maze in less than 5 statements. while True : hero . moveRight ( …" at bounding box center [498, 117] width 105 height 212
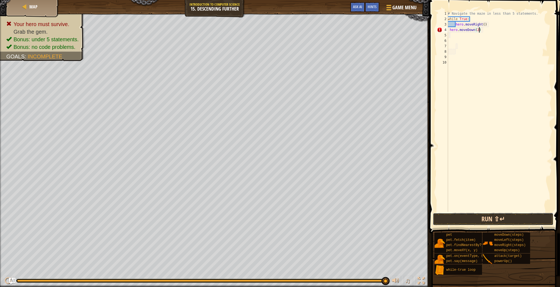
click at [494, 217] on button "Run ⇧↵" at bounding box center [493, 219] width 121 height 12
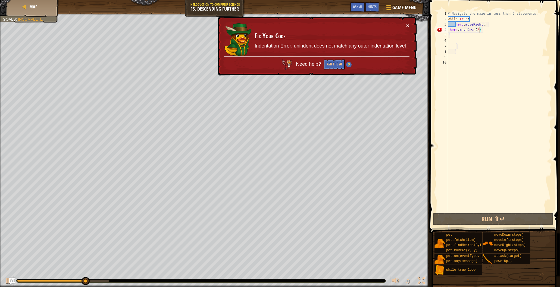
click at [407, 28] on button "×" at bounding box center [407, 26] width 3 height 6
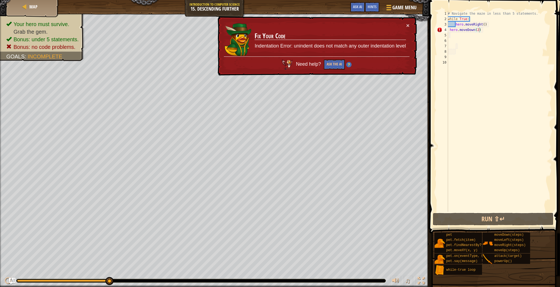
click at [409, 26] on div "× Fix Your Code Indentation Error: unindent does not match any outer indentatio…" at bounding box center [316, 45] width 200 height 59
click at [406, 28] on button "×" at bounding box center [407, 26] width 3 height 6
type textarea "hero.moveDown(2)"
click at [405, 25] on td "Fix Your Code Indentation Error: unindent does not match any outer indentation …" at bounding box center [330, 40] width 152 height 34
click at [404, 23] on td "Fix Your Code Indentation Error: unindent does not match any outer indentation …" at bounding box center [330, 40] width 152 height 34
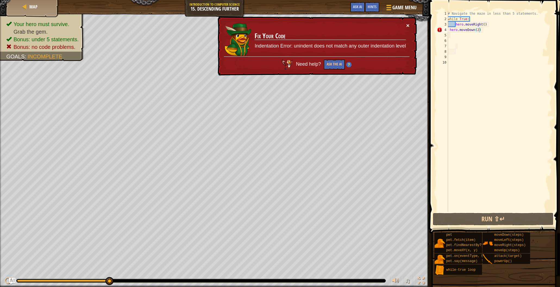
click at [409, 26] on button "×" at bounding box center [407, 26] width 3 height 6
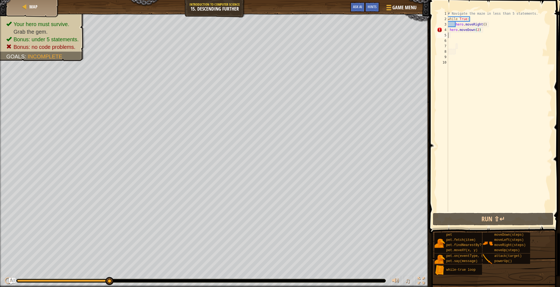
click at [448, 35] on div "# Navigate the maze in less than 5 statements. while True : hero . moveRight ( …" at bounding box center [498, 117] width 105 height 212
click at [479, 30] on div "# Navigate the maze in less than 5 statements. while True : hero . moveRight ( …" at bounding box center [498, 117] width 105 height 212
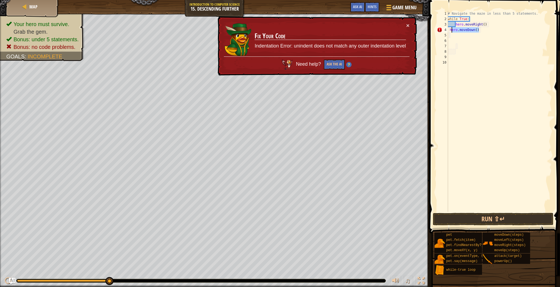
drag, startPoint x: 479, startPoint y: 30, endPoint x: 450, endPoint y: 33, distance: 29.2
click at [450, 33] on div "# Navigate the maze in less than 5 statements. while True : hero . moveRight ( …" at bounding box center [498, 117] width 105 height 212
click at [449, 31] on div "# Navigate the maze in less than 5 statements. while True : hero . moveRight ( …" at bounding box center [498, 117] width 105 height 212
click at [480, 30] on div "# Navigate the maze in less than 5 statements. while True : hero . moveRight ( …" at bounding box center [498, 117] width 105 height 212
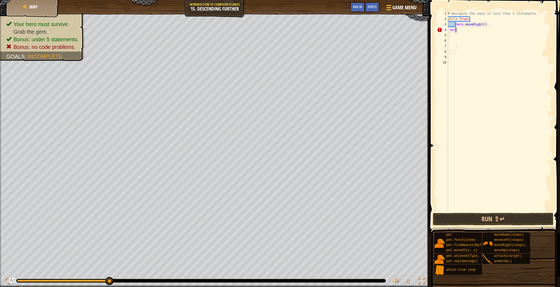
type textarea "h"
click at [485, 25] on div "# Navigate the maze in less than 5 statements. while True : hero . moveRight ( )" at bounding box center [498, 117] width 105 height 212
type textarea "hero.moveRight(2)"
click at [449, 32] on div "# Navigate the maze in less than 5 statements. while True : hero . moveRight ( …" at bounding box center [498, 117] width 105 height 212
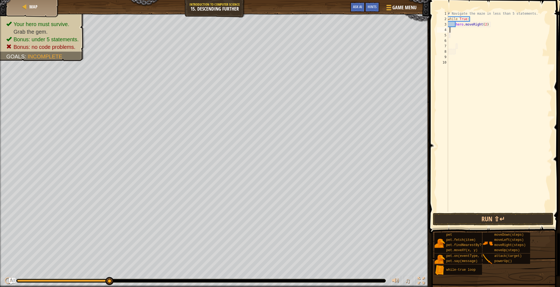
scroll to position [2, 0]
type textarea "m"
type textarea "w"
type textarea "m"
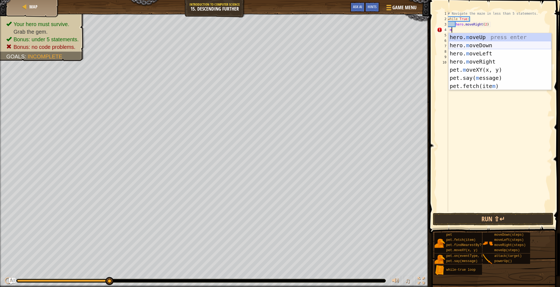
click at [483, 46] on div "hero. m oveUp press enter hero. m oveDown press enter hero. m oveLeft press ent…" at bounding box center [499, 69] width 103 height 73
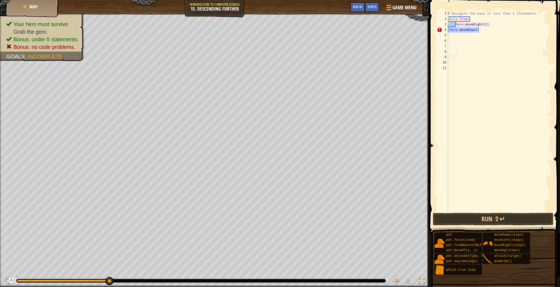
drag, startPoint x: 479, startPoint y: 30, endPoint x: 448, endPoint y: 31, distance: 31.5
click at [448, 31] on div "# Navigate the maze in less than 5 statements. while True : hero . moveRight ( …" at bounding box center [498, 117] width 105 height 212
type textarea "hero.moveDown()"
type textarea "w"
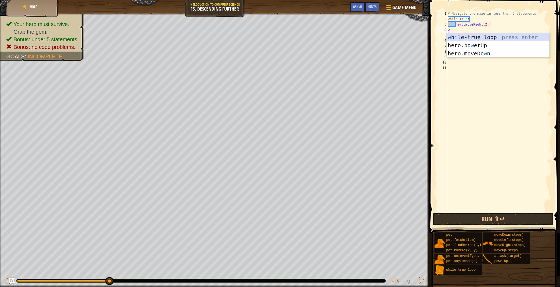
click at [494, 37] on div "w [PERSON_NAME]-true loop press enter hero.po w erUp press enter hero.moveDo w …" at bounding box center [497, 53] width 103 height 41
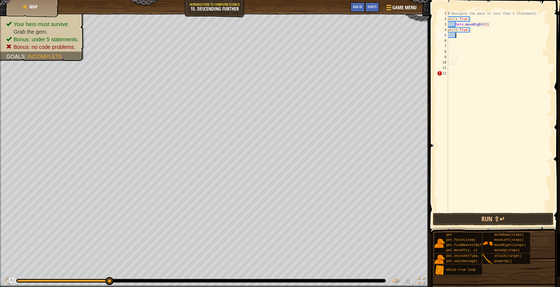
type textarea "m"
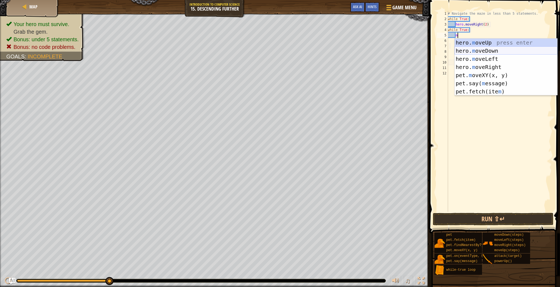
click at [477, 49] on div "hero. m oveUp press enter hero. m oveDown press enter hero. m oveLeft press ent…" at bounding box center [505, 75] width 103 height 73
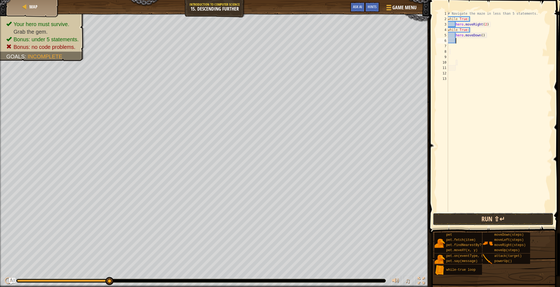
click at [484, 216] on button "Run ⇧↵" at bounding box center [493, 219] width 121 height 12
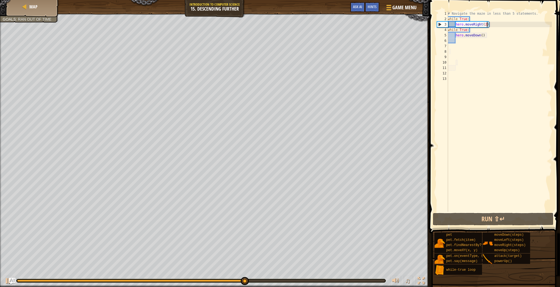
click at [486, 26] on div "# Navigate the maze in less than 5 statements. while True : hero . moveRight ( …" at bounding box center [498, 117] width 105 height 212
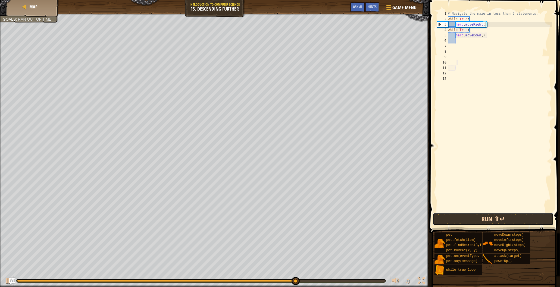
click at [491, 220] on button "Run ⇧↵" at bounding box center [493, 219] width 121 height 12
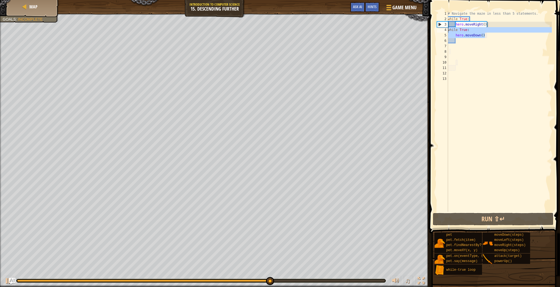
drag, startPoint x: 486, startPoint y: 36, endPoint x: 448, endPoint y: 30, distance: 38.6
click at [448, 30] on div "# Navigate the maze in less than 5 statements. while True : hero . moveRight ( …" at bounding box center [498, 117] width 105 height 212
type textarea "while True: hero.moveDown()"
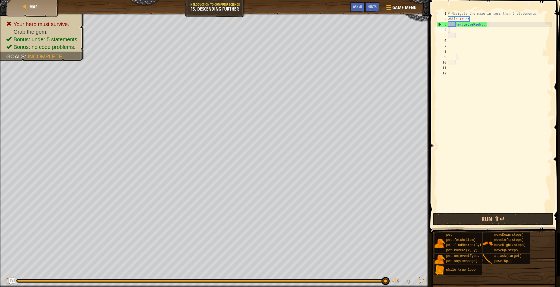
type textarea "m"
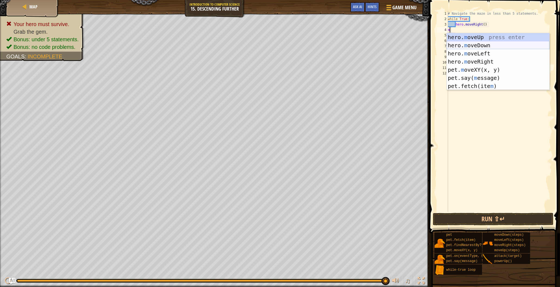
click at [490, 42] on div "hero. m oveUp press enter hero. m oveDown press enter hero. m oveLeft press ent…" at bounding box center [497, 69] width 103 height 73
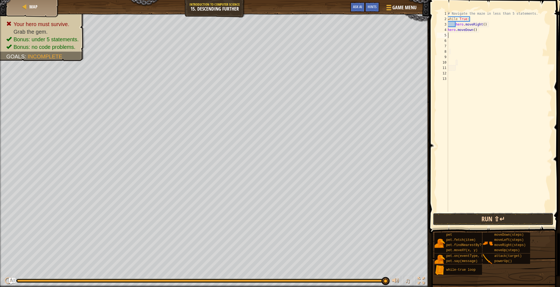
click at [515, 217] on button "Run ⇧↵" at bounding box center [493, 219] width 121 height 12
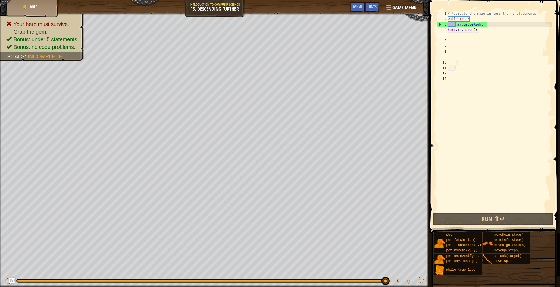
click at [491, 25] on div "# Navigate the maze in less than 5 statements. while True : hero . moveRight ( …" at bounding box center [498, 117] width 105 height 212
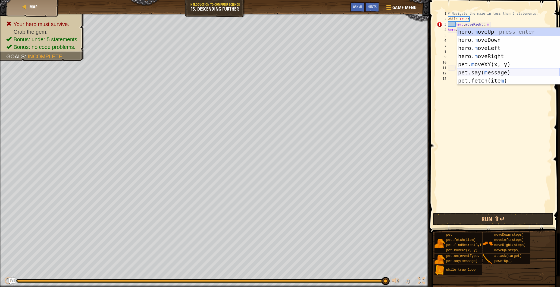
scroll to position [2, 3]
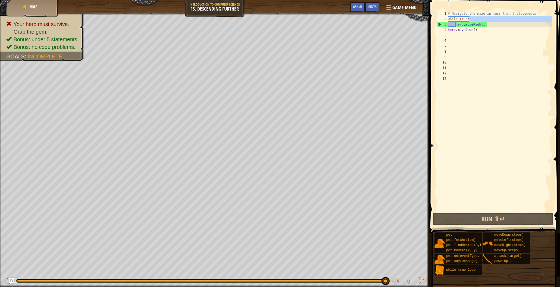
drag, startPoint x: 471, startPoint y: 19, endPoint x: 432, endPoint y: 23, distance: 39.0
click at [432, 23] on div "hero.moveRight() 1 2 3 4 5 6 7 8 9 10 11 12 13 # Navigate the maze in less than…" at bounding box center [493, 127] width 132 height 249
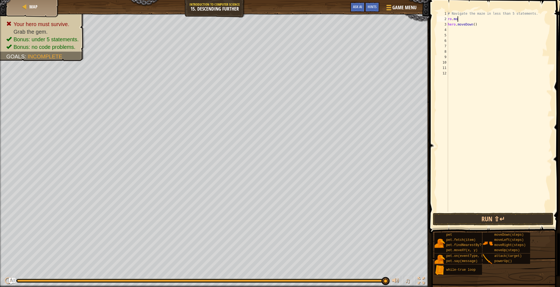
scroll to position [2, 0]
type textarea "r"
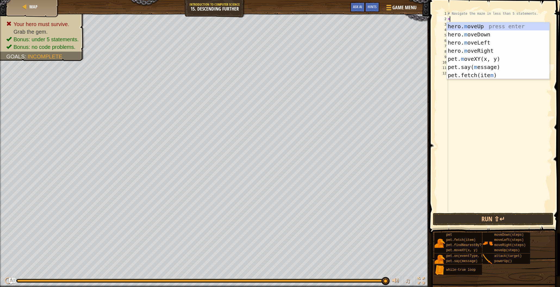
type textarea "mo"
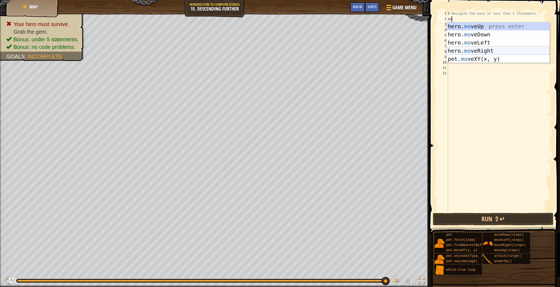
click at [466, 49] on div "hero. mo veUp press enter hero. mo veDown press enter hero. mo veLeft press ent…" at bounding box center [497, 50] width 103 height 57
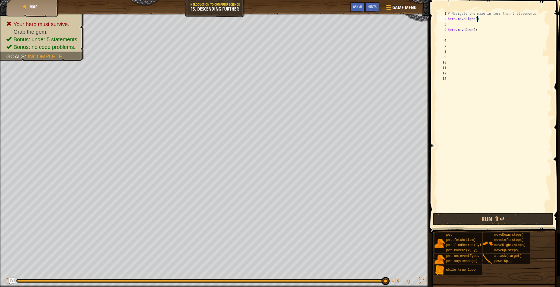
click at [477, 19] on div "# Navigate the maze in less than 5 statements. hero . moveRight ( ) hero . move…" at bounding box center [498, 117] width 105 height 212
click at [448, 31] on div "# Navigate the maze in less than 5 statements. hero . moveRight ( 2 ) hero . mo…" at bounding box center [498, 117] width 105 height 212
click at [447, 27] on div "3" at bounding box center [442, 24] width 11 height 5
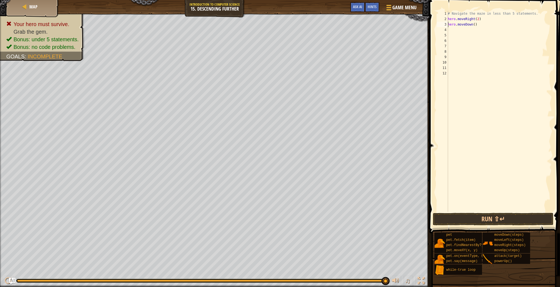
type textarea "hero.moveDown()"
click at [449, 31] on div "# Navigate the maze in less than 5 statements. hero . moveRight ( 2 ) hero . mo…" at bounding box center [498, 117] width 105 height 212
type textarea "m"
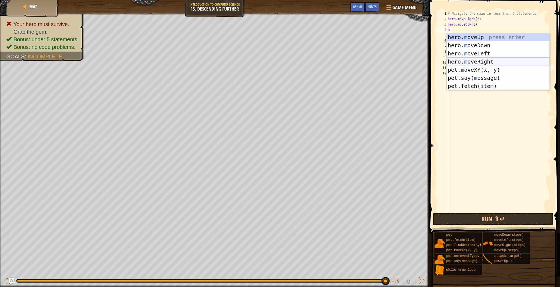
click at [476, 62] on div "hero. m oveUp press enter hero. m oveDown press enter hero. m oveLeft press ent…" at bounding box center [497, 69] width 103 height 73
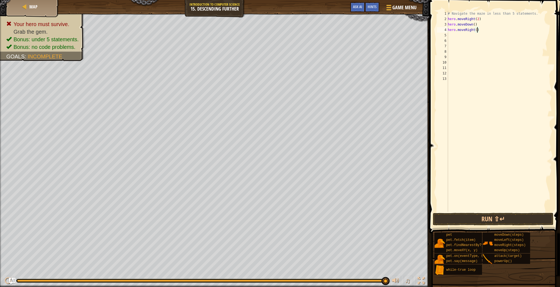
click at [477, 30] on div "# Navigate the maze in less than 5 statements. hero . moveRight ( 2 ) hero . mo…" at bounding box center [498, 117] width 105 height 212
type textarea "hero.moveRight(2)"
click at [449, 35] on div "# Navigate the maze in less than 5 statements. hero . moveRight ( 2 ) hero . mo…" at bounding box center [498, 117] width 105 height 212
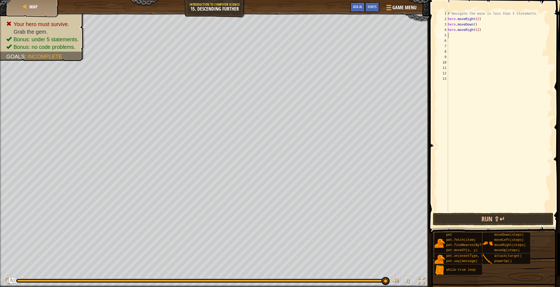
type textarea "m"
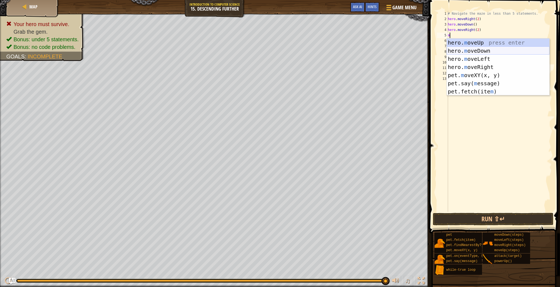
click at [468, 49] on div "hero. m oveUp press enter hero. m oveDown press enter hero. m oveLeft press ent…" at bounding box center [497, 75] width 103 height 73
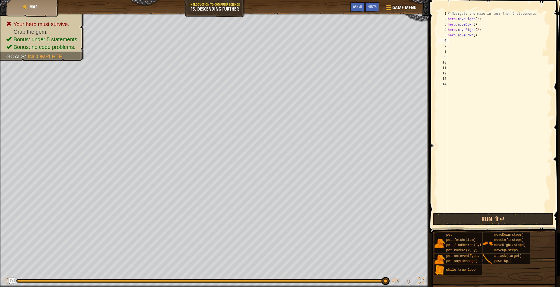
type textarea "m"
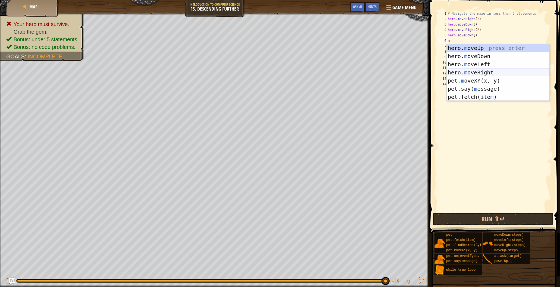
click at [466, 70] on div "hero. m oveUp press enter hero. m oveDown press enter hero. m oveLeft press ent…" at bounding box center [497, 80] width 103 height 73
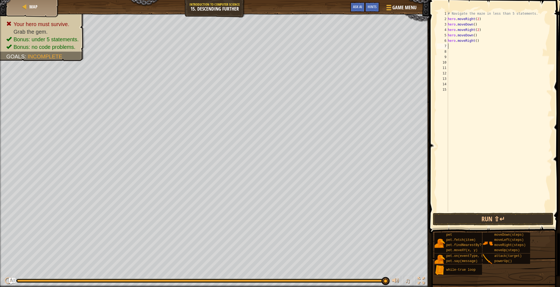
click at [477, 41] on div "# Navigate the maze in less than 5 statements. hero . moveRight ( 2 ) hero . mo…" at bounding box center [498, 117] width 105 height 212
type textarea "hero.moveRight(2)"
click at [508, 221] on button "Run ⇧↵" at bounding box center [493, 219] width 121 height 12
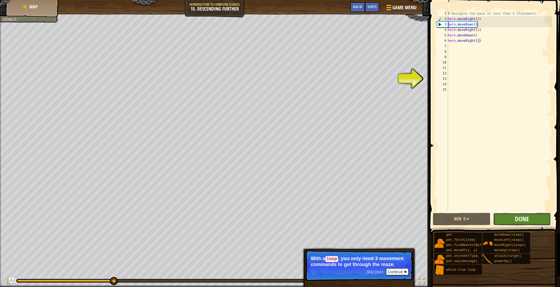
click at [525, 222] on span "Done" at bounding box center [522, 219] width 14 height 9
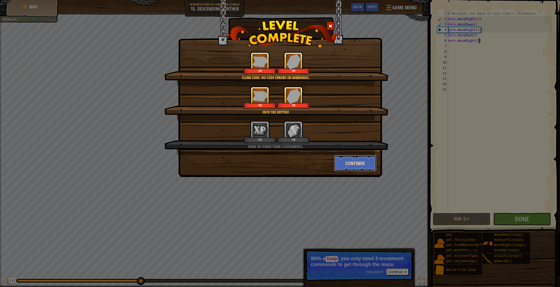
click at [360, 161] on button "Continue" at bounding box center [355, 163] width 42 height 16
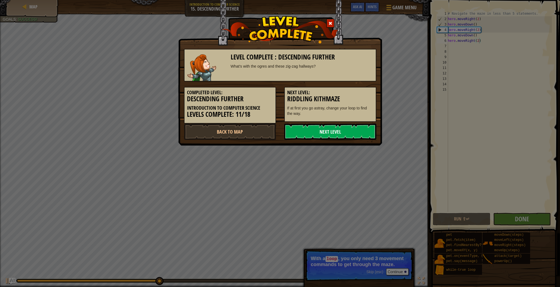
click at [341, 135] on link "Next Level" at bounding box center [330, 132] width 92 height 16
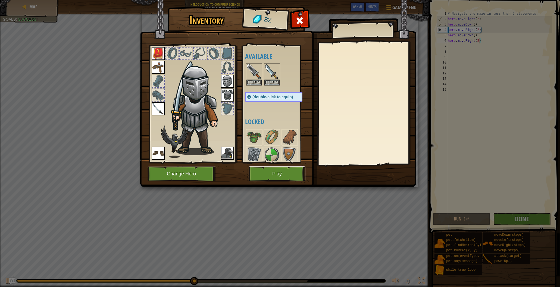
click at [292, 171] on button "Play" at bounding box center [276, 173] width 57 height 15
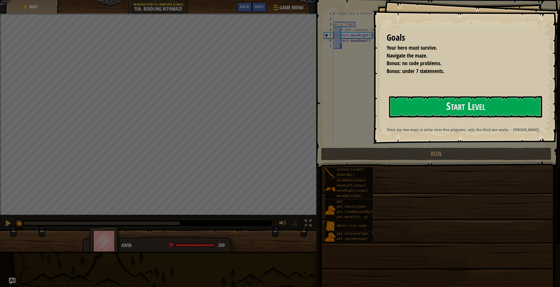
drag, startPoint x: 446, startPoint y: 112, endPoint x: 442, endPoint y: 122, distance: 11.1
click at [446, 112] on button "Start Level" at bounding box center [465, 106] width 153 height 21
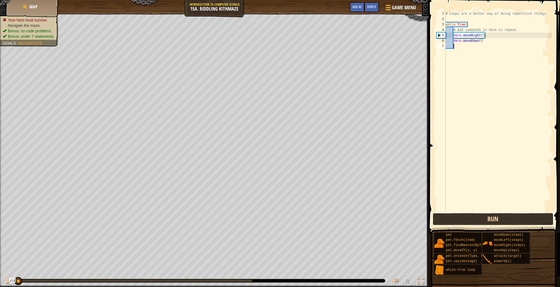
click at [456, 222] on button "Run" at bounding box center [492, 219] width 121 height 12
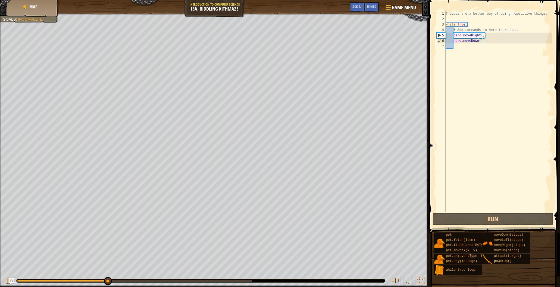
click at [479, 40] on div "# Loops are a better way of doing repetitive things. while True : # Add command…" at bounding box center [497, 117] width 107 height 212
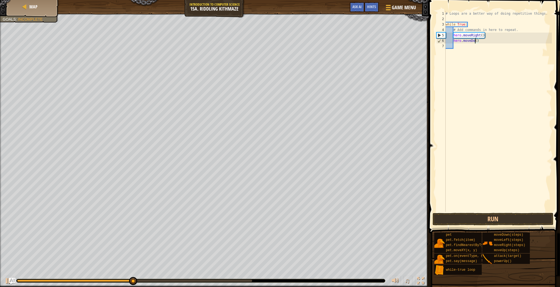
type textarea "hero.moveD()"
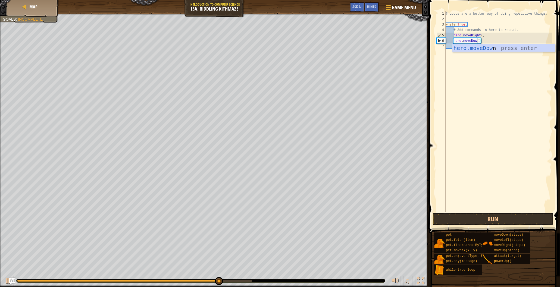
type textarea "hero.moveDown()"
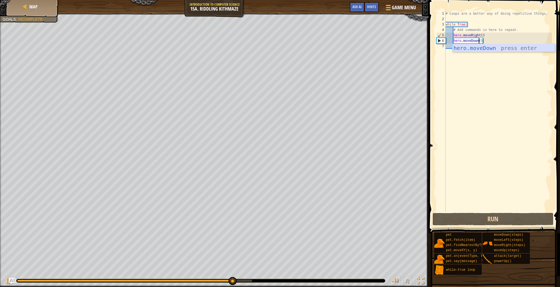
click at [490, 57] on div "# Loops are a better way of doing repetitive things. while True : # Add command…" at bounding box center [497, 117] width 107 height 212
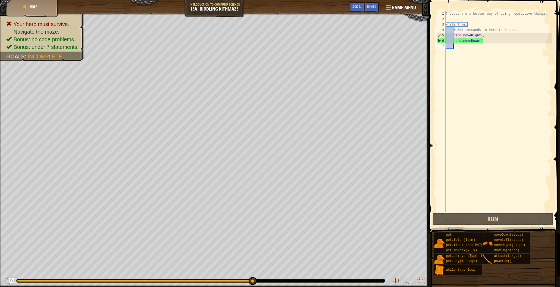
type textarea "m"
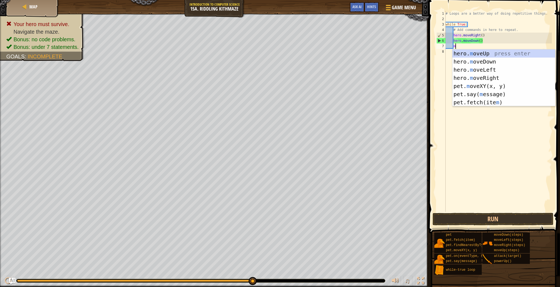
scroll to position [2, 1]
click at [486, 79] on div "hero. m oveUp press enter hero. m oveDown press enter hero. m oveLeft press ent…" at bounding box center [503, 85] width 103 height 73
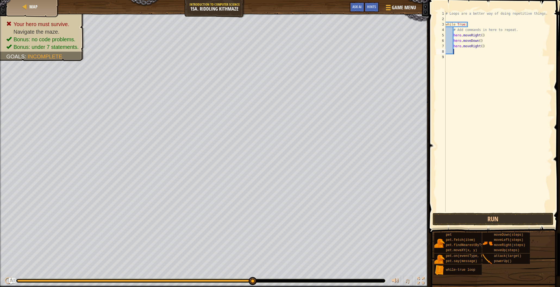
scroll to position [2, 0]
click at [483, 46] on div "# Loops are a better way of doing repetitive things. while True : # Add command…" at bounding box center [497, 117] width 107 height 212
type textarea "hero.moveRight(2)"
click at [466, 220] on button "Run" at bounding box center [492, 219] width 121 height 12
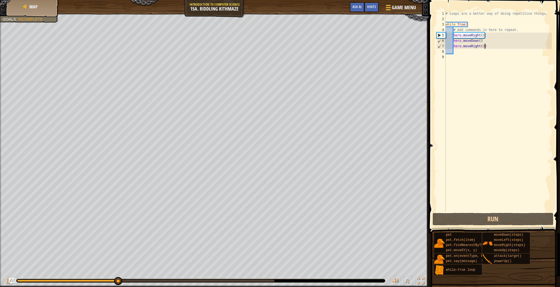
click at [451, 54] on div "# Loops are a better way of doing repetitive things. while True : # Add command…" at bounding box center [497, 117] width 107 height 212
type textarea "m"
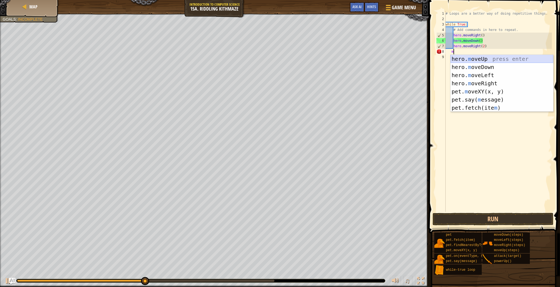
click at [467, 59] on div "hero. m oveUp press enter hero. m oveDown press enter hero. m oveLeft press ent…" at bounding box center [501, 91] width 103 height 73
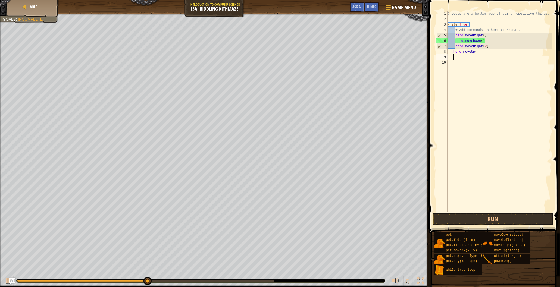
scroll to position [2, 0]
click at [453, 52] on div "# Loops are a better way of doing repetitive things. while True : # Add command…" at bounding box center [499, 117] width 106 height 212
type textarea "hero.moveUp()"
click at [449, 57] on div "# Loops are a better way of doing repetitive things. while True : # Add command…" at bounding box center [499, 117] width 106 height 212
type textarea "mo"
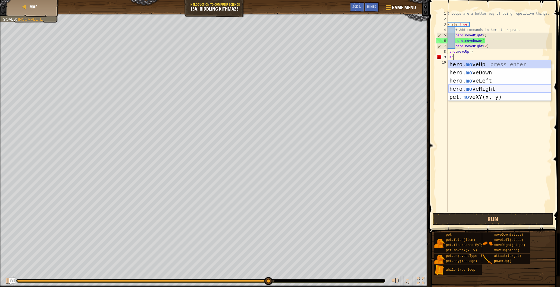
click at [469, 87] on div "hero. mo veUp press enter hero. mo veDown press enter hero. mo veLeft press ent…" at bounding box center [499, 88] width 103 height 57
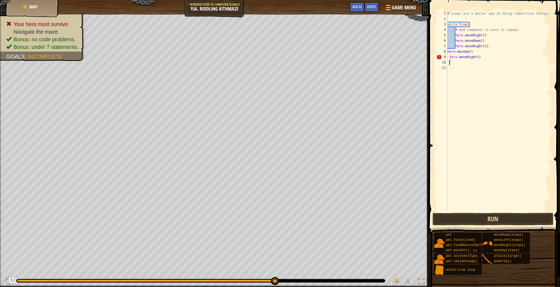
type textarea "mo"
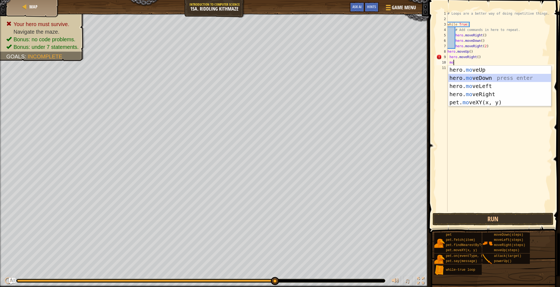
click at [478, 77] on div "hero. mo veUp press enter hero. mo veDown press enter hero. mo veLeft press ent…" at bounding box center [499, 94] width 103 height 57
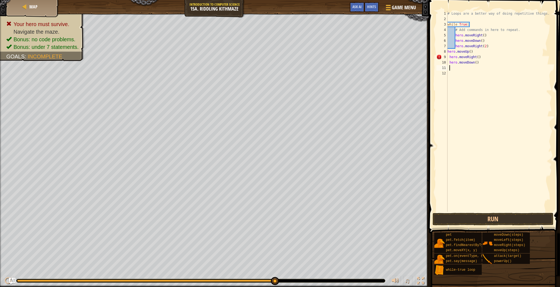
type textarea "m"
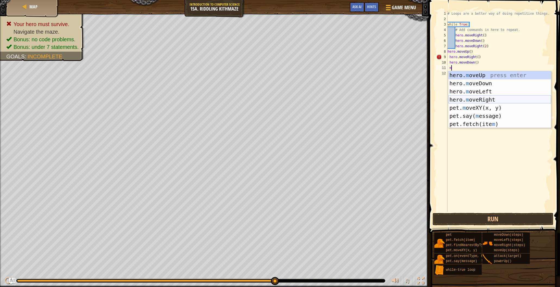
click at [479, 96] on div "hero. m oveUp press enter hero. m oveDown press enter hero. m oveLeft press ent…" at bounding box center [499, 107] width 103 height 73
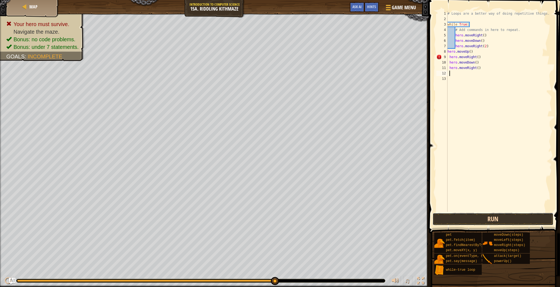
click at [493, 218] on button "Run" at bounding box center [492, 219] width 121 height 12
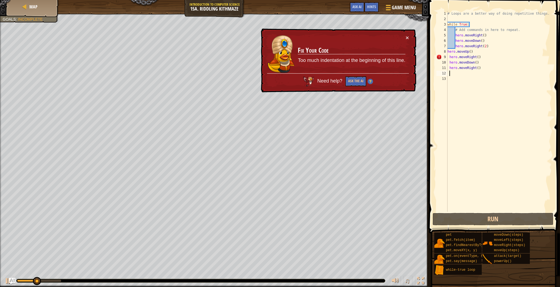
click at [410, 37] on div "× Fix Your Code Too much indentation at the beginning of this line. Need help? …" at bounding box center [338, 61] width 156 height 64
click at [407, 37] on button "×" at bounding box center [406, 38] width 3 height 6
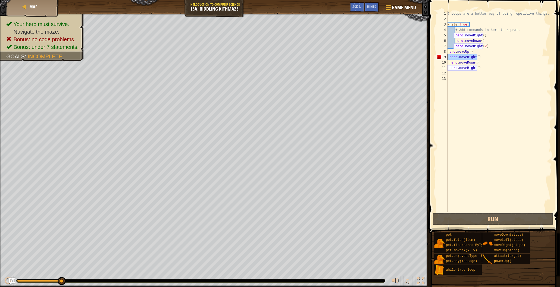
drag, startPoint x: 476, startPoint y: 56, endPoint x: 448, endPoint y: 59, distance: 27.8
click at [448, 59] on div "# Loops are a better way of doing repetitive things. while True : # Add command…" at bounding box center [499, 117] width 106 height 212
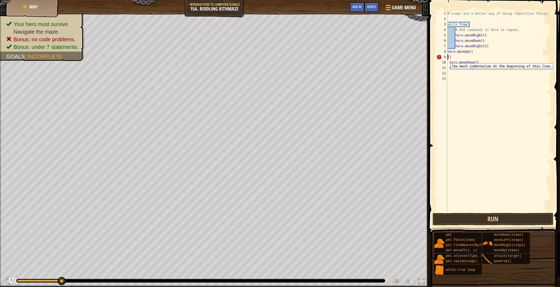
scroll to position [2, 0]
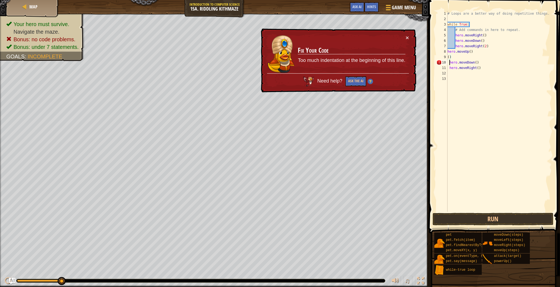
click at [449, 62] on div "# Loops are a better way of doing repetitive things. while True : # Add command…" at bounding box center [499, 117] width 106 height 212
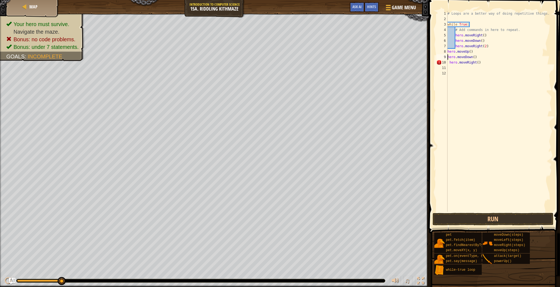
click at [449, 63] on div "# Loops are a better way of doing repetitive things. while True : # Add command…" at bounding box center [499, 117] width 106 height 212
click at [481, 212] on span at bounding box center [495, 108] width 136 height 249
click at [482, 214] on button "Run" at bounding box center [492, 219] width 121 height 12
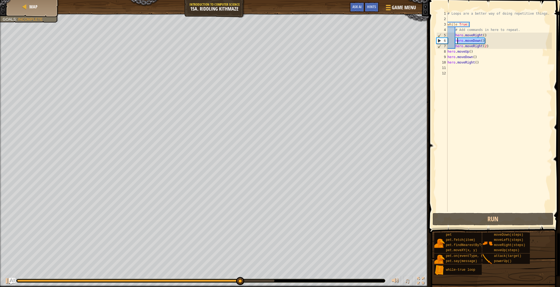
drag, startPoint x: 484, startPoint y: 41, endPoint x: 455, endPoint y: 41, distance: 28.8
click at [455, 41] on div "# Loops are a better way of doing repetitive things. while True : # Add command…" at bounding box center [499, 117] width 106 height 212
type textarea "hero.moveDown()"
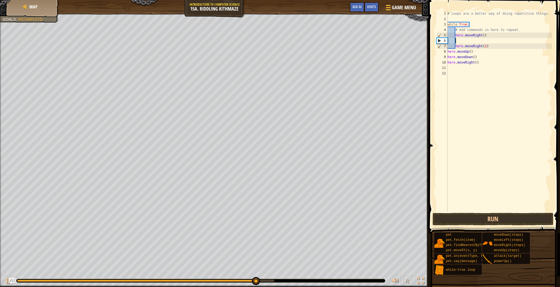
type textarea "m"
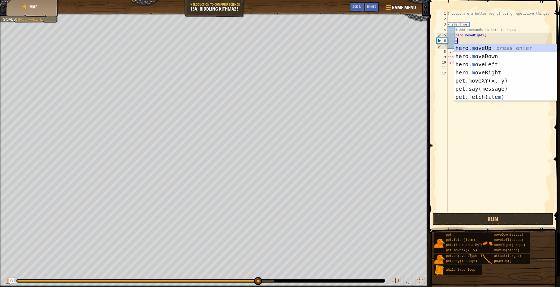
scroll to position [2, 1]
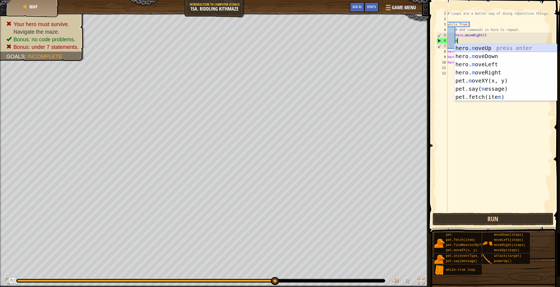
click at [481, 46] on div "hero. m oveUp press enter hero. m oveDown press enter hero. m oveLeft press ent…" at bounding box center [505, 80] width 103 height 73
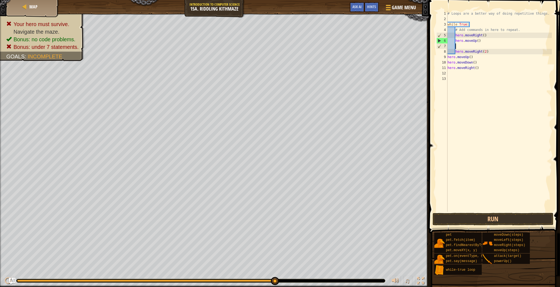
scroll to position [2, 0]
click at [453, 52] on div "# Loops are a better way of doing repetitive things. while True : # Add command…" at bounding box center [499, 117] width 106 height 212
type textarea "hero.moveRight(2)"
click at [481, 215] on button "Run" at bounding box center [492, 219] width 121 height 12
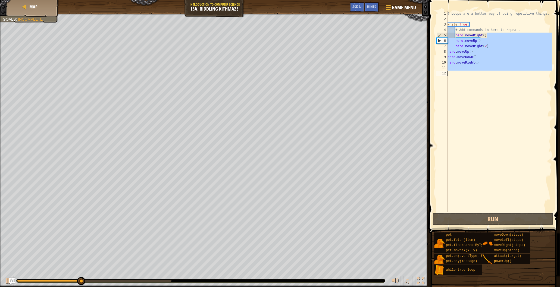
click at [377, 251] on div "Map Introduction to Computer Science 15a. Riddling Kithmaze Game Menu Done Hint…" at bounding box center [280, 143] width 560 height 287
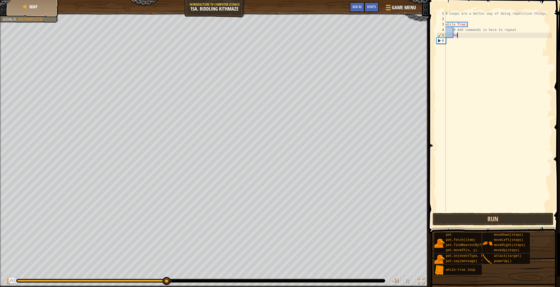
type textarea "h"
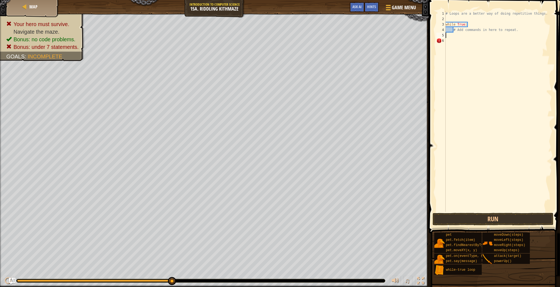
scroll to position [2, 0]
type textarea "#"
type textarea "w"
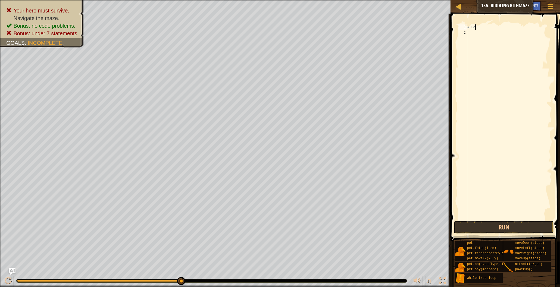
type textarea "#"
type textarea "w"
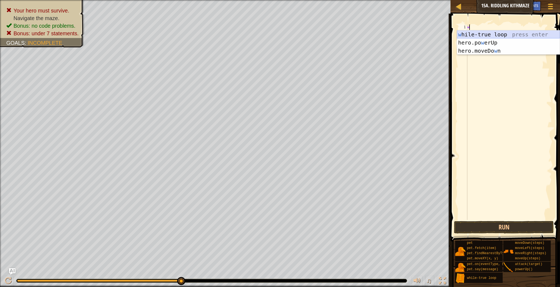
click at [492, 31] on div "w [PERSON_NAME]-true loop press enter hero.po w erUp press enter hero.moveDo w …" at bounding box center [508, 50] width 103 height 41
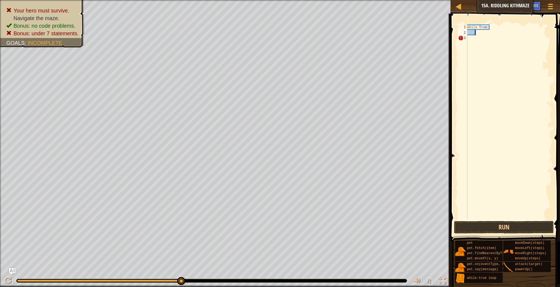
type textarea "m"
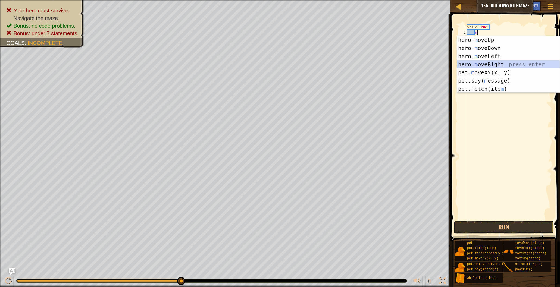
click at [491, 63] on div "hero. m oveUp press enter hero. m oveDown press enter hero. m oveLeft press ent…" at bounding box center [508, 72] width 103 height 73
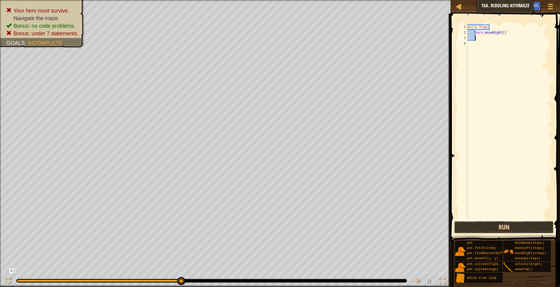
click at [484, 232] on button "Run" at bounding box center [504, 227] width 100 height 12
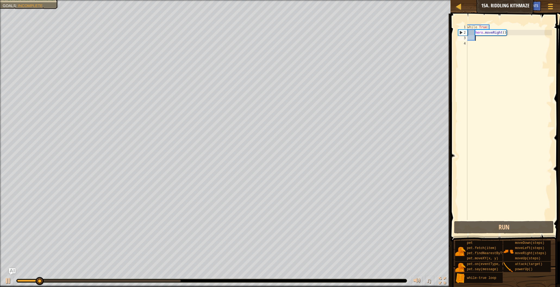
type textarea "m"
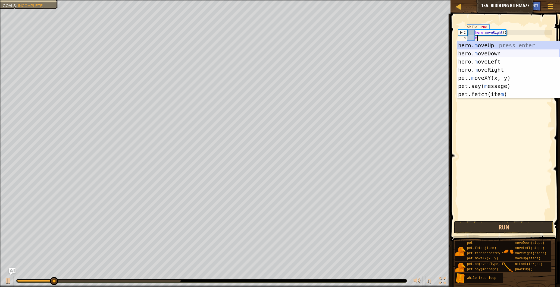
click at [469, 52] on div "hero. m oveUp press enter hero. m oveDown press enter hero. m oveLeft press ent…" at bounding box center [508, 77] width 103 height 73
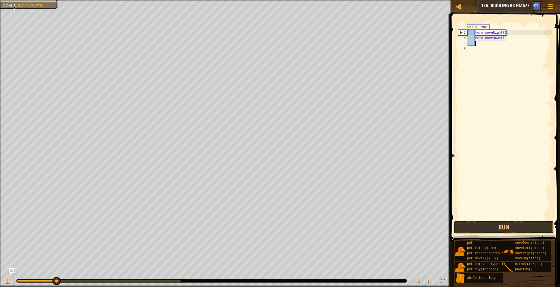
scroll to position [2, 0]
click at [495, 223] on button "Run" at bounding box center [504, 227] width 100 height 12
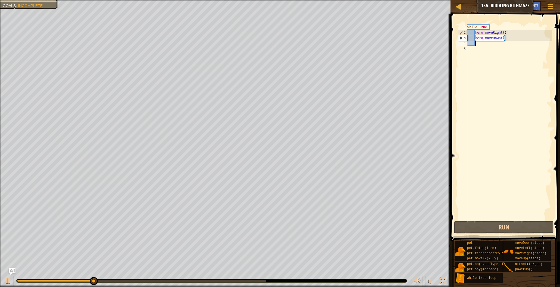
type textarea "m"
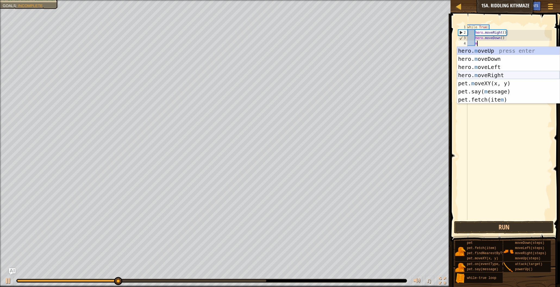
click at [483, 74] on div "hero. m oveUp press enter hero. m oveDown press enter hero. m oveLeft press ent…" at bounding box center [508, 83] width 103 height 73
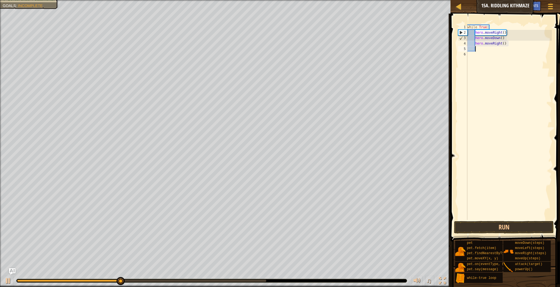
scroll to position [2, 0]
click at [504, 44] on div "while True : hero . moveRight ( ) hero . moveDown ( ) hero . moveRight ( )" at bounding box center [509, 127] width 86 height 206
type textarea "hero.moveRight(2)"
click at [477, 223] on button "Run" at bounding box center [504, 227] width 100 height 12
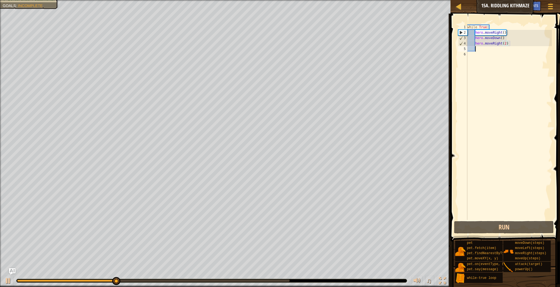
click at [477, 50] on div "while True : hero . moveRight ( ) hero . moveDown ( ) hero . moveRight ( 2 )" at bounding box center [509, 127] width 86 height 206
type textarea "m"
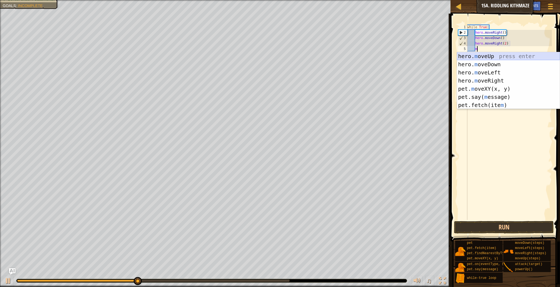
click at [493, 56] on div "hero. m oveUp press enter hero. m oveDown press enter hero. m oveLeft press ent…" at bounding box center [508, 88] width 103 height 73
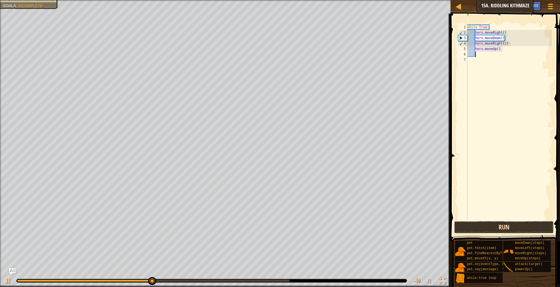
click at [484, 224] on button "Run" at bounding box center [504, 227] width 100 height 12
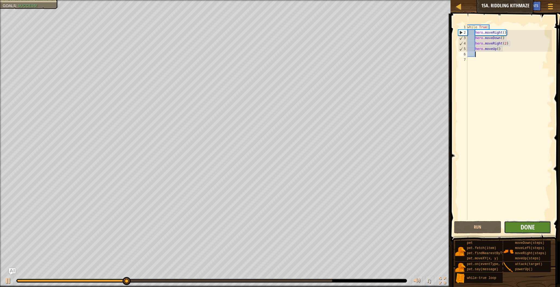
click at [521, 224] on span "Done" at bounding box center [527, 227] width 14 height 9
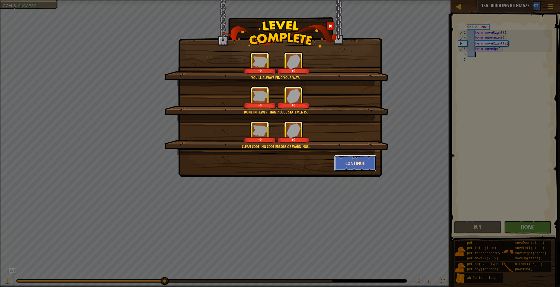
click at [352, 158] on button "Continue" at bounding box center [355, 163] width 42 height 16
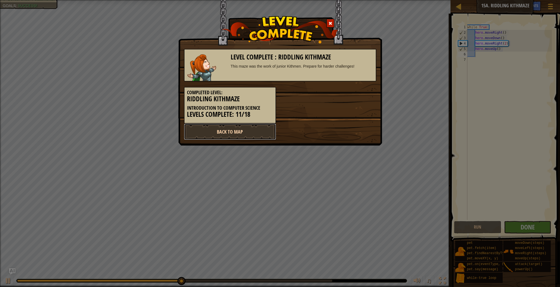
click at [268, 130] on link "Back to Map" at bounding box center [230, 132] width 92 height 16
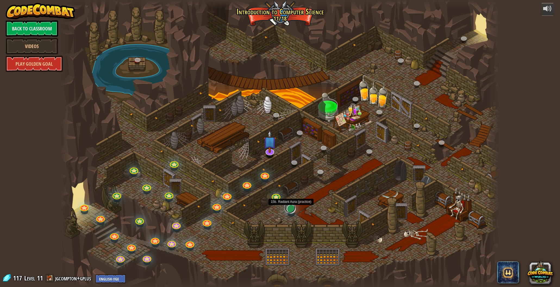
click at [291, 209] on link at bounding box center [289, 207] width 11 height 11
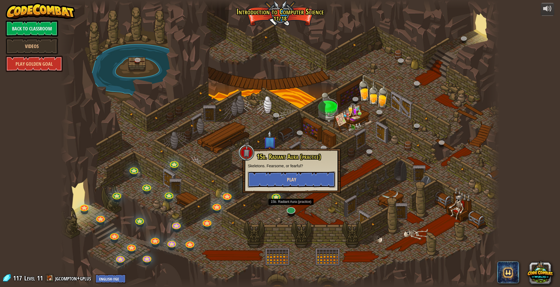
click at [298, 179] on button "Play" at bounding box center [291, 179] width 87 height 16
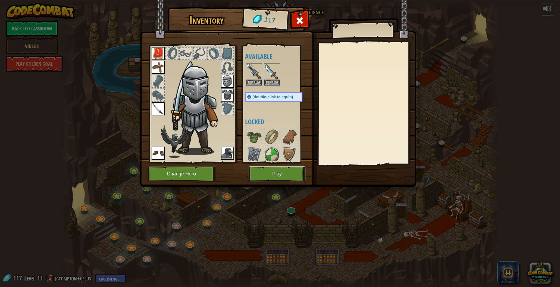
click at [290, 178] on button "Play" at bounding box center [276, 173] width 57 height 15
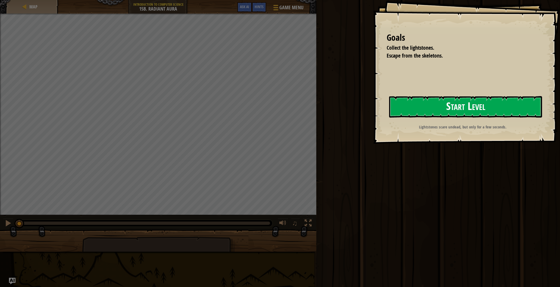
click at [411, 107] on button "Start Level" at bounding box center [465, 106] width 153 height 21
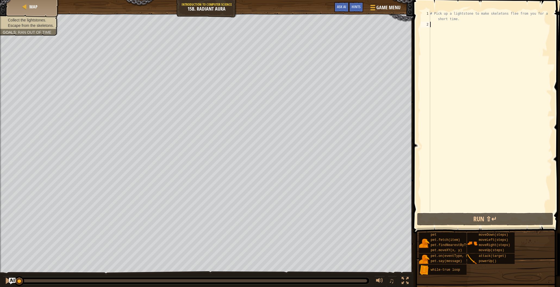
type textarea "m"
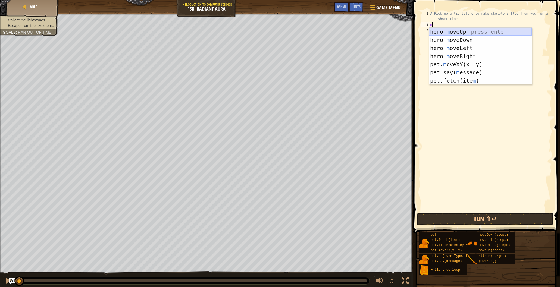
click at [462, 31] on div "hero. m oveUp press enter hero. m oveDown press enter hero. m oveLeft press ent…" at bounding box center [480, 64] width 103 height 73
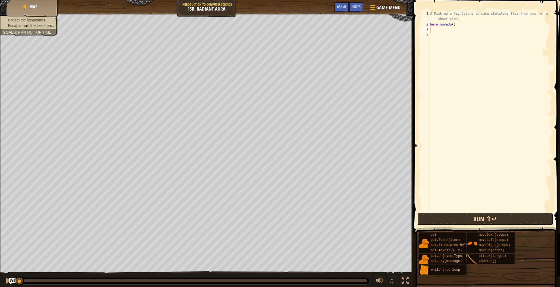
click at [472, 217] on button "Run ⇧↵" at bounding box center [485, 219] width 136 height 12
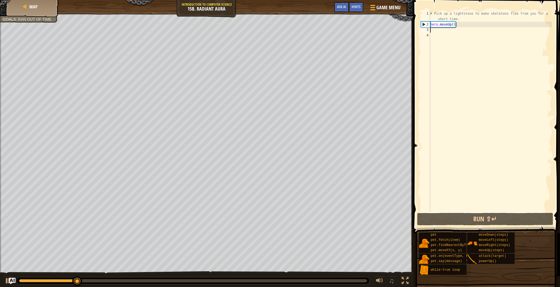
type textarea "m"
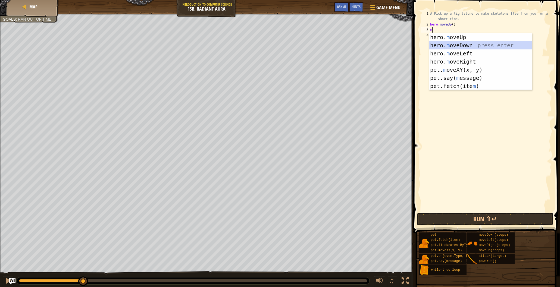
click at [460, 44] on div "hero. m oveUp press enter hero. m oveDown press enter hero. m oveLeft press ent…" at bounding box center [480, 69] width 103 height 73
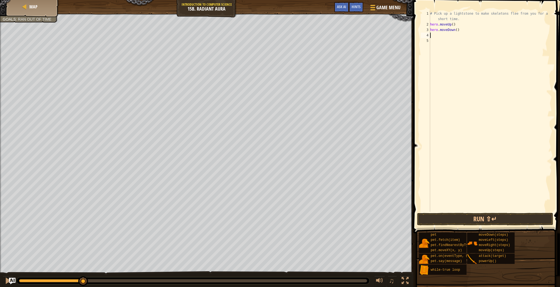
type textarea "m"
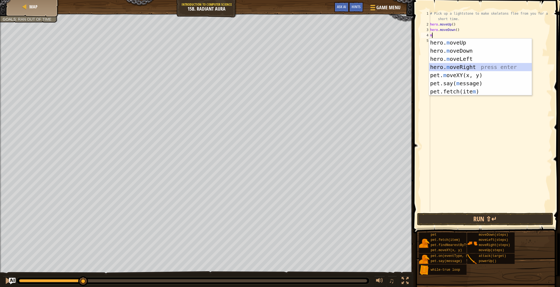
click at [443, 68] on div "hero. m oveUp press enter hero. m oveDown press enter hero. m oveLeft press ent…" at bounding box center [480, 75] width 103 height 73
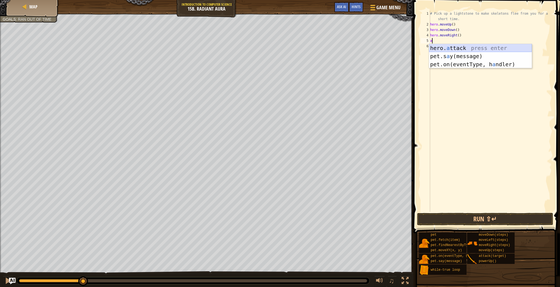
click at [449, 48] on div "hero. a ttack press enter pet.s a y(message) press enter pet.on(eventType, h a …" at bounding box center [480, 64] width 103 height 41
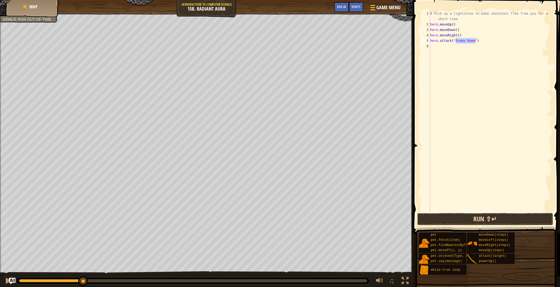
click at [504, 219] on button "Run ⇧↵" at bounding box center [485, 219] width 136 height 12
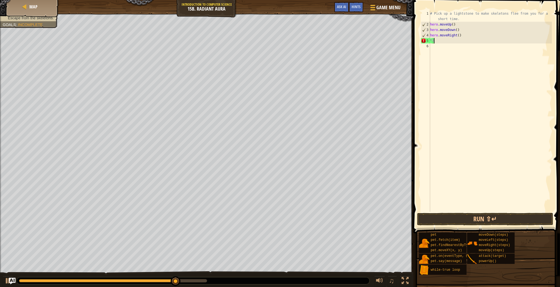
type textarea """
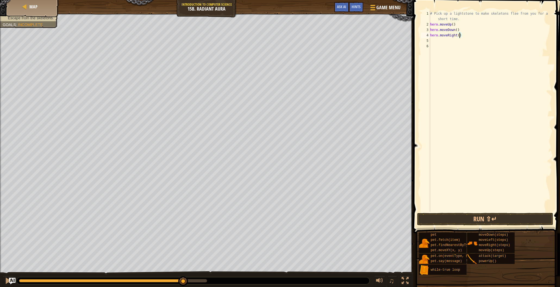
click at [460, 37] on div "# Pick up a lightstone to make skeletons flee from you for a short time. hero .…" at bounding box center [490, 119] width 123 height 217
type textarea "hero.moveRight(2)"
click at [429, 43] on div "5" at bounding box center [425, 40] width 9 height 5
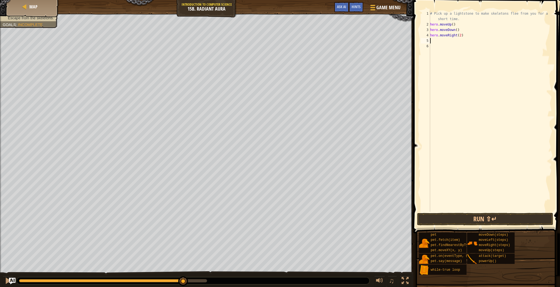
type textarea "m"
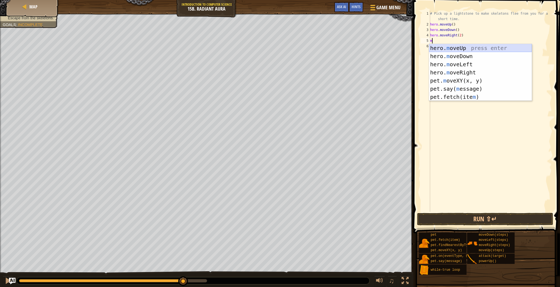
click at [453, 50] on div "hero. m oveUp press enter hero. m oveDown press enter hero. m oveLeft press ent…" at bounding box center [480, 80] width 103 height 73
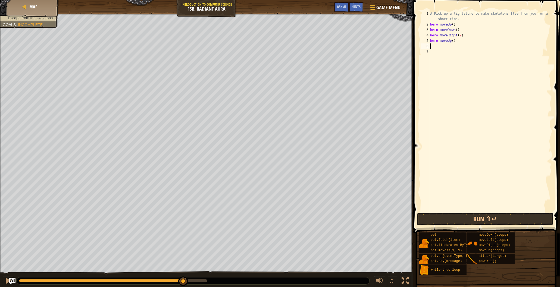
type textarea "m"
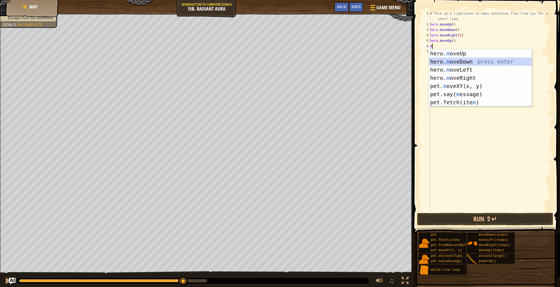
click at [449, 59] on div "hero. m oveUp press enter hero. m oveDown press enter hero. m oveLeft press ent…" at bounding box center [480, 85] width 103 height 73
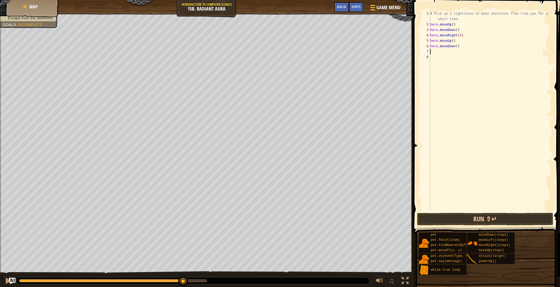
type textarea "m"
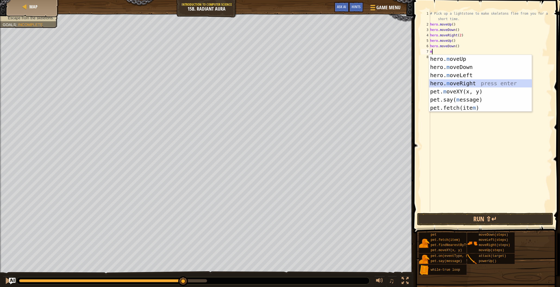
click at [455, 81] on div "hero. m oveUp press enter hero. m oveDown press enter hero. m oveLeft press ent…" at bounding box center [480, 91] width 103 height 73
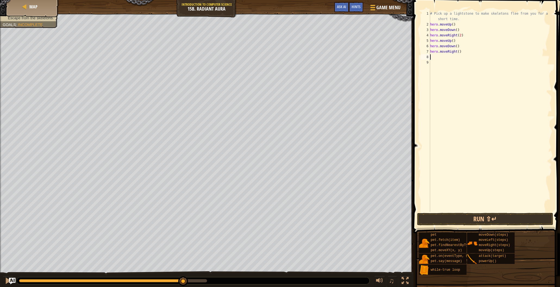
click at [459, 52] on div "# Pick up a lightstone to make skeletons flee from you for a short time. hero .…" at bounding box center [490, 119] width 123 height 217
type textarea "hero.moveRight(2)"
click at [484, 219] on button "Run ⇧↵" at bounding box center [485, 219] width 136 height 12
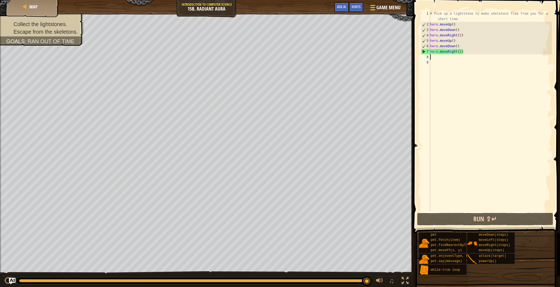
click at [431, 57] on div "# Pick up a lightstone to make skeletons flee from you for a short time. hero .…" at bounding box center [490, 119] width 123 height 217
type textarea "m"
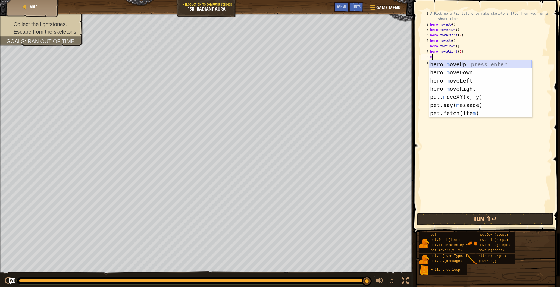
click at [451, 64] on div "hero. m oveUp press enter hero. m oveDown press enter hero. m oveLeft press ent…" at bounding box center [480, 96] width 103 height 73
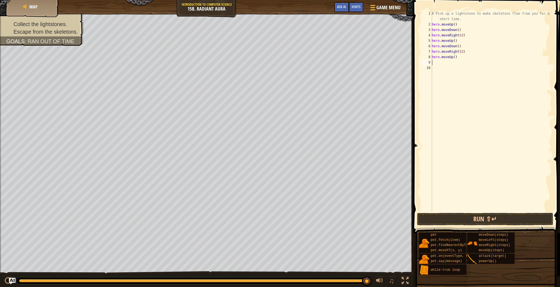
type textarea "m"
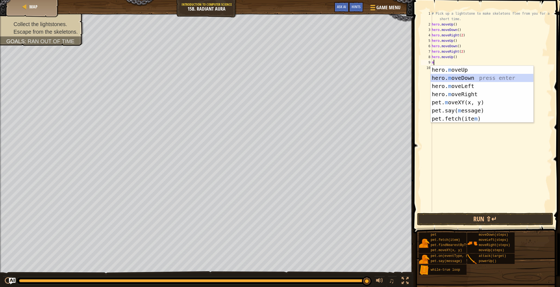
click at [462, 80] on div "hero. m oveUp press enter hero. m oveDown press enter hero. m oveLeft press ent…" at bounding box center [481, 102] width 103 height 73
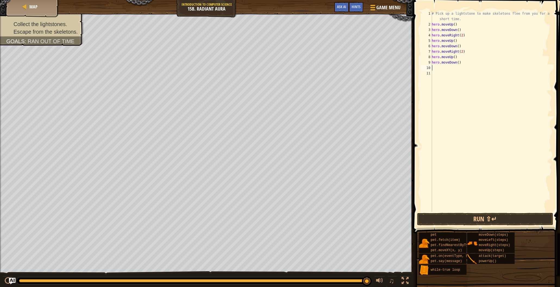
type textarea "m"
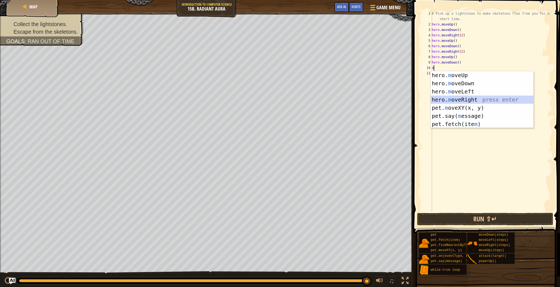
click at [465, 96] on div "hero. m oveUp press enter hero. m oveDown press enter hero. m oveLeft press ent…" at bounding box center [481, 107] width 103 height 73
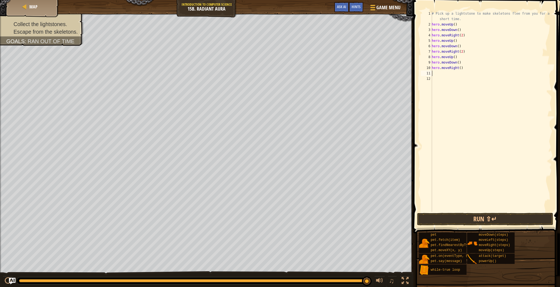
click at [461, 70] on div "# Pick up a lightstone to make skeletons flee from you for a short time. hero .…" at bounding box center [490, 119] width 121 height 217
type textarea "hero.moveRight(2)"
click at [515, 215] on button "Run ⇧↵" at bounding box center [485, 219] width 136 height 12
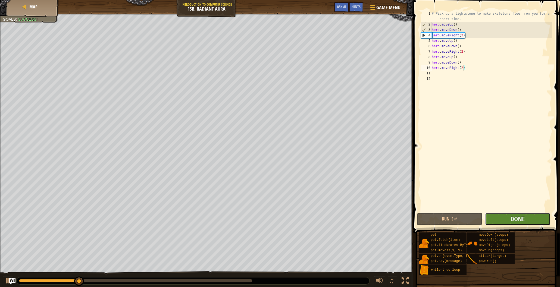
click at [506, 215] on button "Done" at bounding box center [517, 219] width 65 height 12
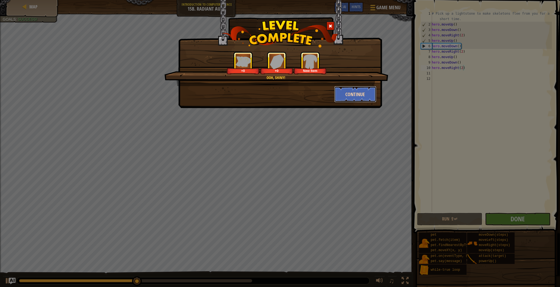
click at [353, 97] on button "Continue" at bounding box center [355, 94] width 42 height 16
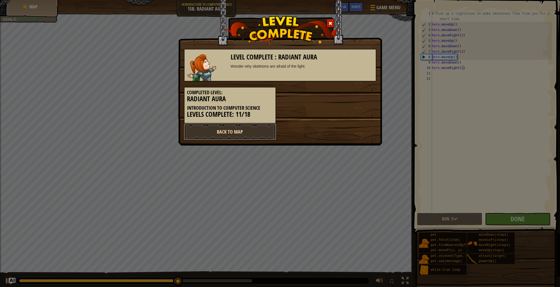
click at [233, 135] on link "Back to Map" at bounding box center [230, 132] width 92 height 16
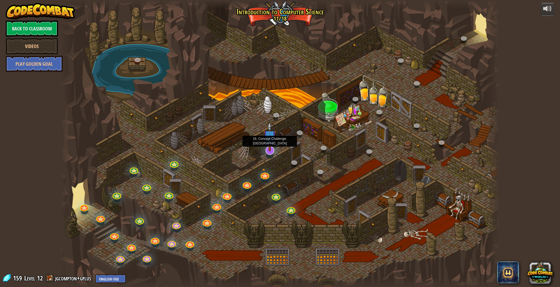
click at [272, 154] on div at bounding box center [269, 155] width 7 height 5
click at [270, 155] on div "25. [PERSON_NAME] (Locked By Teacher) Escape the Kithgard dungeons, and don't l…" at bounding box center [279, 143] width 439 height 287
click at [269, 153] on link at bounding box center [268, 149] width 11 height 11
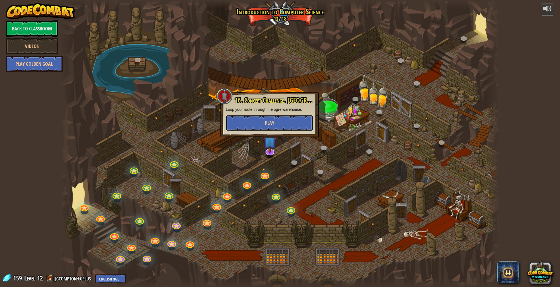
click at [278, 124] on button "Play" at bounding box center [269, 123] width 87 height 16
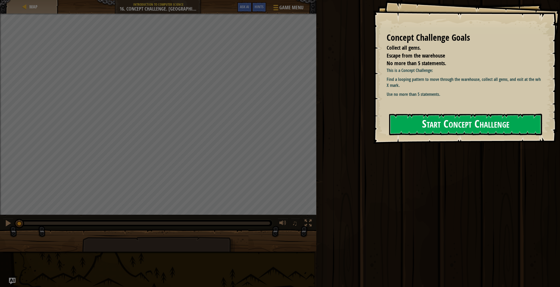
click at [457, 119] on button "Start Concept Challenge" at bounding box center [465, 124] width 153 height 21
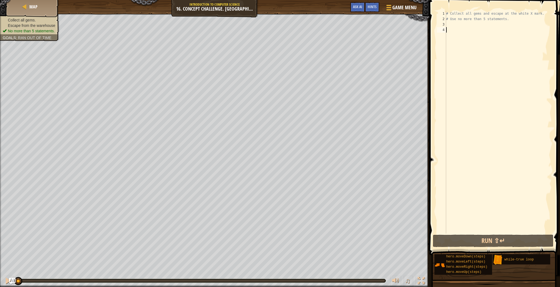
type textarea "m"
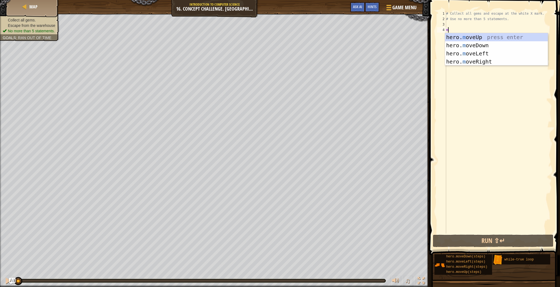
scroll to position [2, 0]
click at [464, 36] on div "hero. m oveUp press enter hero. m oveDown press enter hero. m oveLeft press ent…" at bounding box center [496, 57] width 103 height 49
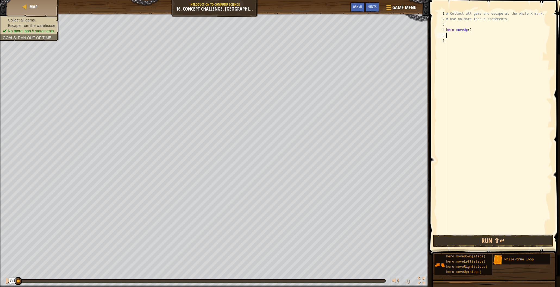
type textarea "m"
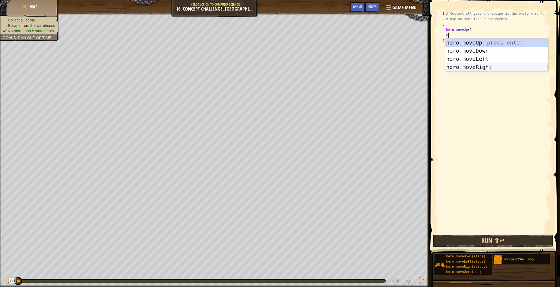
click at [472, 70] on div "hero. m oveUp press enter hero. m oveDown press enter hero. m oveLeft press ent…" at bounding box center [496, 63] width 103 height 49
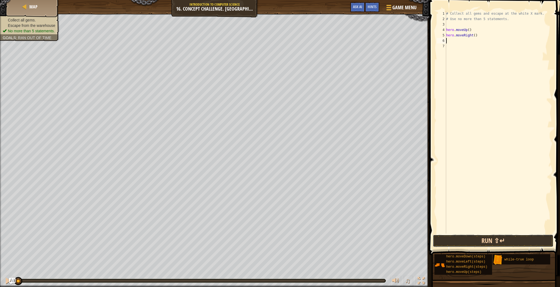
click at [480, 242] on button "Run ⇧↵" at bounding box center [493, 241] width 121 height 12
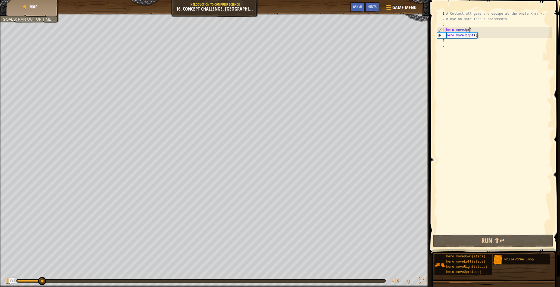
click at [470, 31] on div "# Collect all gems and escape at the white X mark. # Use no more than 5 stateme…" at bounding box center [498, 128] width 107 height 234
click at [475, 36] on div "# Collect all gems and escape at the white X mark. # Use no more than 5 stateme…" at bounding box center [498, 128] width 107 height 234
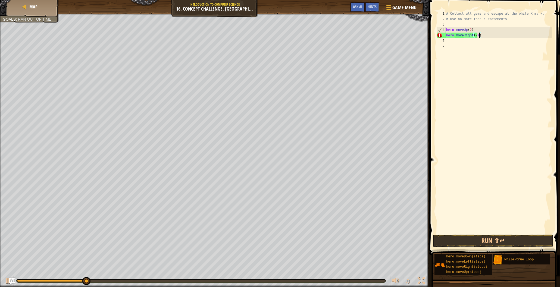
type textarea "hero.moveRight(2)"
click at [448, 41] on div "# Collect all gems and escape at the white X mark. # Use no more than 5 stateme…" at bounding box center [498, 128] width 107 height 234
type textarea "m"
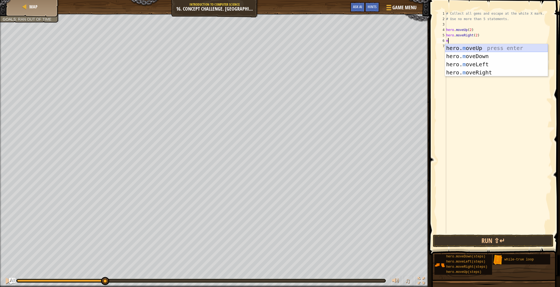
click at [472, 49] on div "hero. m oveUp press enter hero. m oveDown press enter hero. m oveLeft press ent…" at bounding box center [496, 68] width 103 height 49
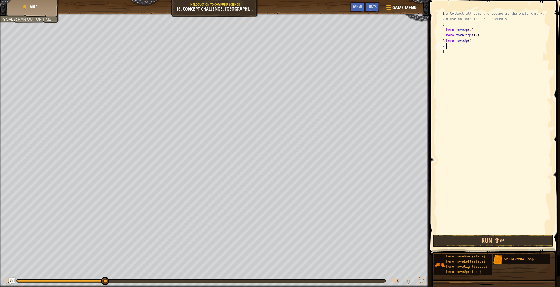
type textarea "m"
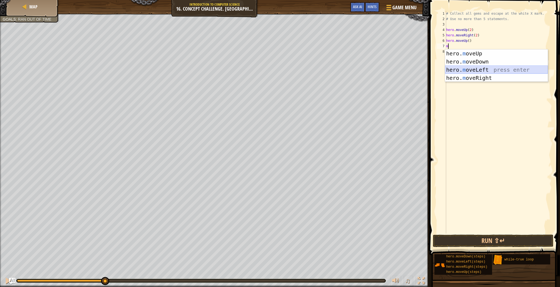
click at [474, 67] on div "hero. m oveUp press enter hero. m oveDown press enter hero. m oveLeft press ent…" at bounding box center [496, 73] width 103 height 49
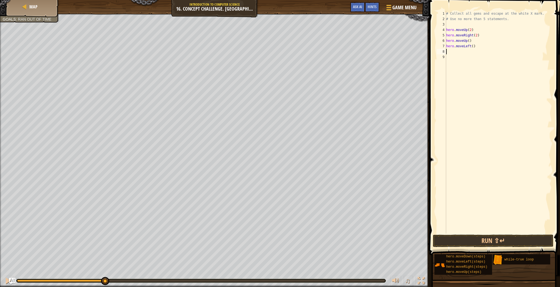
type textarea "m"
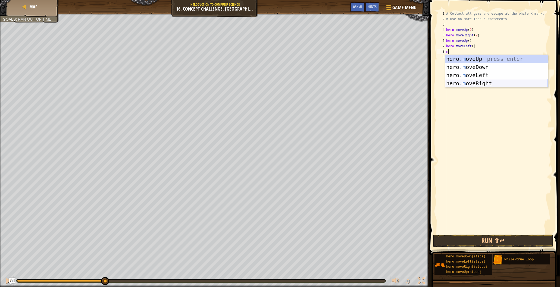
click at [479, 81] on div "hero. m oveUp press enter hero. m oveDown press enter hero. m oveLeft press ent…" at bounding box center [496, 79] width 103 height 49
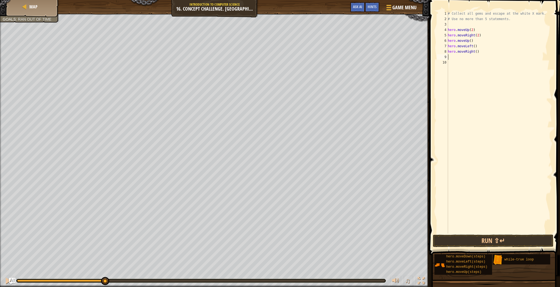
type textarea "m"
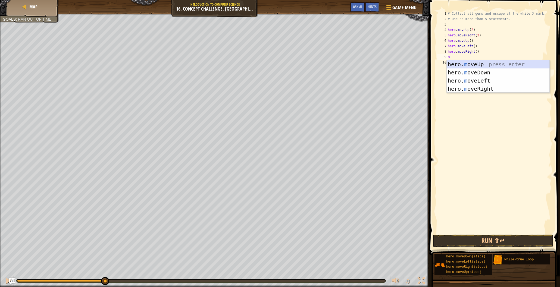
click at [476, 64] on div "hero. m oveUp press enter hero. m oveDown press enter hero. m oveLeft press ent…" at bounding box center [497, 84] width 103 height 49
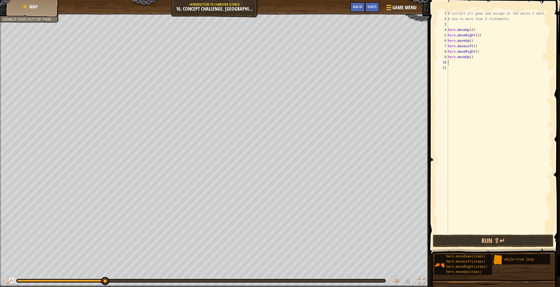
type textarea "m"
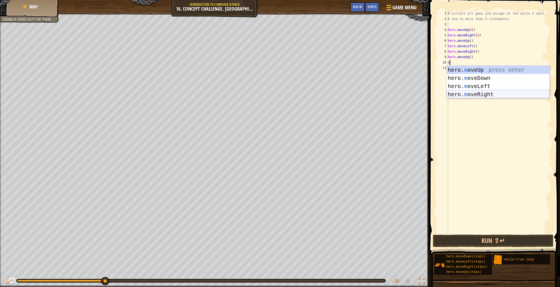
click at [473, 91] on div "hero. m oveUp press enter hero. m oveDown press enter hero. m oveLeft press ent…" at bounding box center [497, 90] width 103 height 49
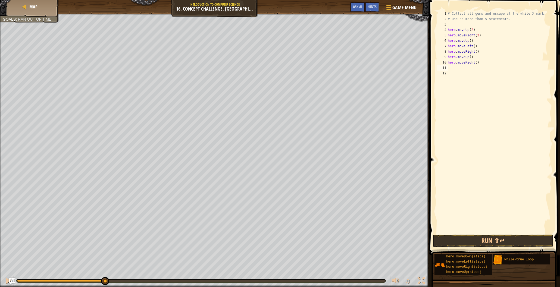
click at [477, 64] on div "# Collect all gems and escape at the white X mark. # Use no more than 5 stateme…" at bounding box center [498, 128] width 105 height 234
type textarea "hero.moveRight(2)"
click at [448, 68] on div "# Collect all gems and escape at the white X mark. # Use no more than 5 stateme…" at bounding box center [498, 128] width 105 height 234
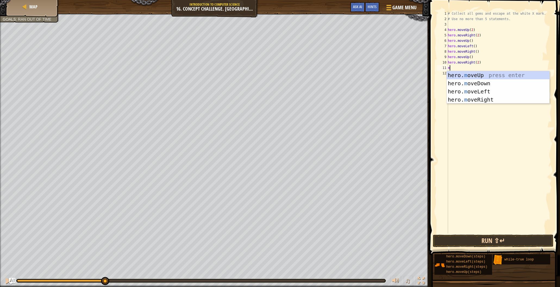
type textarea "m"
drag, startPoint x: 507, startPoint y: 240, endPoint x: 505, endPoint y: 246, distance: 5.6
click at [506, 240] on button "Run ⇧↵" at bounding box center [493, 241] width 121 height 12
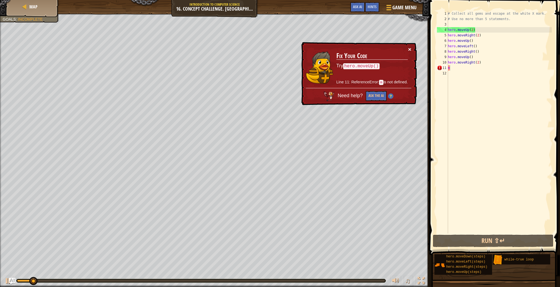
click at [410, 51] on button "×" at bounding box center [409, 49] width 3 height 6
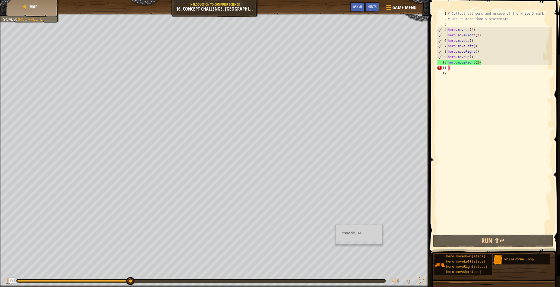
click at [451, 71] on div "# Collect all gems and escape at the white X mark. # Use no more than 5 stateme…" at bounding box center [498, 128] width 105 height 234
click at [452, 70] on div "# Collect all gems and escape at the white X mark. # Use no more than 5 stateme…" at bounding box center [498, 128] width 105 height 234
type textarea "mo"
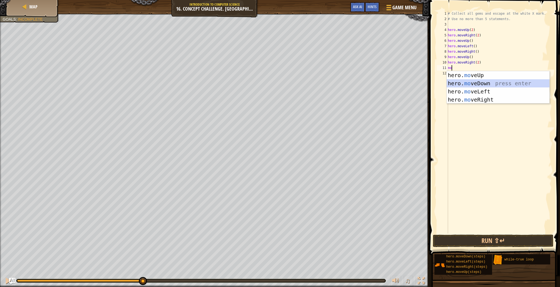
click at [464, 81] on div "hero. mo veUp press enter hero. mo veDown press enter hero. mo veLeft press ent…" at bounding box center [497, 95] width 103 height 49
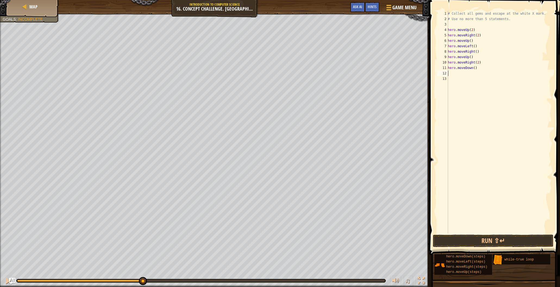
type textarea "m"
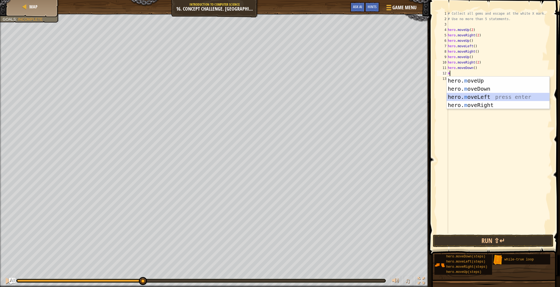
click at [469, 96] on div "hero. m oveUp press enter hero. m oveDown press enter hero. m oveLeft press ent…" at bounding box center [497, 101] width 103 height 49
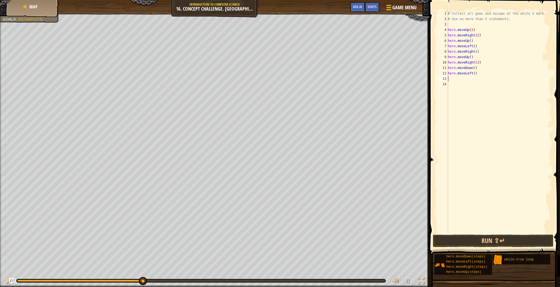
type textarea "m"
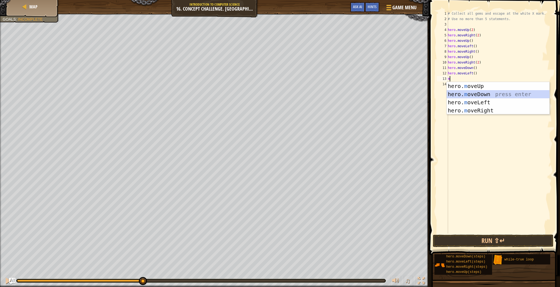
click at [473, 94] on div "hero. m oveUp press enter hero. m oveDown press enter hero. m oveLeft press ent…" at bounding box center [497, 106] width 103 height 49
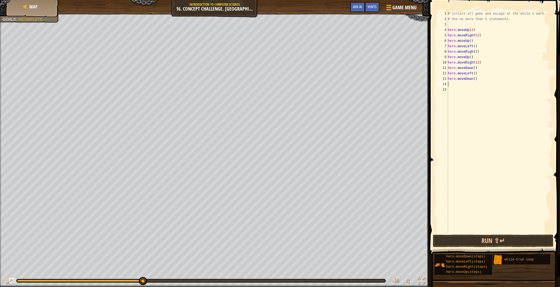
type textarea "m"
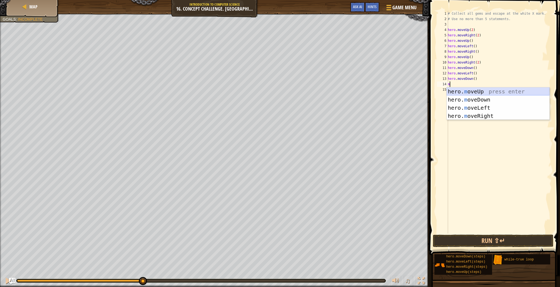
click at [473, 92] on div "hero. m oveUp press enter hero. m oveDown press enter hero. m oveLeft press ent…" at bounding box center [497, 111] width 103 height 49
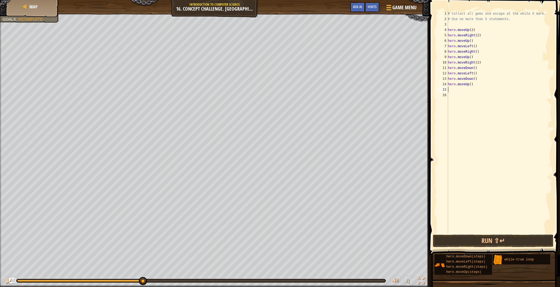
type textarea "m"
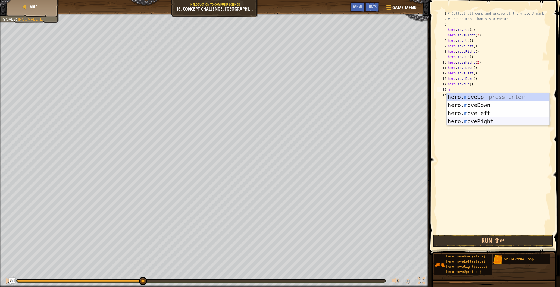
click at [475, 118] on div "hero. m oveUp press enter hero. m oveDown press enter hero. m oveLeft press ent…" at bounding box center [497, 117] width 103 height 49
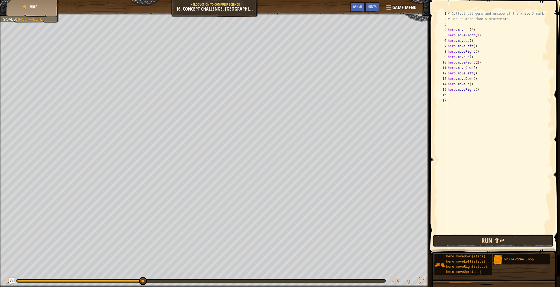
click at [501, 238] on button "Run ⇧↵" at bounding box center [493, 241] width 121 height 12
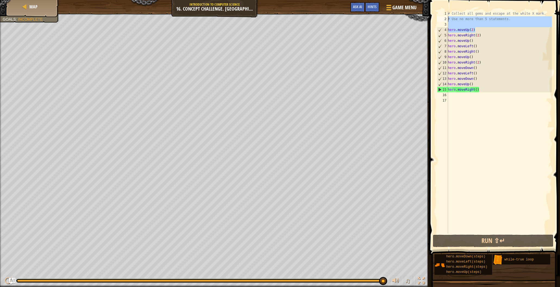
click at [421, 21] on div "Map Introduction to Computer Science 16. Concept Challenge. Loop Warehouse Game…" at bounding box center [280, 143] width 560 height 287
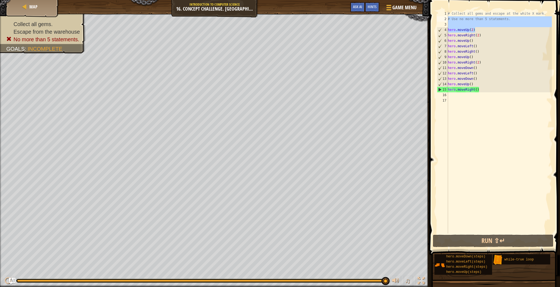
drag, startPoint x: 435, startPoint y: 54, endPoint x: 474, endPoint y: 136, distance: 90.7
click at [472, 150] on div "# Use no more than 5 statements. 1 2 3 4 5 6 7 8 9 10 11 12 13 14 15 16 17 # Co…" at bounding box center [493, 138] width 132 height 271
type textarea "# Use no more than 5 statements."
click at [468, 113] on div "# Collect all gems and escape at the white X mark. # Use no more than 5 stateme…" at bounding box center [498, 128] width 105 height 234
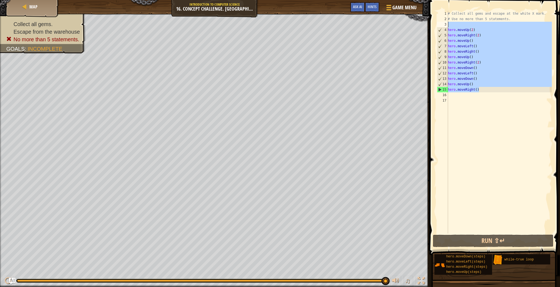
click at [422, 22] on div "Map Introduction to Computer Science 16. Concept Challenge. Loop Warehouse Game…" at bounding box center [280, 143] width 560 height 287
type textarea "hero.moveUp(2)"
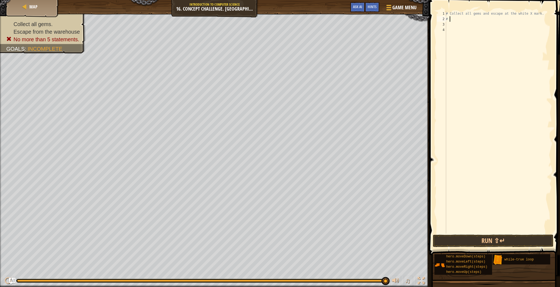
type textarea "#"
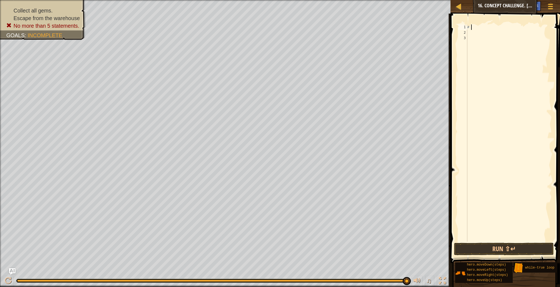
type textarea "#"
type textarea "m"
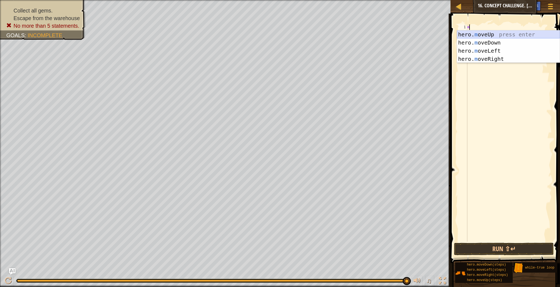
click at [469, 33] on div "hero. m oveUp press enter hero. m oveDown press enter hero. m oveLeft press ent…" at bounding box center [508, 54] width 103 height 49
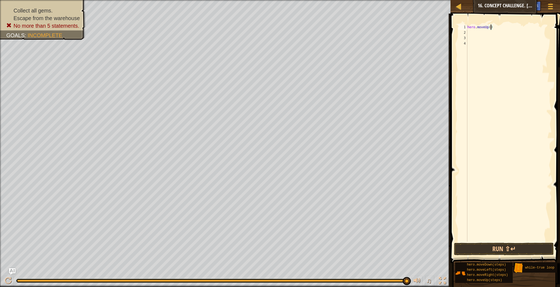
click at [490, 27] on div "hero . moveUp ( )" at bounding box center [509, 138] width 86 height 228
type textarea "hero.moveUp(2)"
click at [467, 33] on div "hero . moveUp ( 2 )" at bounding box center [509, 138] width 86 height 228
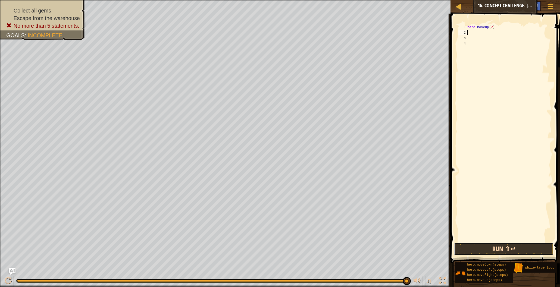
click at [480, 247] on button "Run ⇧↵" at bounding box center [504, 249] width 100 height 12
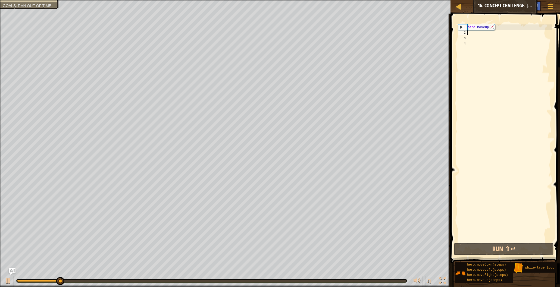
type textarea "m"
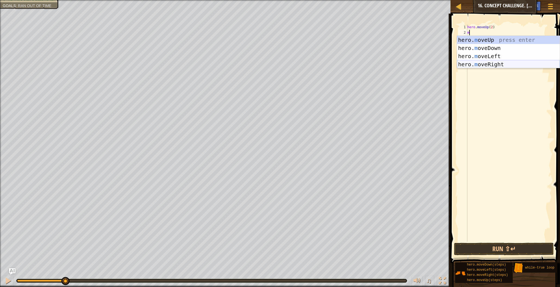
click at [486, 67] on div "hero. m oveUp press enter hero. m oveDown press enter hero. m oveLeft press ent…" at bounding box center [508, 60] width 103 height 49
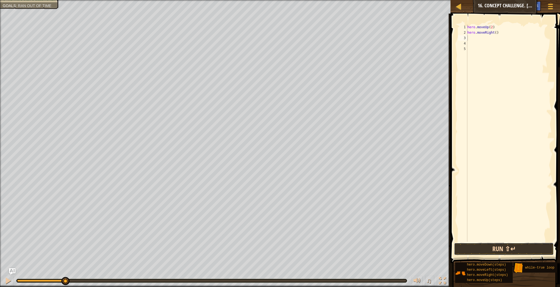
click at [481, 243] on button "Run ⇧↵" at bounding box center [504, 249] width 100 height 12
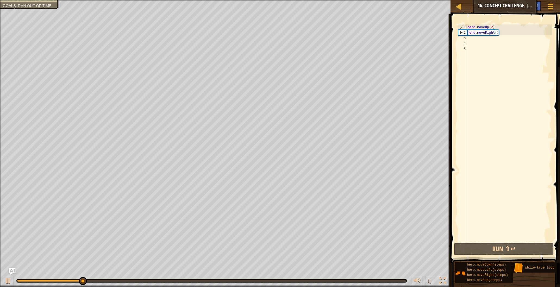
click at [496, 33] on div "hero . moveUp ( 2 ) hero . moveRight ( )" at bounding box center [509, 138] width 86 height 228
type textarea "hero.moveRight(2)"
click at [471, 39] on div "hero . moveUp ( 2 ) hero . moveRight ( 2 )" at bounding box center [509, 138] width 86 height 228
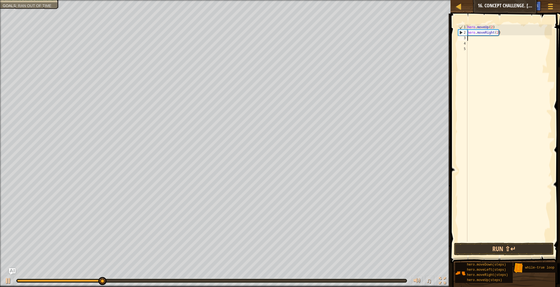
type textarea "m"
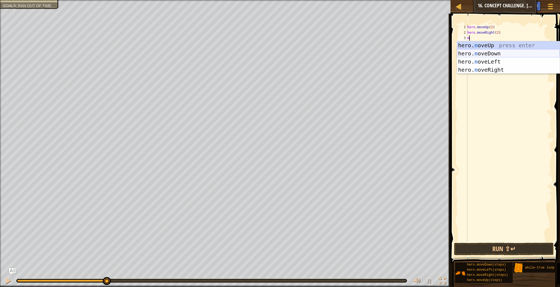
click at [489, 51] on div "hero. m oveUp press enter hero. m oveDown press enter hero. m oveLeft press ent…" at bounding box center [508, 65] width 103 height 49
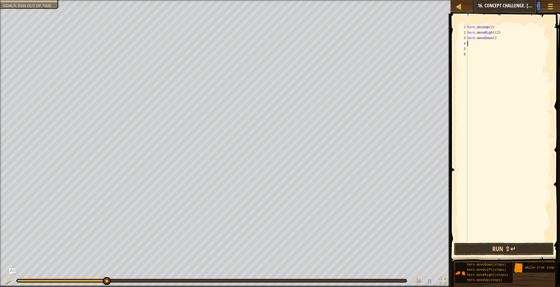
type textarea "m"
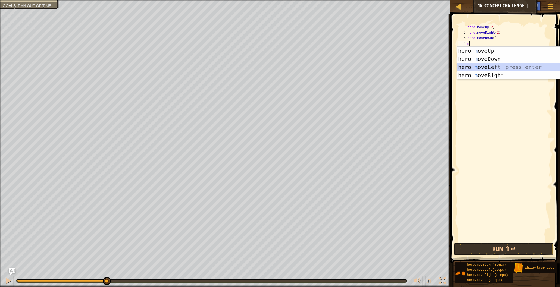
click at [494, 68] on div "hero. m oveUp press enter hero. m oveDown press enter hero. m oveLeft press ent…" at bounding box center [508, 71] width 103 height 49
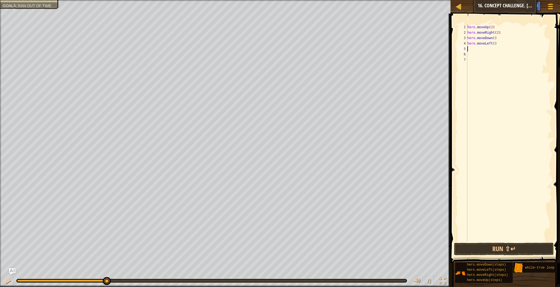
type textarea "m"
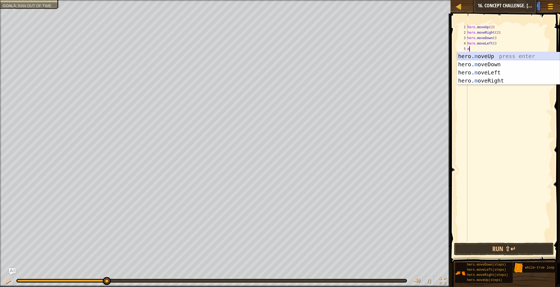
click at [494, 56] on div "hero. m oveUp press enter hero. m oveDown press enter hero. m oveLeft press ent…" at bounding box center [508, 76] width 103 height 49
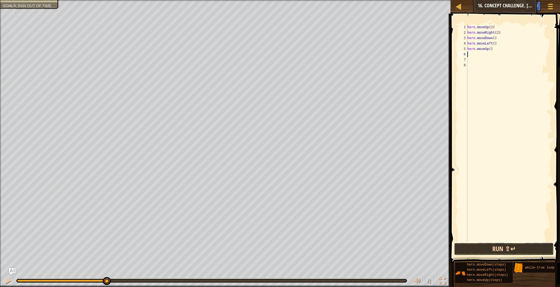
click at [527, 248] on button "Run ⇧↵" at bounding box center [504, 249] width 100 height 12
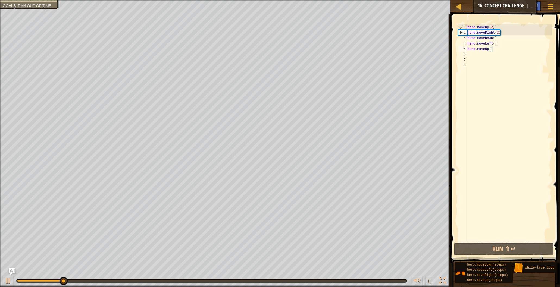
click at [491, 48] on div "hero . moveUp ( 2 ) hero . moveRight ( 2 ) hero . moveDown ( ) hero . moveLeft …" at bounding box center [509, 138] width 86 height 228
type textarea "hero.moveUp(2)"
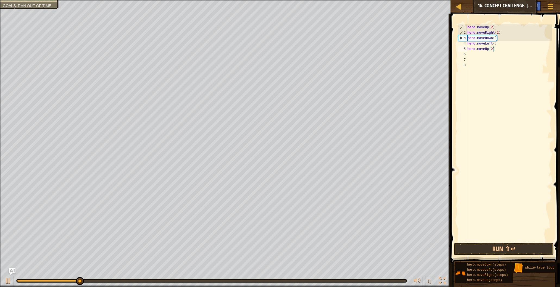
click at [471, 56] on div "hero . moveUp ( 2 ) hero . moveRight ( 2 ) hero . moveDown ( ) hero . moveLeft …" at bounding box center [509, 138] width 86 height 228
type textarea "m"
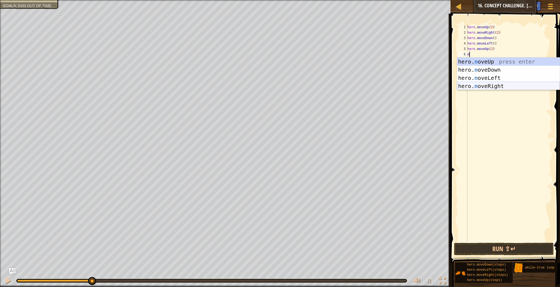
click at [490, 87] on div "hero. m oveUp press enter hero. m oveDown press enter hero. m oveLeft press ent…" at bounding box center [508, 82] width 103 height 49
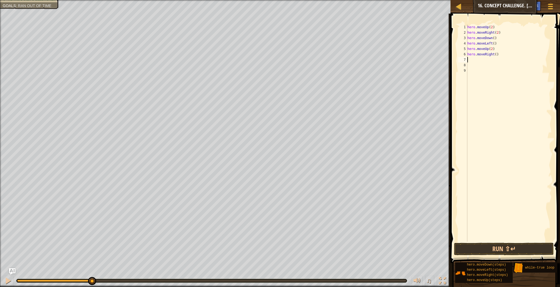
type textarea "m"
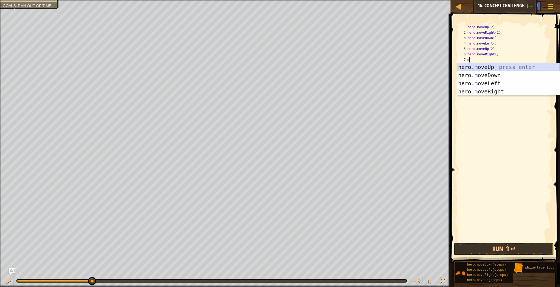
click at [473, 65] on div "hero. m oveUp press enter hero. m oveDown press enter hero. m oveLeft press ent…" at bounding box center [508, 87] width 103 height 49
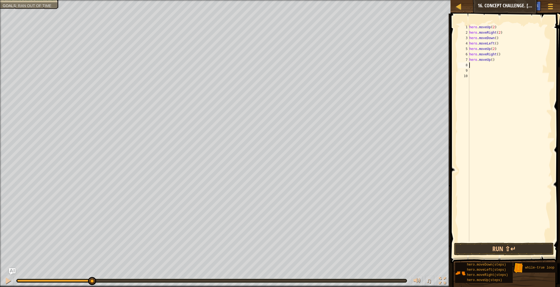
type textarea "m"
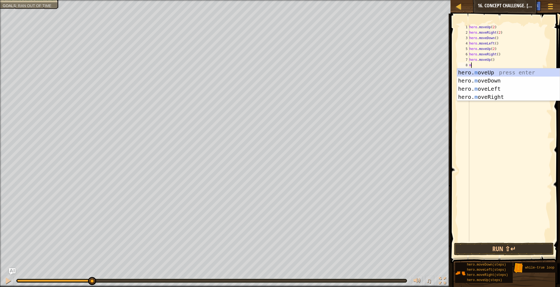
click at [514, 238] on div "hero . moveUp ( 2 ) hero . moveRight ( 2 ) hero . moveDown ( ) hero . moveLeft …" at bounding box center [510, 138] width 84 height 228
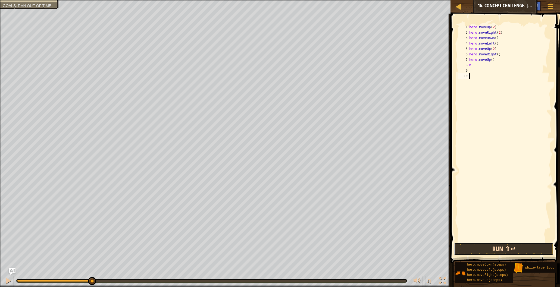
click at [512, 245] on button "Run ⇧↵" at bounding box center [504, 249] width 100 height 12
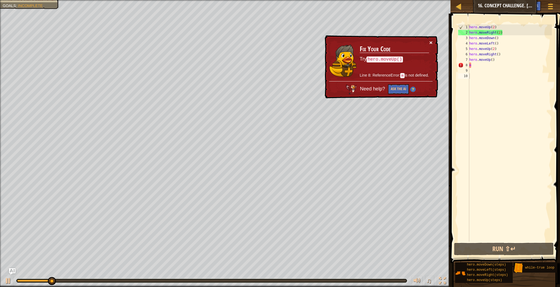
click at [431, 43] on button "×" at bounding box center [430, 43] width 3 height 6
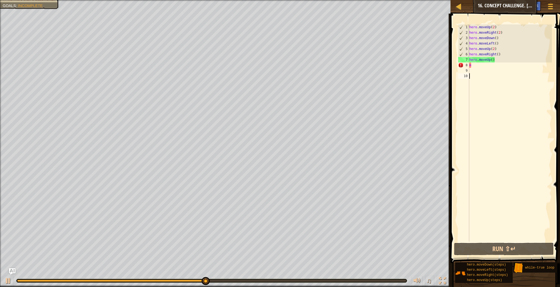
click at [478, 68] on div "hero . moveUp ( 2 ) hero . moveRight ( 2 ) hero . moveDown ( ) hero . moveLeft …" at bounding box center [510, 138] width 84 height 228
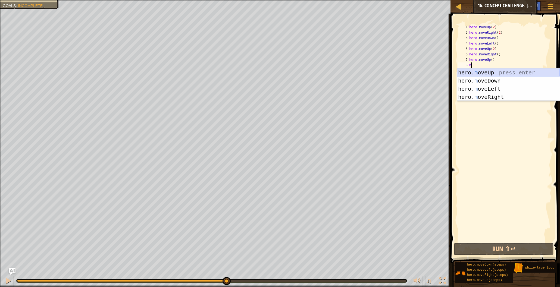
type textarea "mo"
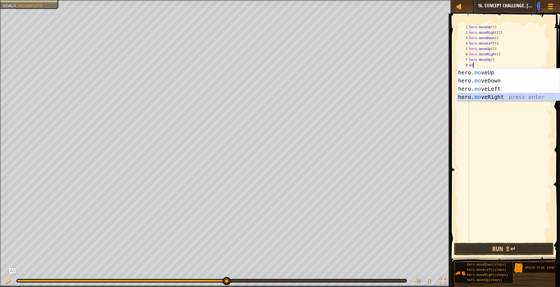
click at [489, 97] on div "hero. mo veUp press enter hero. mo veDown press enter hero. mo veLeft press ent…" at bounding box center [508, 92] width 103 height 49
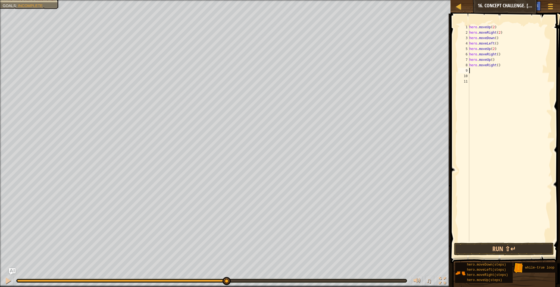
click at [498, 66] on div "hero . moveUp ( 2 ) hero . moveRight ( 2 ) hero . moveDown ( ) hero . moveLeft …" at bounding box center [510, 138] width 84 height 228
type textarea "hero.moveRight(2)"
click at [473, 72] on div "hero . moveUp ( 2 ) hero . moveRight ( 2 ) hero . moveDown ( ) hero . moveLeft …" at bounding box center [510, 138] width 84 height 228
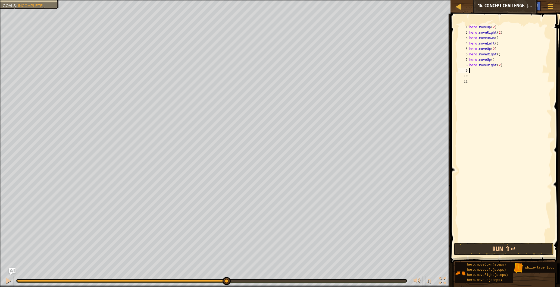
type textarea "m"
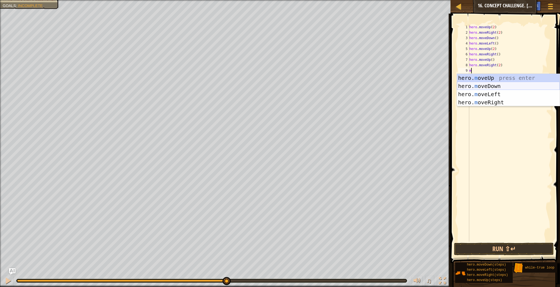
click at [490, 84] on div "hero. m oveUp press enter hero. m oveDown press enter hero. m oveLeft press ent…" at bounding box center [508, 98] width 103 height 49
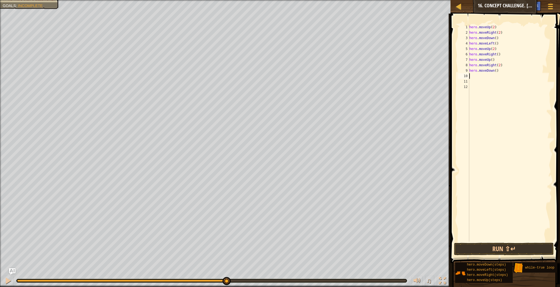
type textarea "m"
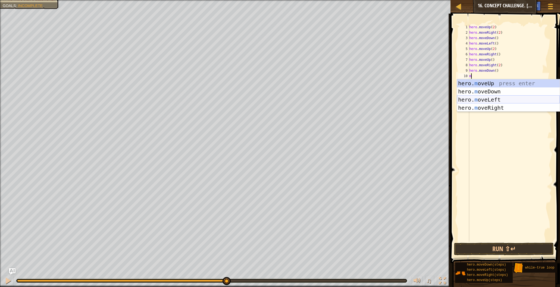
click at [488, 99] on div "hero. m oveUp press enter hero. m oveDown press enter hero. m oveLeft press ent…" at bounding box center [508, 103] width 103 height 49
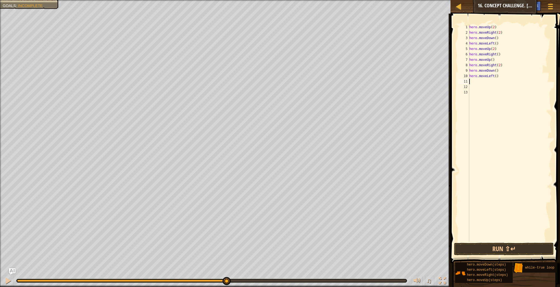
type textarea "m"
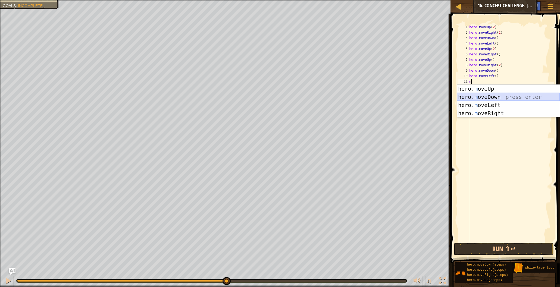
click at [487, 95] on div "hero. m oveUp press enter hero. m oveDown press enter hero. m oveLeft press ent…" at bounding box center [508, 109] width 103 height 49
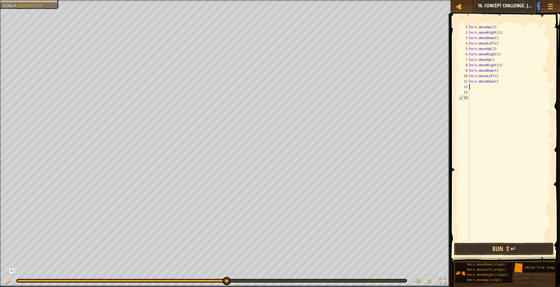
type textarea "m"
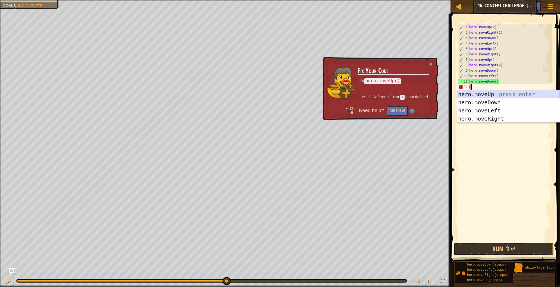
click at [487, 95] on div "hero. m oveUp press enter hero. m oveDown press enter hero. m oveLeft press ent…" at bounding box center [508, 114] width 103 height 49
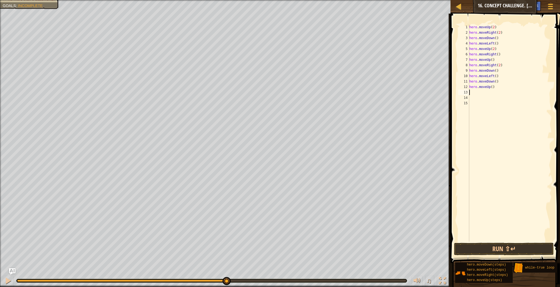
type textarea "m"
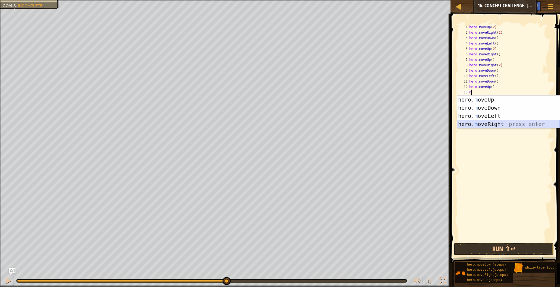
click at [487, 122] on div "hero. m oveUp press enter hero. m oveDown press enter hero. m oveLeft press ent…" at bounding box center [508, 120] width 103 height 49
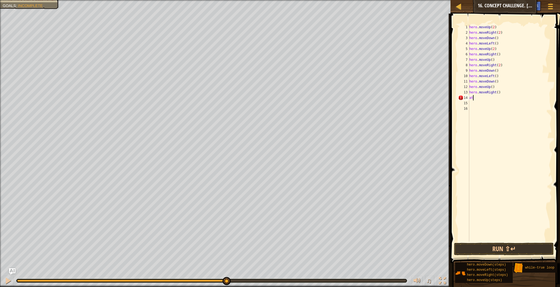
type textarea "a"
click at [501, 251] on button "Run ⇧↵" at bounding box center [504, 249] width 100 height 12
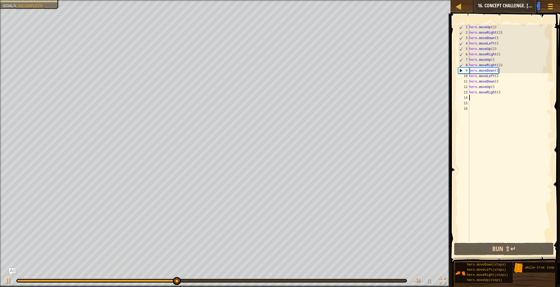
type textarea "m"
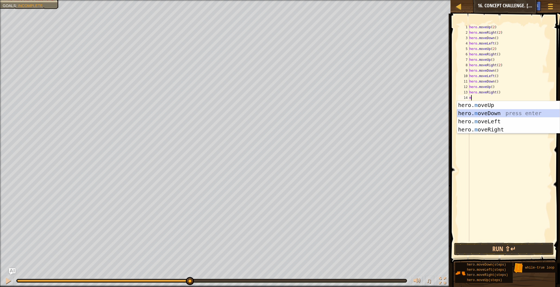
click at [494, 114] on div "hero. m oveUp press enter hero. m oveDown press enter hero. m oveLeft press ent…" at bounding box center [508, 125] width 103 height 49
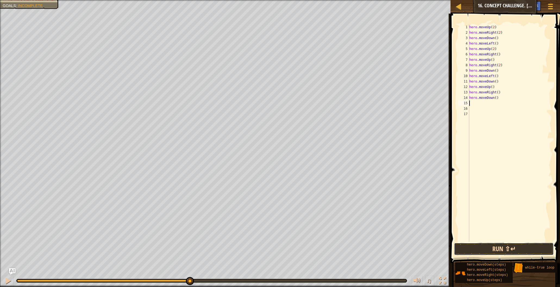
click at [499, 250] on button "Run ⇧↵" at bounding box center [504, 249] width 100 height 12
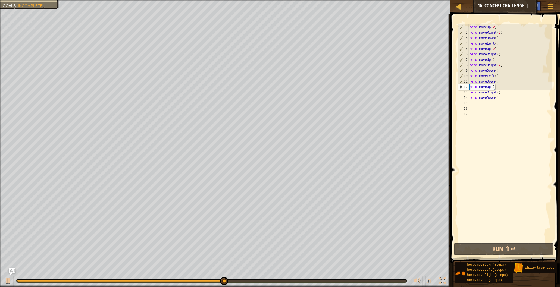
click at [493, 87] on div "hero . moveUp ( 2 ) hero . moveRight ( 2 ) hero . moveDown ( ) hero . moveLeft …" at bounding box center [510, 138] width 84 height 228
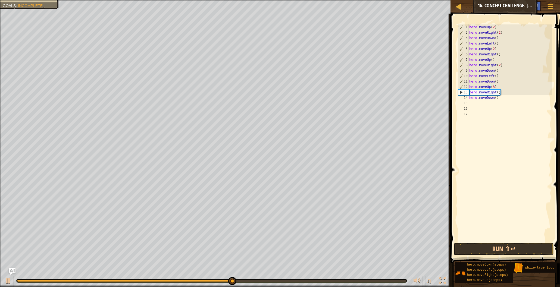
scroll to position [2, 2]
click at [500, 99] on div "hero . moveUp ( 2 ) hero . moveRight ( 2 ) hero . moveDown ( ) hero . moveLeft …" at bounding box center [510, 138] width 84 height 228
type textarea "h"
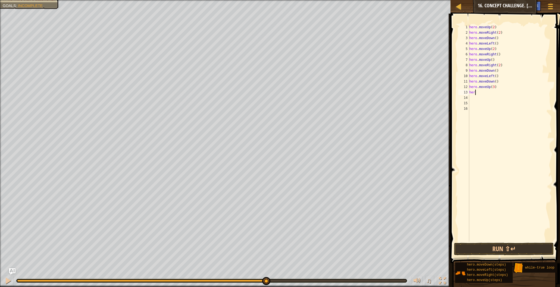
type textarea "h"
click at [495, 249] on button "Run ⇧↵" at bounding box center [504, 249] width 100 height 12
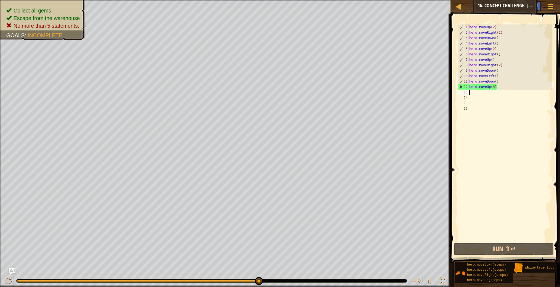
click at [491, 235] on div "hero . moveUp ( 2 ) hero . moveRight ( 2 ) hero . moveDown ( ) hero . moveLeft …" at bounding box center [510, 138] width 84 height 228
click at [494, 125] on div "hero . moveUp ( 2 ) hero . moveRight ( 2 ) hero . moveDown ( ) hero . moveLeft …" at bounding box center [510, 138] width 84 height 228
click at [486, 250] on button "Run ⇧↵" at bounding box center [504, 249] width 100 height 12
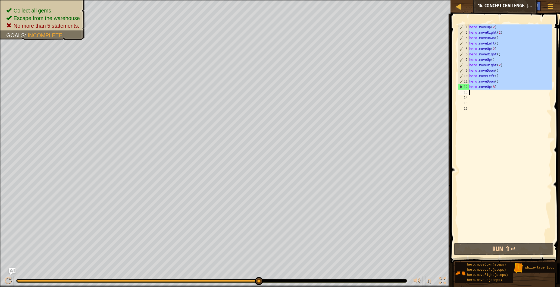
drag, startPoint x: 463, startPoint y: 25, endPoint x: 508, endPoint y: 86, distance: 75.3
click at [508, 86] on div "1 2 3 4 5 6 7 8 9 10 11 12 13 14 15 16 hero . moveUp ( 2 ) hero . moveRight ( 2…" at bounding box center [504, 132] width 95 height 217
type textarea "hero.moveUp(3)"
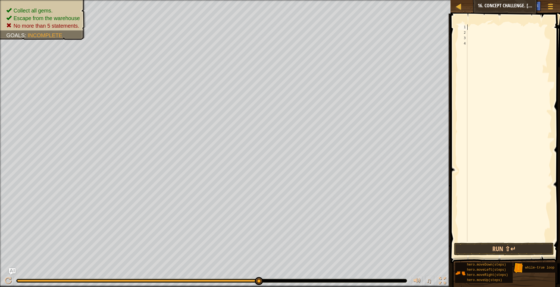
type textarea "w"
click at [502, 36] on div "w [PERSON_NAME]-true loop press enter hero.moveDo w n press enter" at bounding box center [508, 46] width 103 height 33
paste textarea
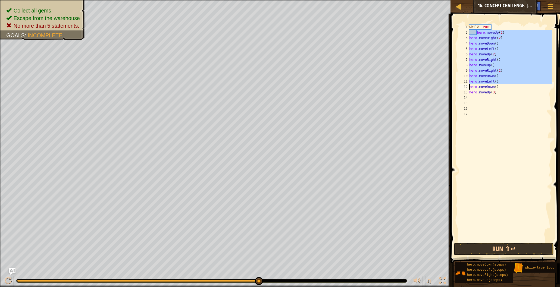
drag, startPoint x: 477, startPoint y: 34, endPoint x: 459, endPoint y: 85, distance: 53.9
click at [459, 85] on div "1 2 3 4 5 6 7 8 9 10 11 12 13 14 15 16 17 while True : hero . moveUp ( 2 ) hero…" at bounding box center [504, 132] width 95 height 217
type textarea "hero.moveLeft() hero.moveDown()"
click at [508, 144] on div "while True : hero . moveUp ( 2 ) hero . moveRight ( 2 ) hero . moveDown ( ) her…" at bounding box center [510, 138] width 84 height 228
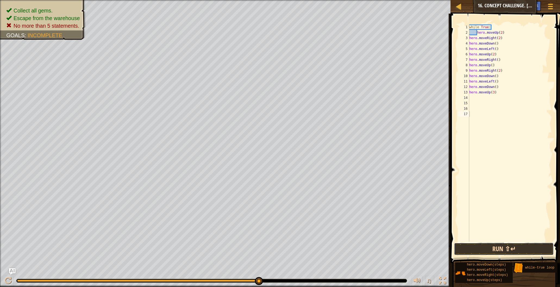
click at [518, 250] on button "Run ⇧↵" at bounding box center [504, 249] width 100 height 12
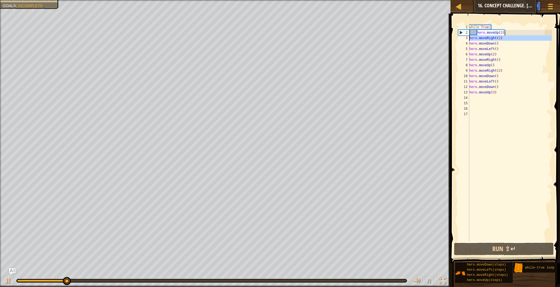
click at [468, 38] on div "3" at bounding box center [463, 37] width 11 height 5
click at [470, 39] on div "while True : hero . moveUp ( 2 ) hero . moveRight ( 2 ) hero . moveDown ( ) her…" at bounding box center [510, 138] width 84 height 228
type textarea "hero.moveRight(2)"
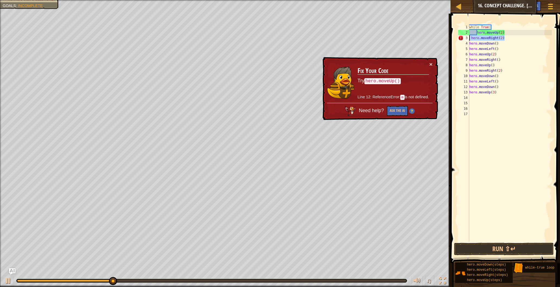
drag, startPoint x: 505, startPoint y: 39, endPoint x: 468, endPoint y: 38, distance: 36.7
click at [468, 38] on div "hero.moveRight(2) 1 2 3 4 5 6 7 8 9 10 11 12 13 14 15 16 17 while True : hero .…" at bounding box center [504, 132] width 95 height 217
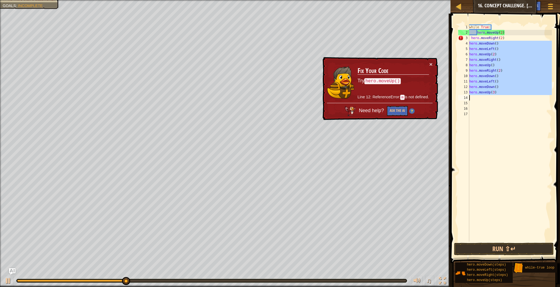
drag, startPoint x: 470, startPoint y: 41, endPoint x: 474, endPoint y: 105, distance: 63.7
click at [474, 105] on div "while True : hero . moveUp ( 2 ) hero . moveRight ( 2 ) hero . moveDown ( ) her…" at bounding box center [510, 138] width 84 height 228
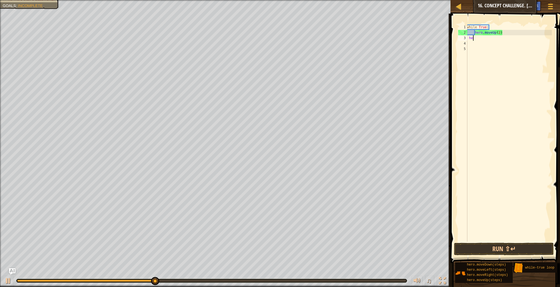
type textarea "h"
click at [475, 34] on div "while True : hero . moveUp ( 2 )" at bounding box center [509, 138] width 86 height 228
type textarea "hero.moveUp(2)"
click at [474, 33] on div "while True : hero . moveUp ( 2 )" at bounding box center [509, 138] width 86 height 228
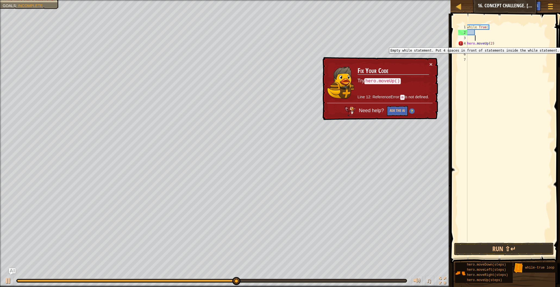
click at [467, 43] on div "4" at bounding box center [462, 43] width 9 height 5
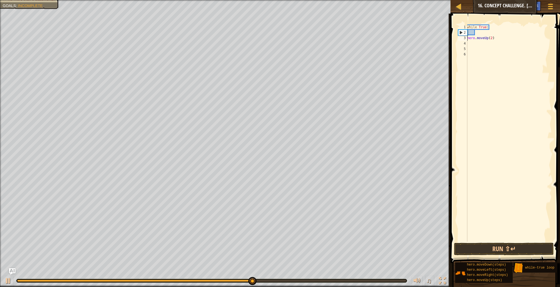
type textarea "hero.moveUp(2)"
click at [502, 35] on div "while True : hero . moveUp ( 2 )" at bounding box center [509, 138] width 86 height 228
paste textarea
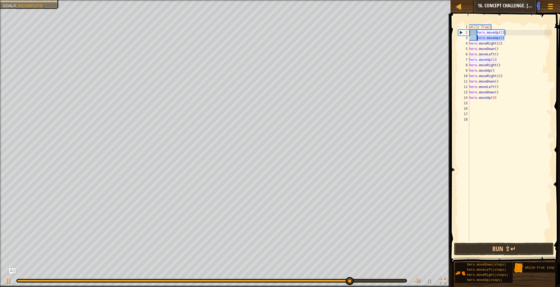
drag, startPoint x: 505, startPoint y: 39, endPoint x: 476, endPoint y: 39, distance: 29.3
click at [476, 39] on div "while True : hero . moveUp ( 2 ) hero . moveUp ( 2 ) hero . moveRight ( 2 ) her…" at bounding box center [510, 138] width 84 height 228
type textarea "hero.moveUp(2)"
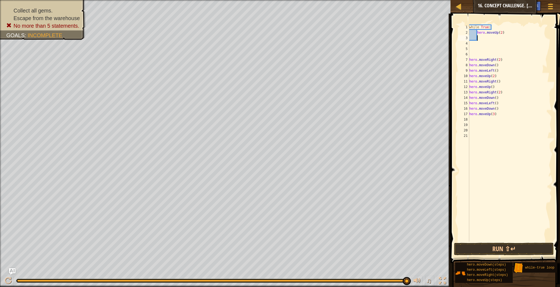
click at [477, 39] on div "while True : hero . moveUp ( 2 ) hero . moveRight ( 2 ) hero . moveDown ( ) her…" at bounding box center [510, 138] width 84 height 228
click at [468, 64] on div "8" at bounding box center [463, 64] width 11 height 5
drag, startPoint x: 469, startPoint y: 64, endPoint x: 501, endPoint y: 65, distance: 32.1
click at [501, 65] on div "hero.moveRight(2) 1 2 3 4 5 6 7 8 9 10 11 12 13 14 15 16 17 18 19 20 21 22 whil…" at bounding box center [504, 132] width 95 height 217
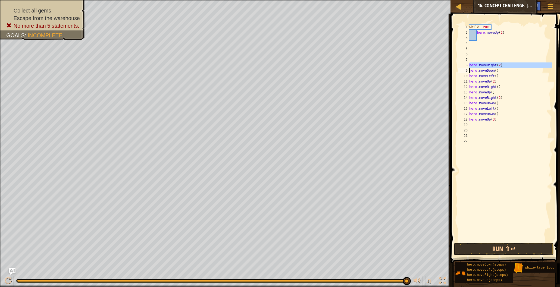
type textarea "hero.moveRight(2) hero.moveDown()"
click at [478, 36] on div "while True : hero . moveUp ( 2 ) hero . moveRight ( 2 ) hero . moveDown ( ) her…" at bounding box center [510, 138] width 84 height 228
paste textarea
click at [509, 38] on div "while True : hero . moveUp ( 2 ) hero . moveRight ( 2 ) hero . moveRight ( 2 ) …" at bounding box center [510, 138] width 84 height 228
type textarea "hero.moveRight(2)"
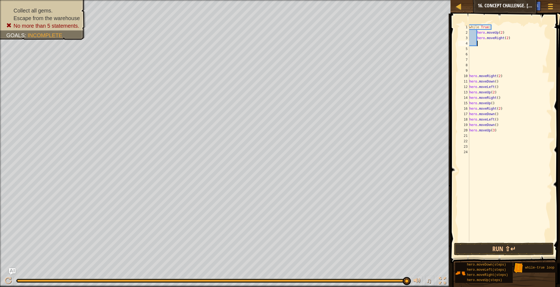
type textarea "m"
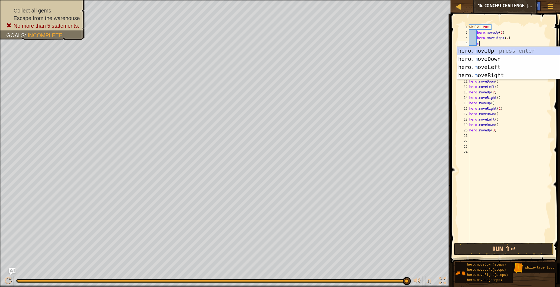
scroll to position [2, 1]
click at [489, 76] on div "hero. m oveUp press enter hero. m oveDown press enter hero. m oveLeft press ent…" at bounding box center [508, 71] width 103 height 49
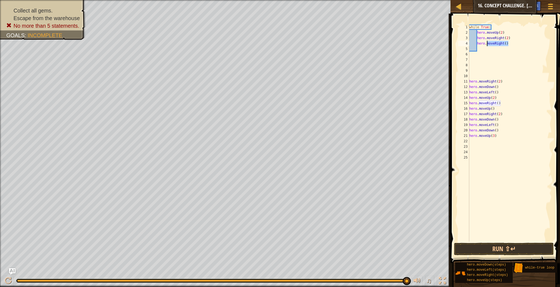
drag, startPoint x: 509, startPoint y: 44, endPoint x: 487, endPoint y: 45, distance: 21.2
click at [487, 45] on div "while True : hero . moveUp ( 2 ) hero . moveRight ( 2 ) hero . moveRight ( ) he…" at bounding box center [510, 138] width 84 height 228
type textarea "hero.d"
click at [492, 50] on div "hero. [PERSON_NAME] own press enter" at bounding box center [508, 59] width 103 height 24
type textarea "m"
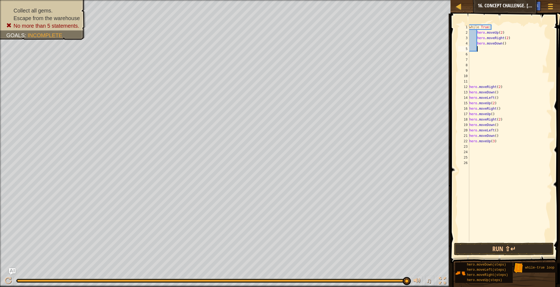
scroll to position [2, 1]
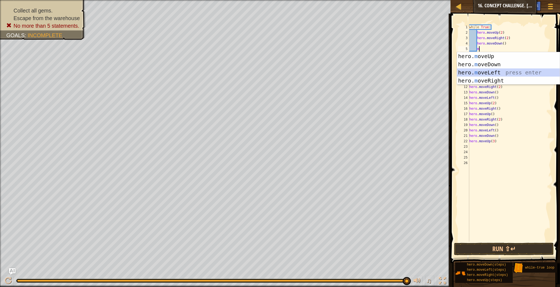
drag, startPoint x: 490, startPoint y: 69, endPoint x: 495, endPoint y: 76, distance: 8.2
click at [490, 69] on div "hero. m oveUp press enter hero. m oveDown press enter hero. m oveLeft press ent…" at bounding box center [508, 76] width 103 height 49
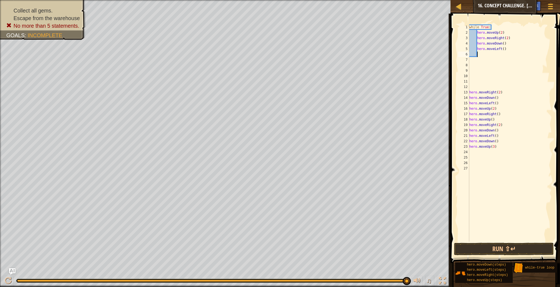
type textarea "m"
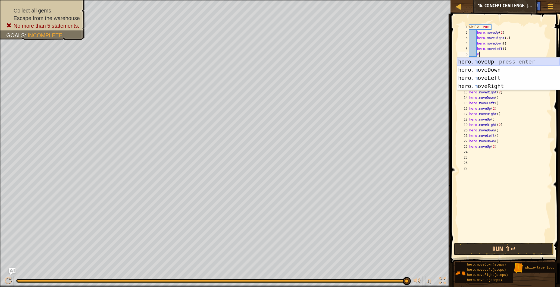
click at [483, 62] on div "hero. m oveUp press enter hero. m oveDown press enter hero. m oveLeft press ent…" at bounding box center [508, 82] width 103 height 49
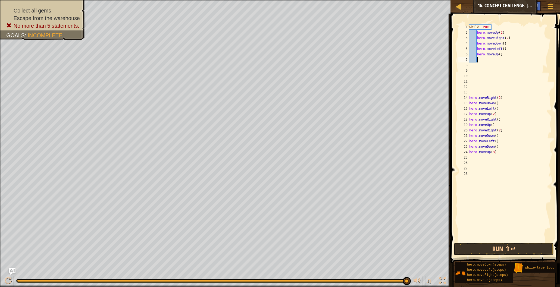
scroll to position [2, 0]
click at [500, 54] on div "while True : hero . moveUp ( 2 ) hero . moveRight ( 2 ) hero . moveDown ( ) her…" at bounding box center [510, 138] width 84 height 228
type textarea "hero.moveUp(2)"
click at [504, 56] on div "while True : hero . moveUp ( 2 ) hero . moveRight ( 2 ) hero . moveDown ( ) her…" at bounding box center [510, 138] width 84 height 228
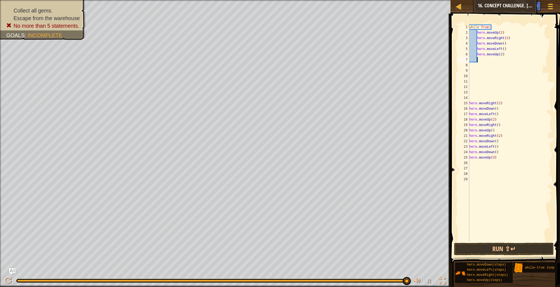
scroll to position [2, 0]
type textarea "m"
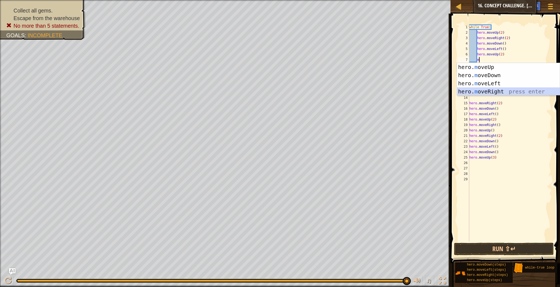
click at [500, 90] on div "hero. m oveUp press enter hero. m oveDown press enter hero. m oveLeft press ent…" at bounding box center [508, 87] width 103 height 49
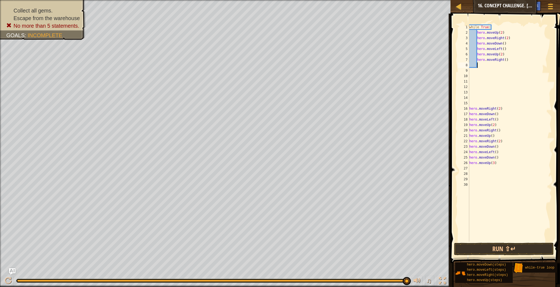
type textarea "m"
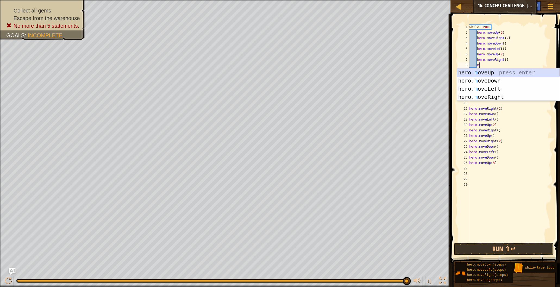
click at [491, 72] on div "hero. m oveUp press enter hero. m oveDown press enter hero. m oveLeft press ent…" at bounding box center [508, 92] width 103 height 49
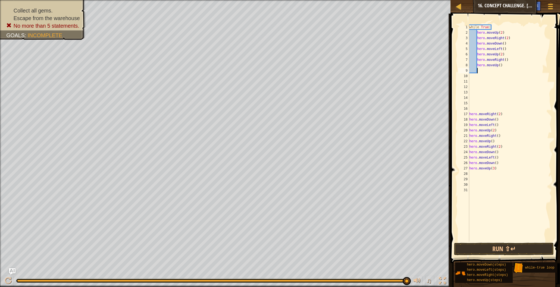
type textarea "m"
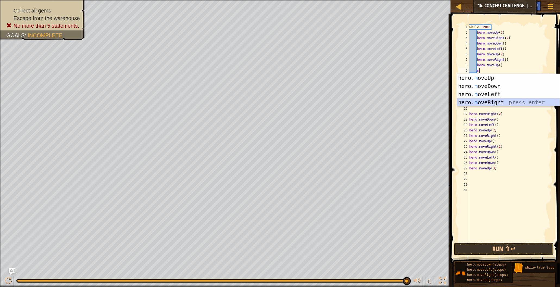
drag, startPoint x: 486, startPoint y: 102, endPoint x: 492, endPoint y: 90, distance: 13.8
click at [486, 102] on div "hero. m oveUp press enter hero. m oveDown press enter hero. m oveLeft press ent…" at bounding box center [508, 98] width 103 height 49
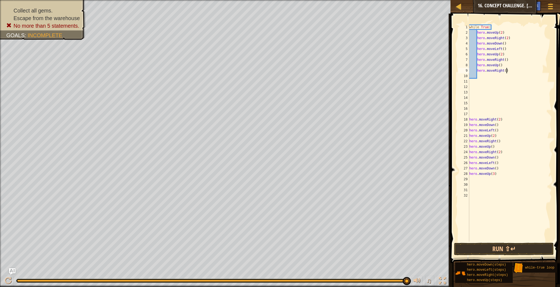
click at [506, 71] on div "while True : hero . moveUp ( 2 ) hero . moveRight ( 2 ) hero . moveDown ( ) her…" at bounding box center [510, 138] width 84 height 228
type textarea "hero.moveRight(2)"
click at [478, 74] on div "while True : hero . moveUp ( 2 ) hero . moveRight ( 2 ) hero . moveDown ( ) her…" at bounding box center [510, 138] width 84 height 228
type textarea "m"
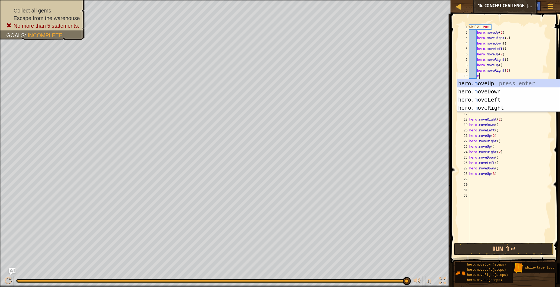
scroll to position [2, 1]
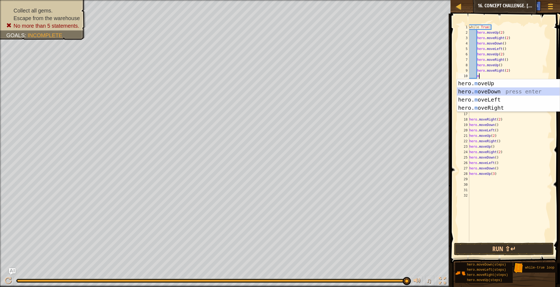
click at [492, 90] on div "hero. m oveUp press enter hero. m oveDown press enter hero. m oveLeft press ent…" at bounding box center [508, 103] width 103 height 49
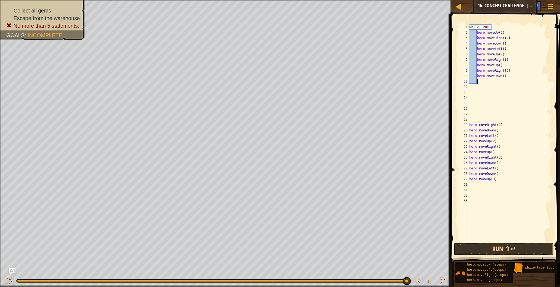
scroll to position [2, 0]
type textarea "m"
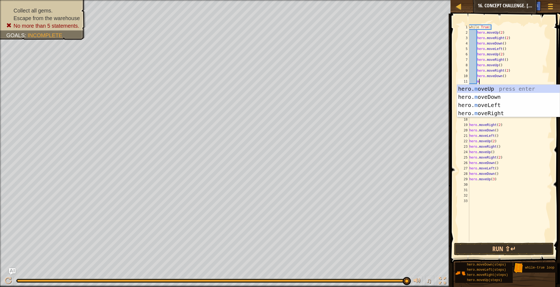
scroll to position [2, 1]
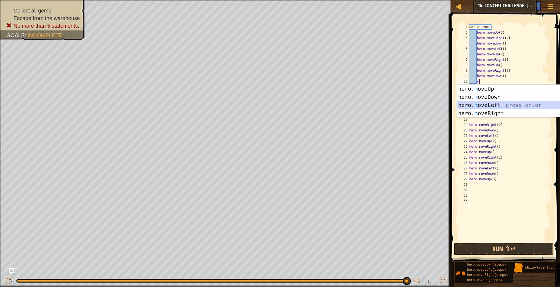
click at [491, 103] on div "hero. m oveUp press enter hero. m oveDown press enter hero. m oveLeft press ent…" at bounding box center [508, 109] width 103 height 49
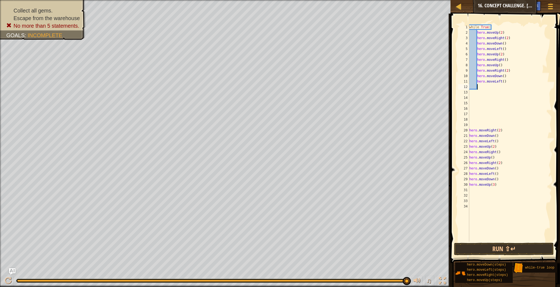
type textarea "m"
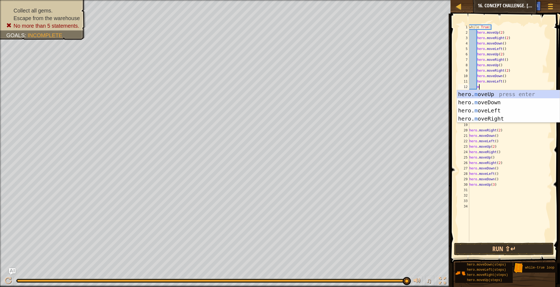
scroll to position [2, 1]
click at [490, 104] on div "hero. m oveUp press enter hero. m oveDown press enter hero. m oveLeft press ent…" at bounding box center [508, 114] width 103 height 49
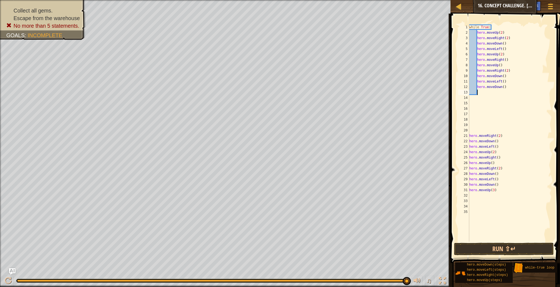
scroll to position [2, 0]
type textarea "m"
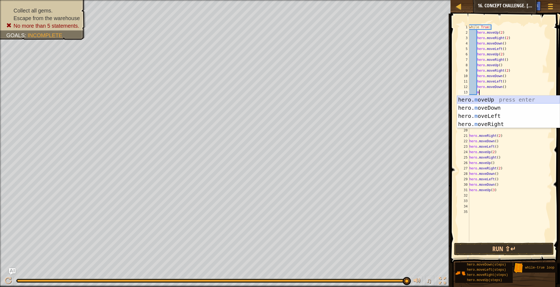
click at [490, 102] on div "hero. m oveUp press enter hero. m oveDown press enter hero. m oveLeft press ent…" at bounding box center [508, 120] width 103 height 49
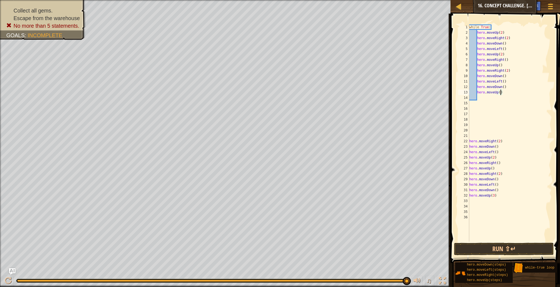
drag, startPoint x: 500, startPoint y: 92, endPoint x: 505, endPoint y: 97, distance: 6.7
click at [500, 92] on div "while True : hero . moveUp ( 2 ) hero . moveRight ( 2 ) hero . moveDown ( ) her…" at bounding box center [510, 138] width 84 height 228
type textarea "hero.moveUp(3)"
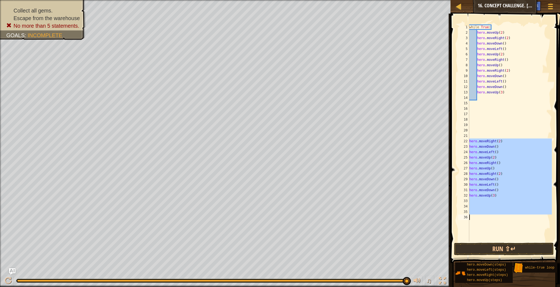
drag, startPoint x: 470, startPoint y: 142, endPoint x: 507, endPoint y: 217, distance: 83.6
click at [507, 217] on div "while True : hero . moveUp ( 2 ) hero . moveRight ( 2 ) hero . moveDown ( ) her…" at bounding box center [510, 138] width 84 height 228
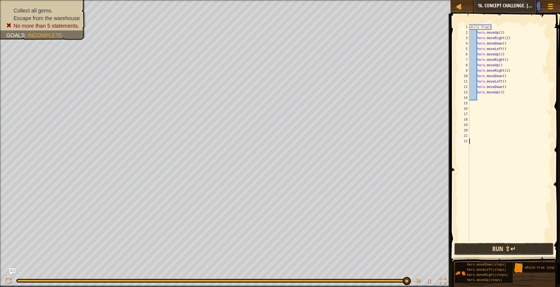
click at [511, 249] on button "Run ⇧↵" at bounding box center [504, 249] width 100 height 12
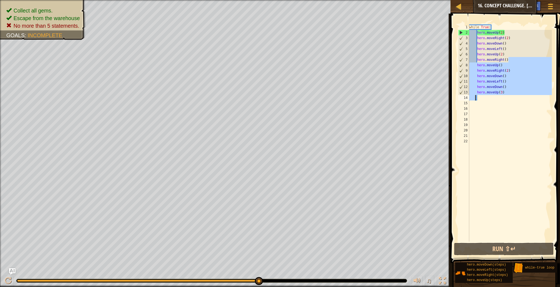
drag, startPoint x: 508, startPoint y: 62, endPoint x: 475, endPoint y: 96, distance: 47.5
click at [475, 96] on div "while True : hero . moveUp ( 2 ) hero . moveRight ( 2 ) hero . moveDown ( ) her…" at bounding box center [510, 138] width 84 height 228
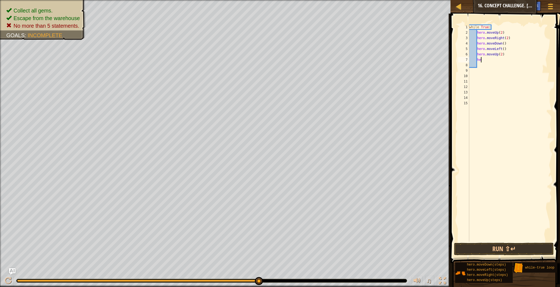
type textarea "h"
click at [502, 249] on button "Run ⇧↵" at bounding box center [504, 249] width 100 height 12
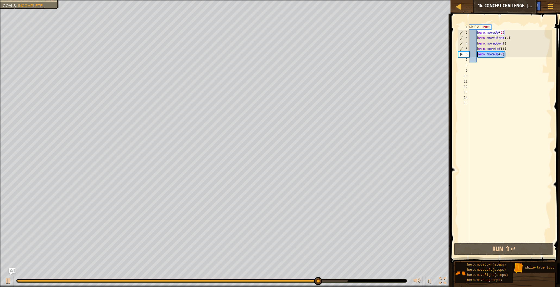
drag, startPoint x: 504, startPoint y: 55, endPoint x: 475, endPoint y: 55, distance: 28.5
click at [475, 55] on div "while True : hero . moveUp ( 2 ) hero . moveRight ( 2 ) hero . moveDown ( ) her…" at bounding box center [510, 138] width 84 height 228
type textarea "hero.moveUp(2)"
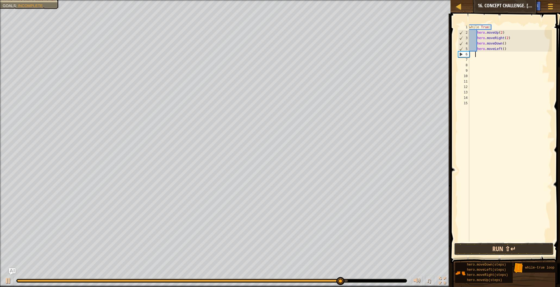
click at [488, 249] on button "Run ⇧↵" at bounding box center [504, 249] width 100 height 12
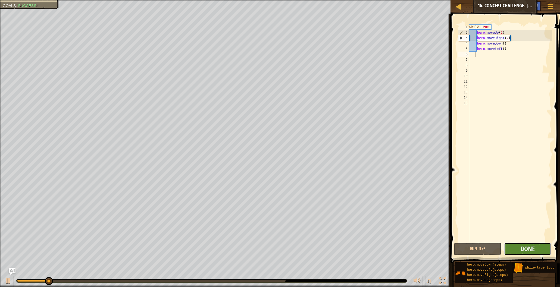
click at [519, 250] on button "Done" at bounding box center [527, 249] width 47 height 12
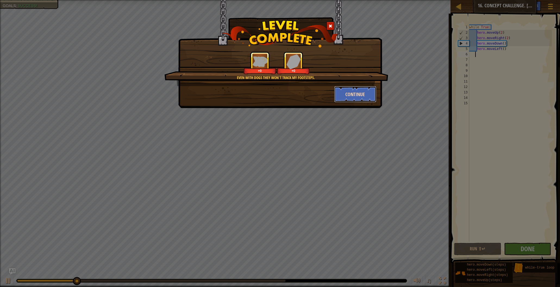
click at [360, 91] on button "Continue" at bounding box center [355, 94] width 42 height 16
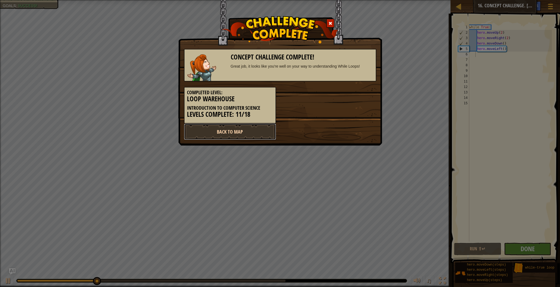
click at [226, 134] on link "Back to Map" at bounding box center [230, 132] width 92 height 16
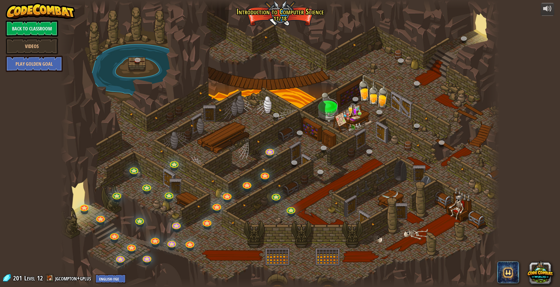
drag, startPoint x: 347, startPoint y: 210, endPoint x: 391, endPoint y: 131, distance: 90.3
click at [405, 115] on div at bounding box center [279, 143] width 439 height 287
click at [276, 198] on link at bounding box center [275, 194] width 11 height 11
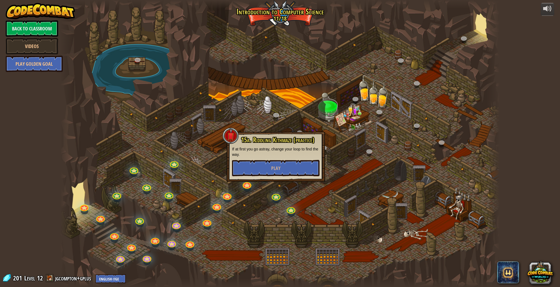
click at [331, 215] on div at bounding box center [279, 143] width 439 height 287
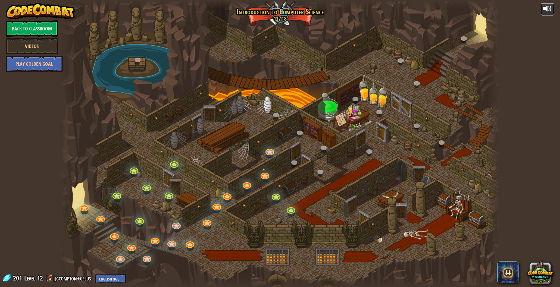
click at [553, 8] on button at bounding box center [547, 9] width 14 height 13
drag, startPoint x: 214, startPoint y: 176, endPoint x: 342, endPoint y: 127, distance: 137.4
click at [342, 127] on div at bounding box center [279, 143] width 439 height 287
drag, startPoint x: 246, startPoint y: 197, endPoint x: 250, endPoint y: 195, distance: 4.1
click at [248, 200] on div at bounding box center [279, 143] width 439 height 287
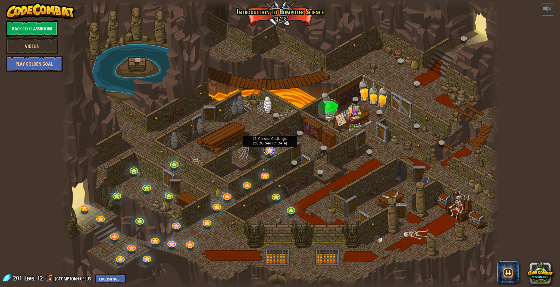
click at [267, 149] on link at bounding box center [268, 149] width 11 height 11
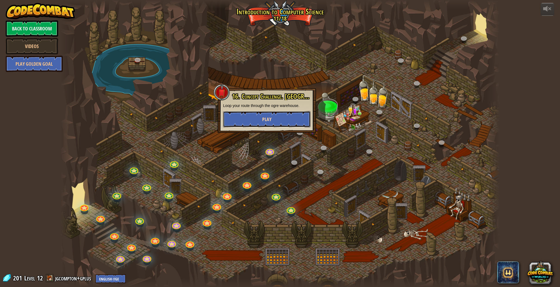
click at [277, 122] on button "Play" at bounding box center [266, 119] width 87 height 16
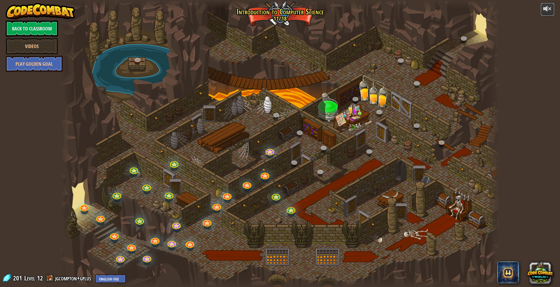
click at [544, 7] on div at bounding box center [547, 8] width 9 height 9
click at [544, 12] on div at bounding box center [547, 8] width 9 height 9
drag, startPoint x: 252, startPoint y: 216, endPoint x: 377, endPoint y: 143, distance: 145.3
click at [381, 136] on div at bounding box center [279, 143] width 439 height 287
click at [543, 12] on div at bounding box center [547, 8] width 9 height 9
